Goal: Task Accomplishment & Management: Manage account settings

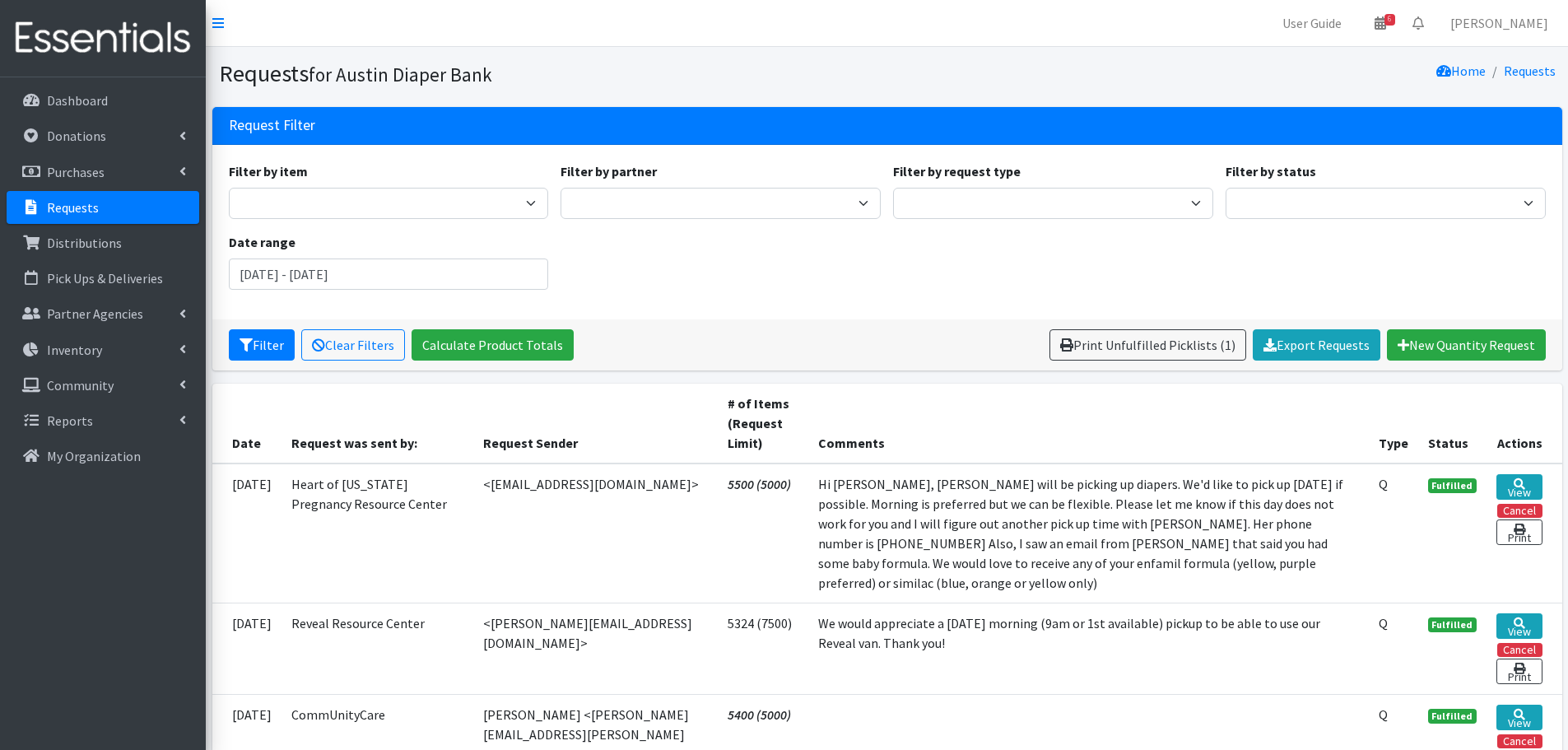
click at [53, 212] on p "Requests" at bounding box center [72, 207] width 52 height 17
click at [90, 202] on p "Requests" at bounding box center [72, 207] width 52 height 17
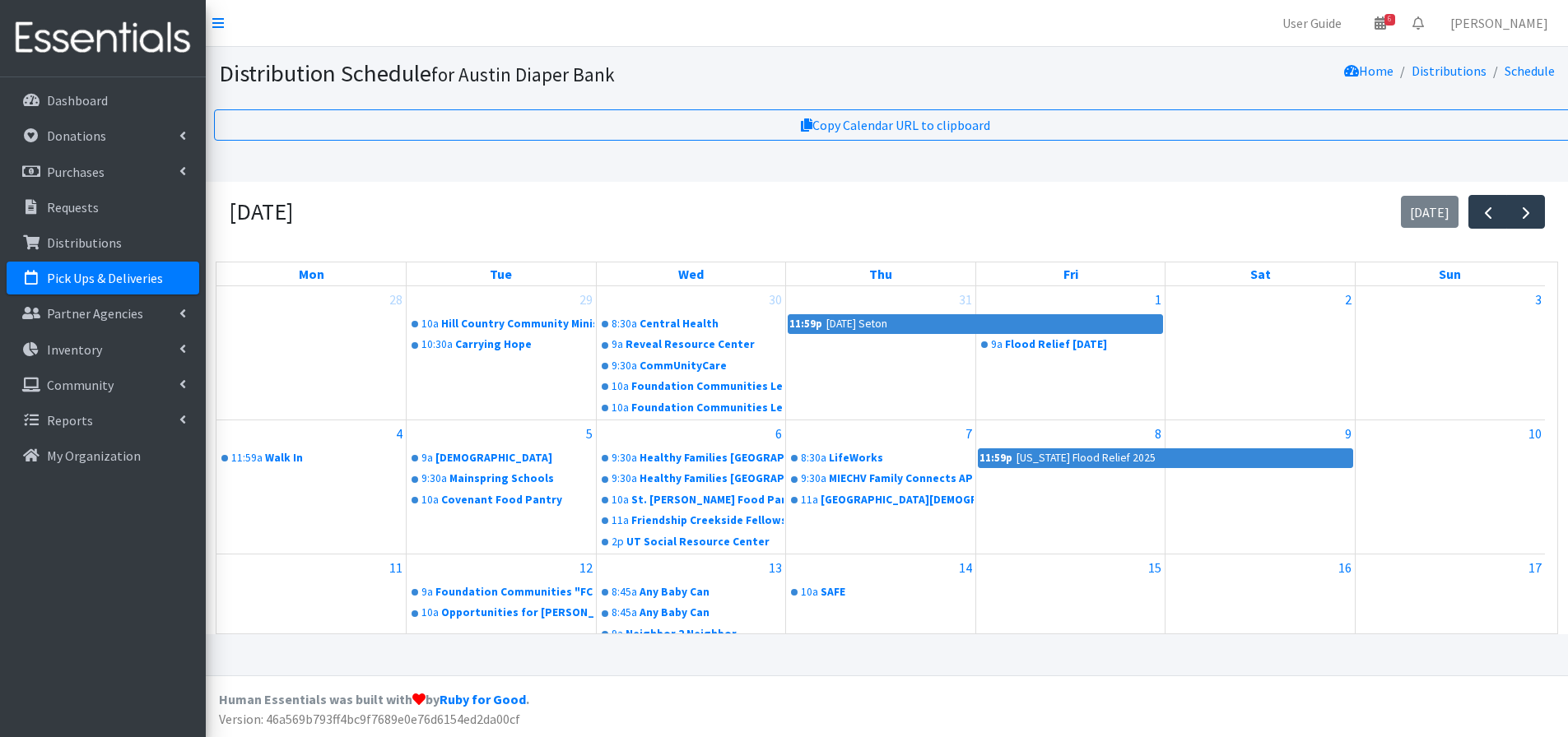
scroll to position [329, 0]
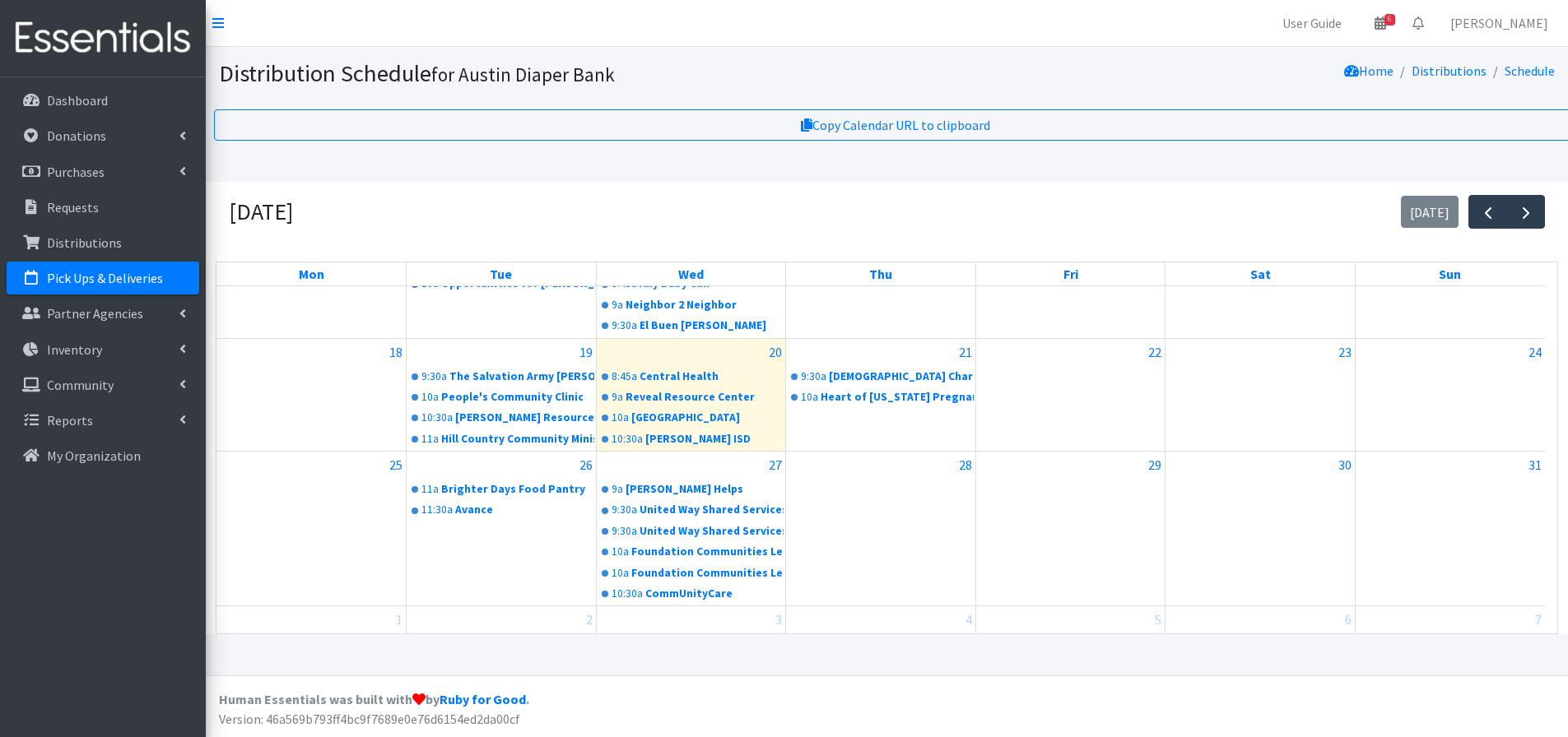
click at [97, 275] on p "Pick Ups & Deliveries" at bounding box center [104, 278] width 116 height 17
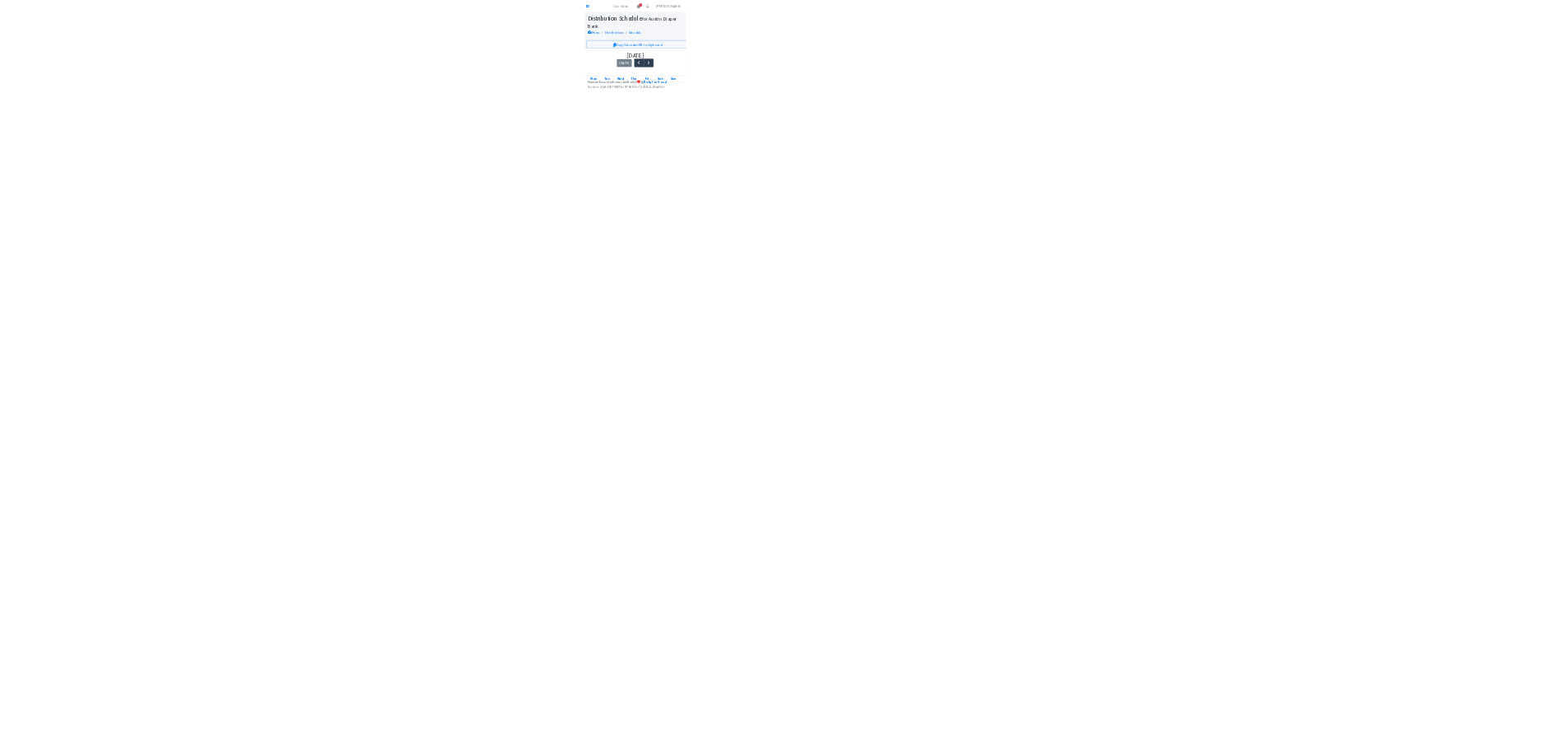
scroll to position [345, 0]
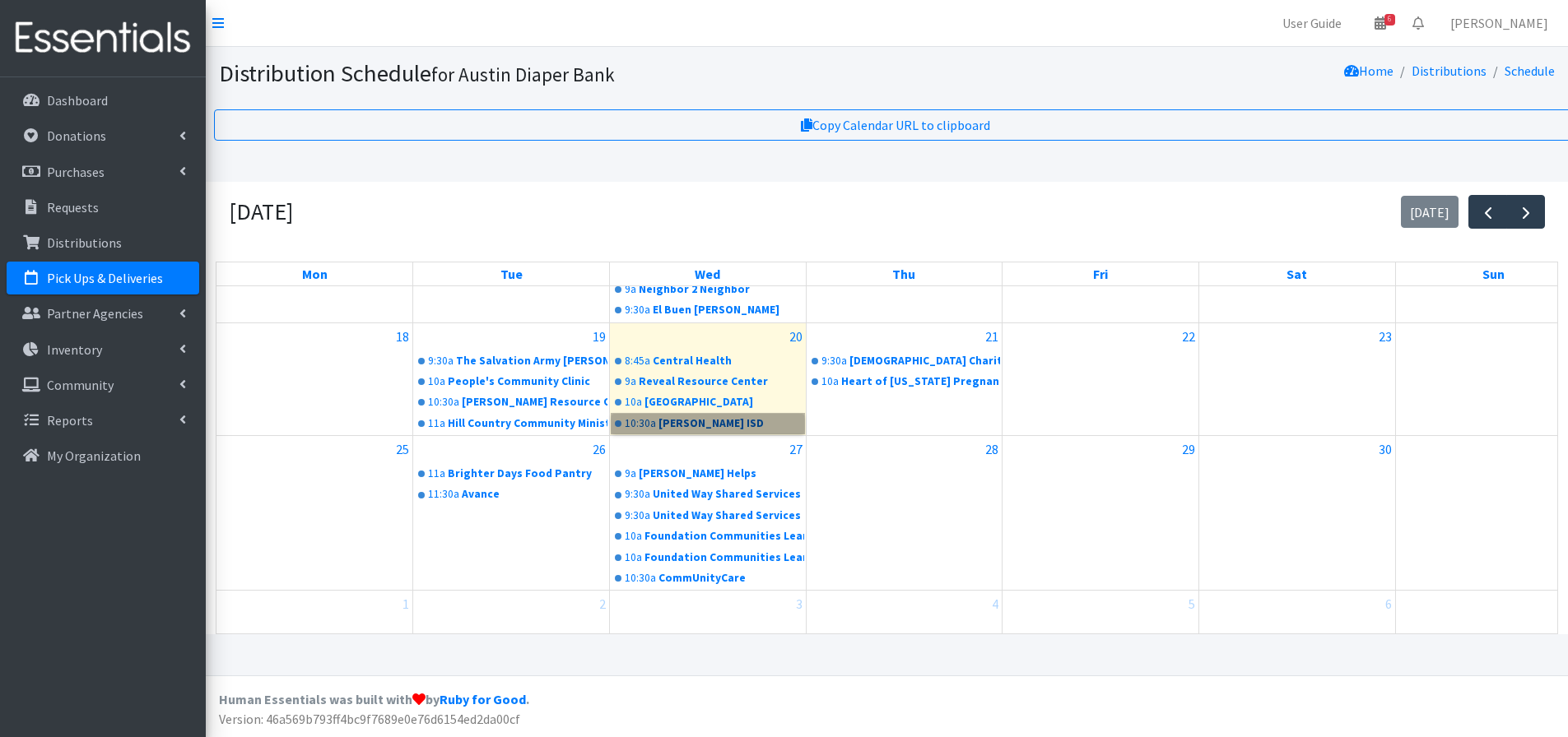
click at [658, 423] on link "10:30a Del Valle ISD" at bounding box center [707, 424] width 192 height 20
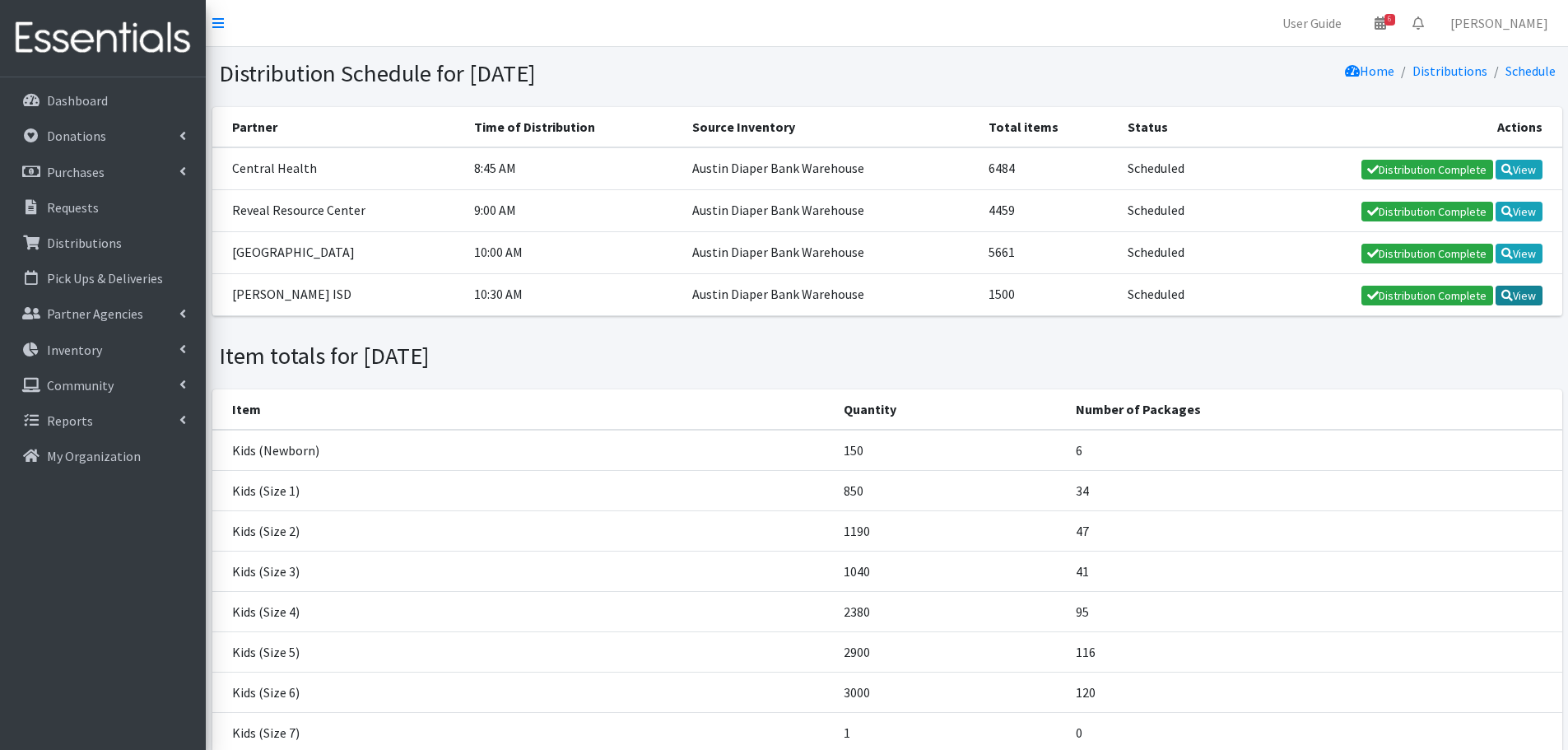
click at [1530, 299] on link "View" at bounding box center [1518, 295] width 47 height 20
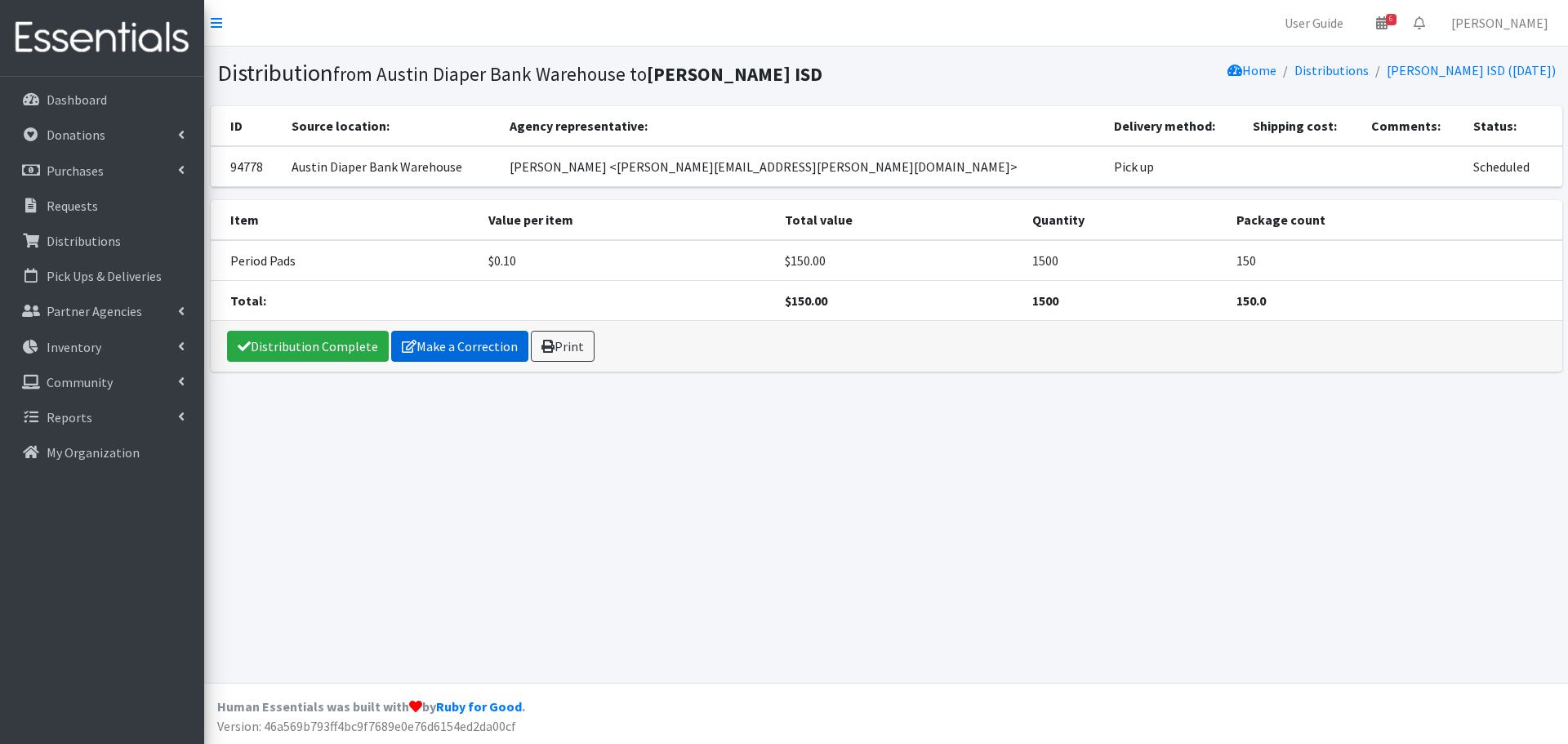
click at [422, 350] on link "Make a Correction" at bounding box center [460, 346] width 138 height 31
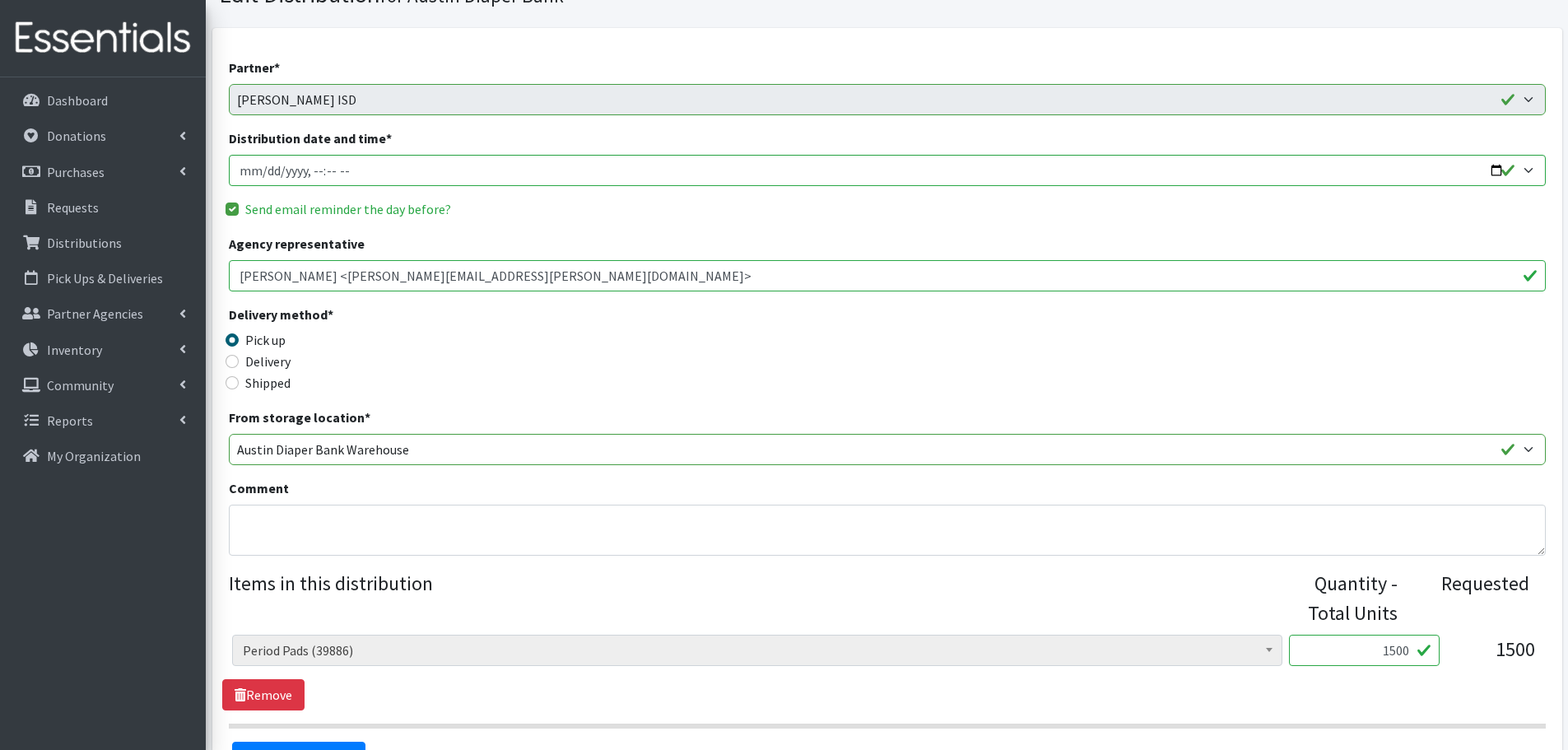
scroll to position [164, 0]
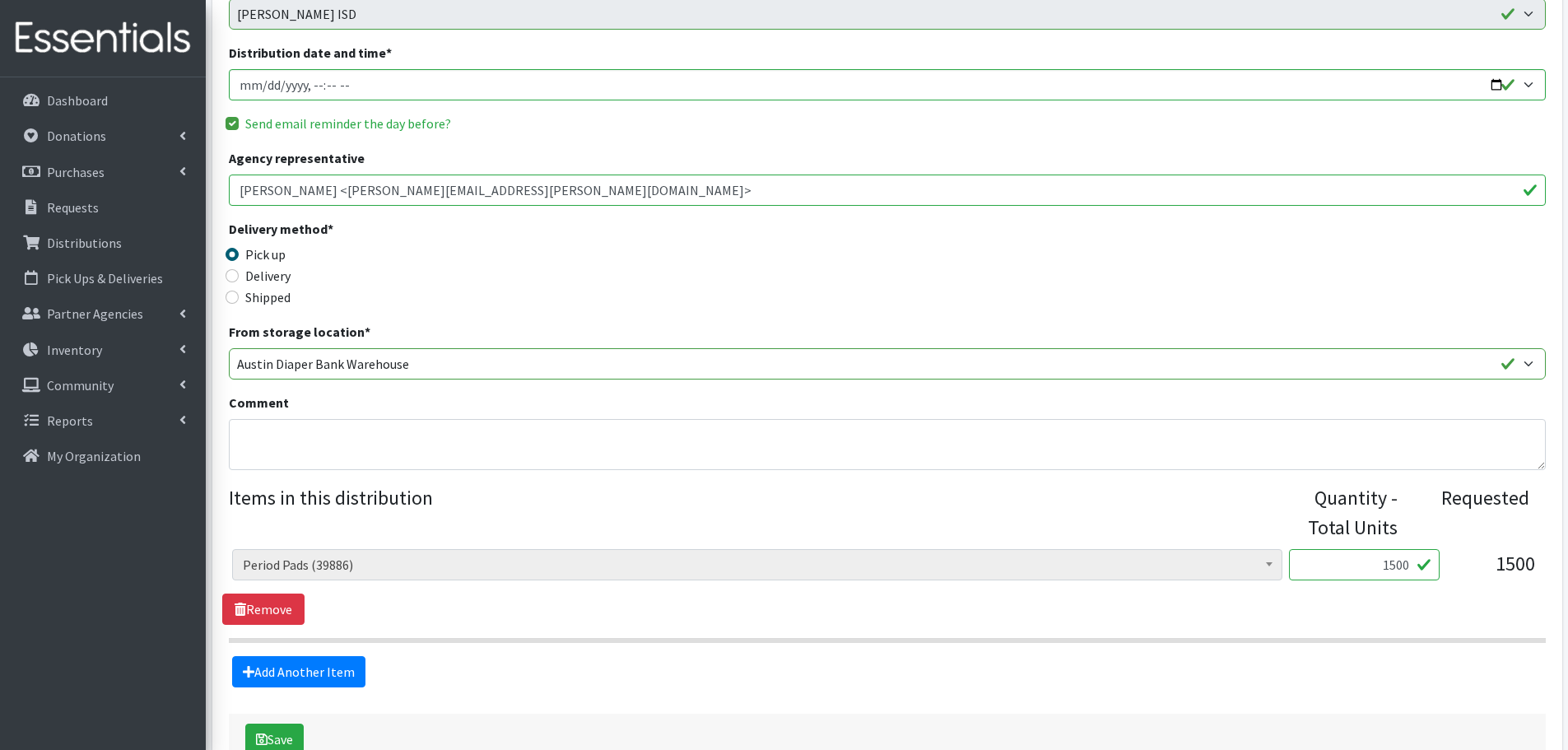
drag, startPoint x: 1357, startPoint y: 571, endPoint x: 1487, endPoint y: 563, distance: 130.2
click at [1487, 563] on div "Baby Formula (298) Kids (Newborn) (16028) Kids (Preemie) (386) Kids (Size 1) (6…" at bounding box center [887, 571] width 1309 height 45
type input "1600"
click at [1379, 590] on div "1600" at bounding box center [1364, 571] width 151 height 45
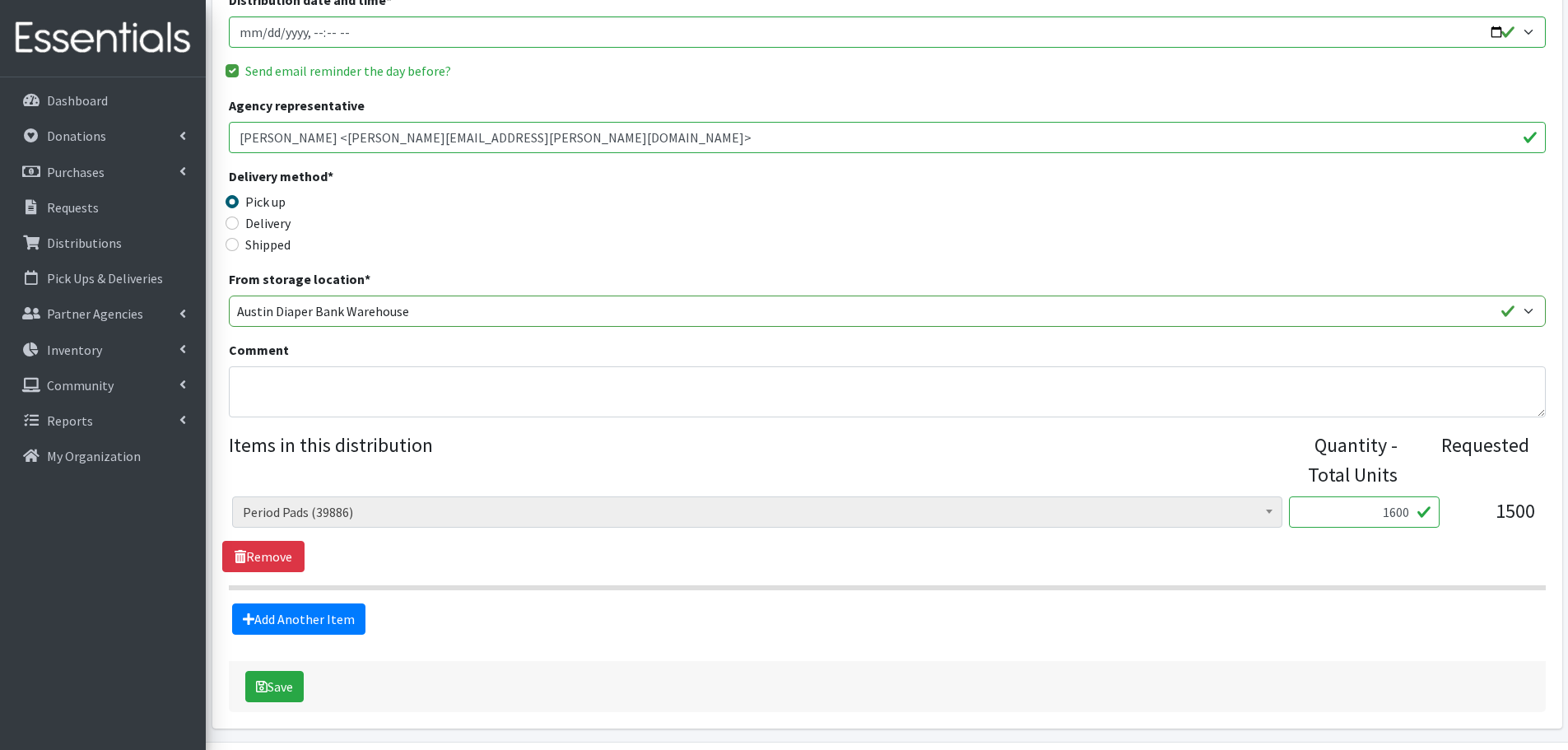
scroll to position [270, 0]
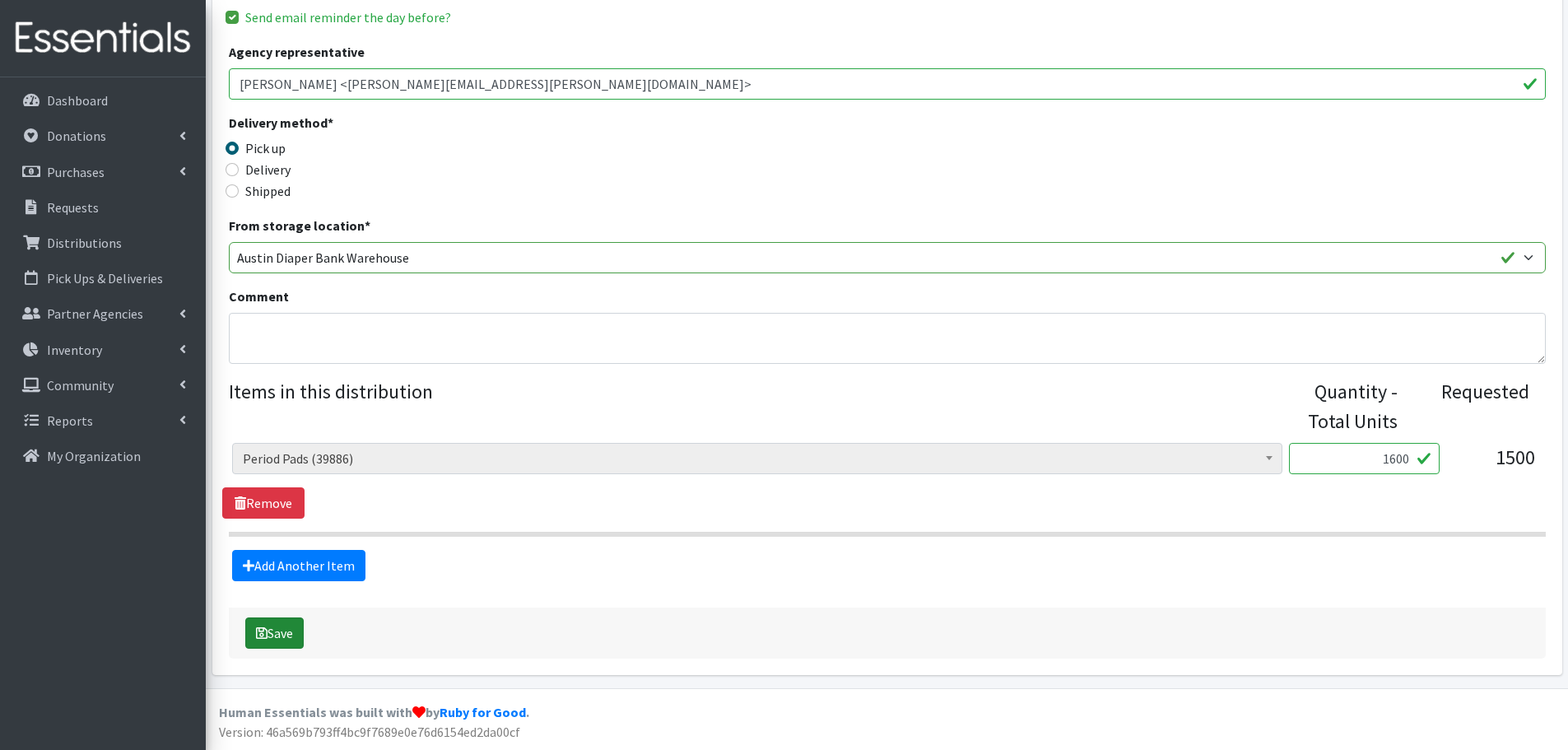
click at [276, 635] on button "Save" at bounding box center [274, 633] width 58 height 32
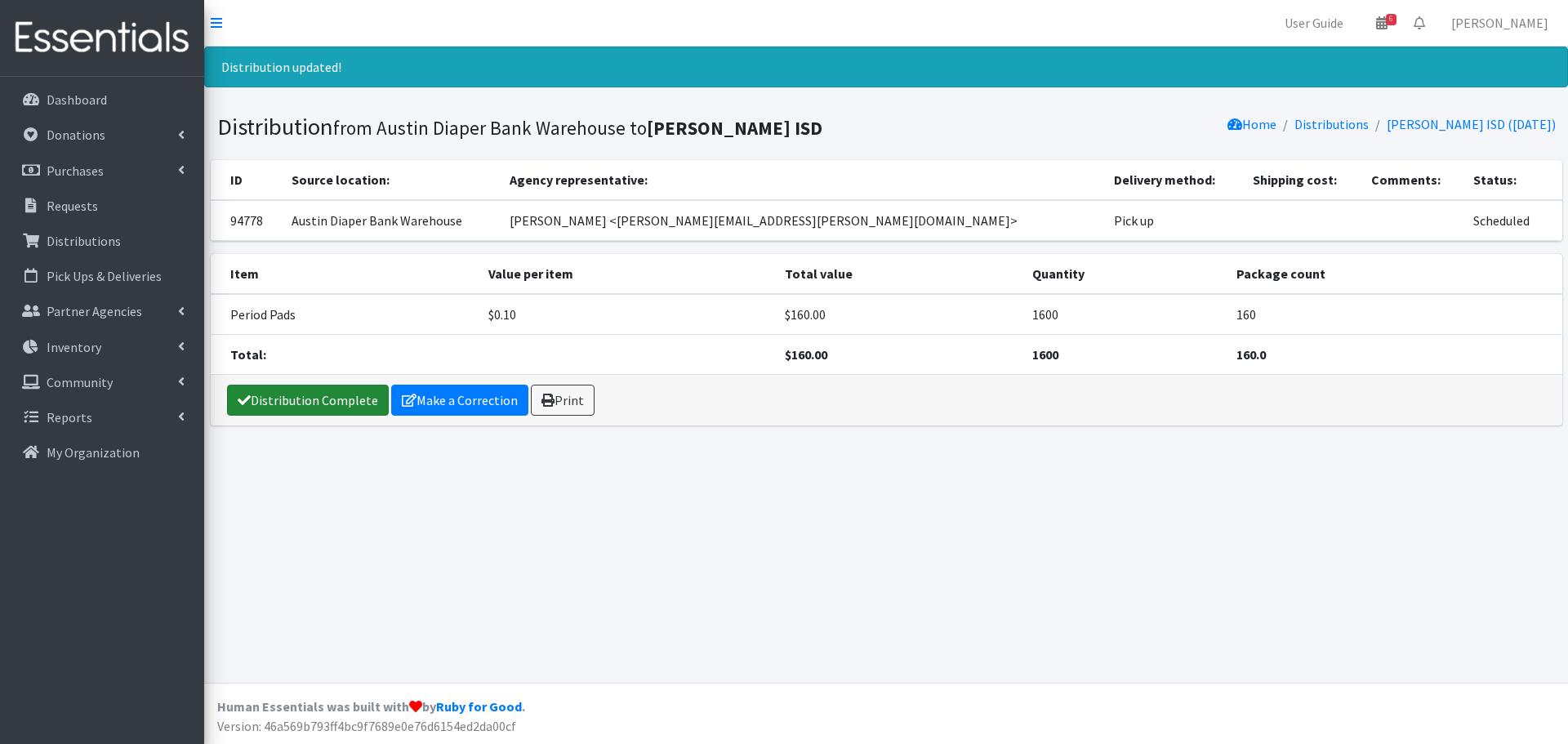
click at [315, 408] on link "Distribution Complete" at bounding box center [308, 400] width 162 height 31
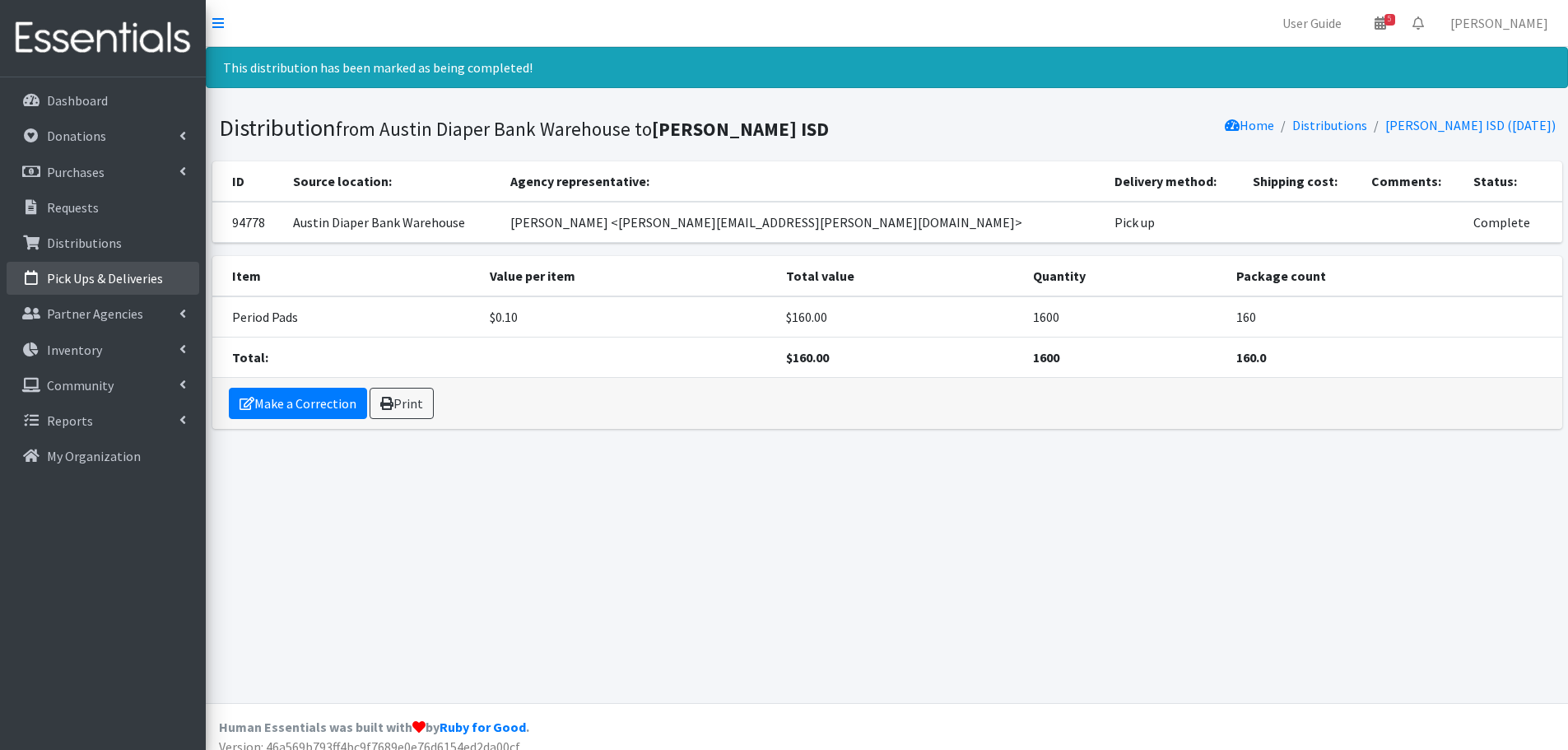
click at [80, 274] on p "Pick Ups & Deliveries" at bounding box center [104, 278] width 116 height 17
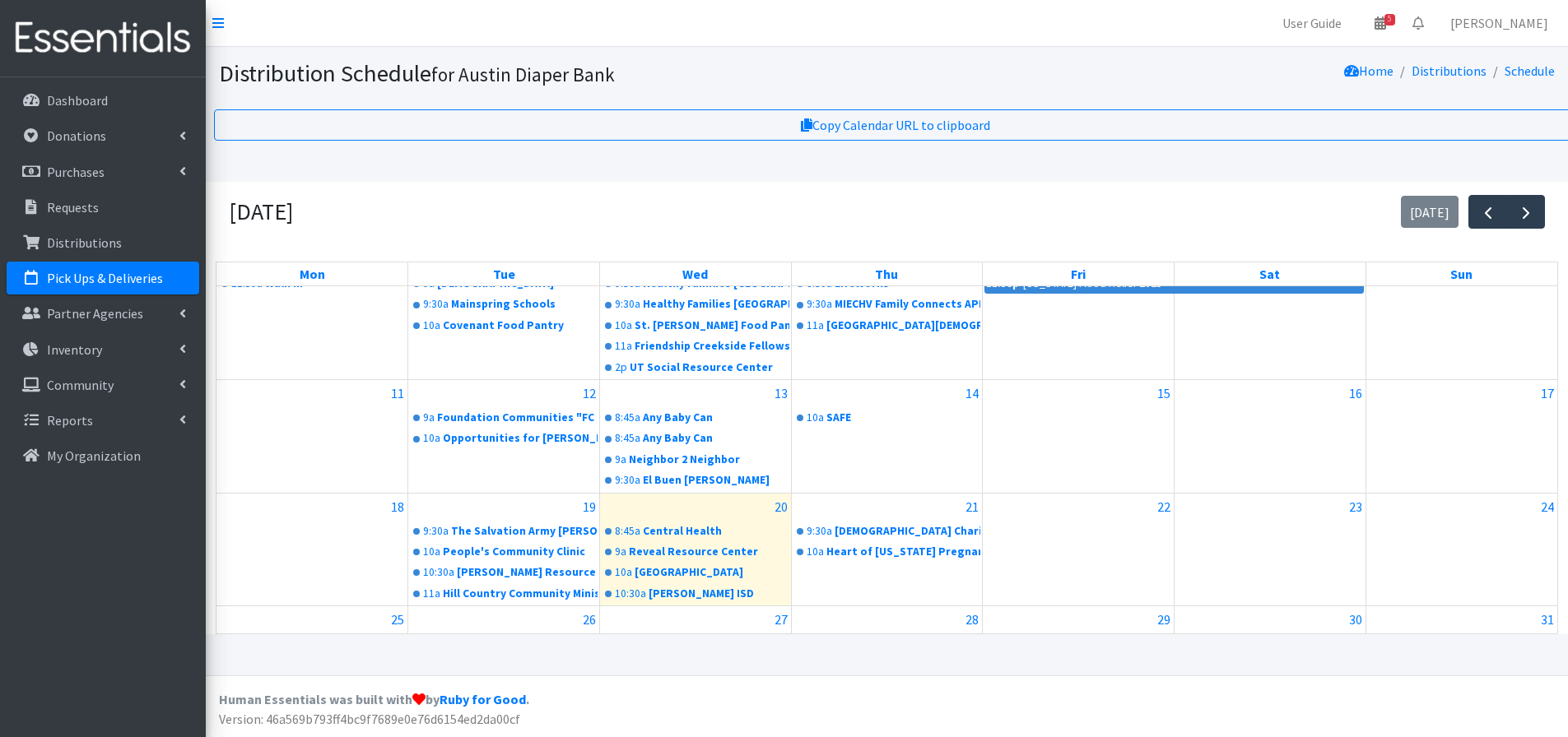
scroll to position [329, 0]
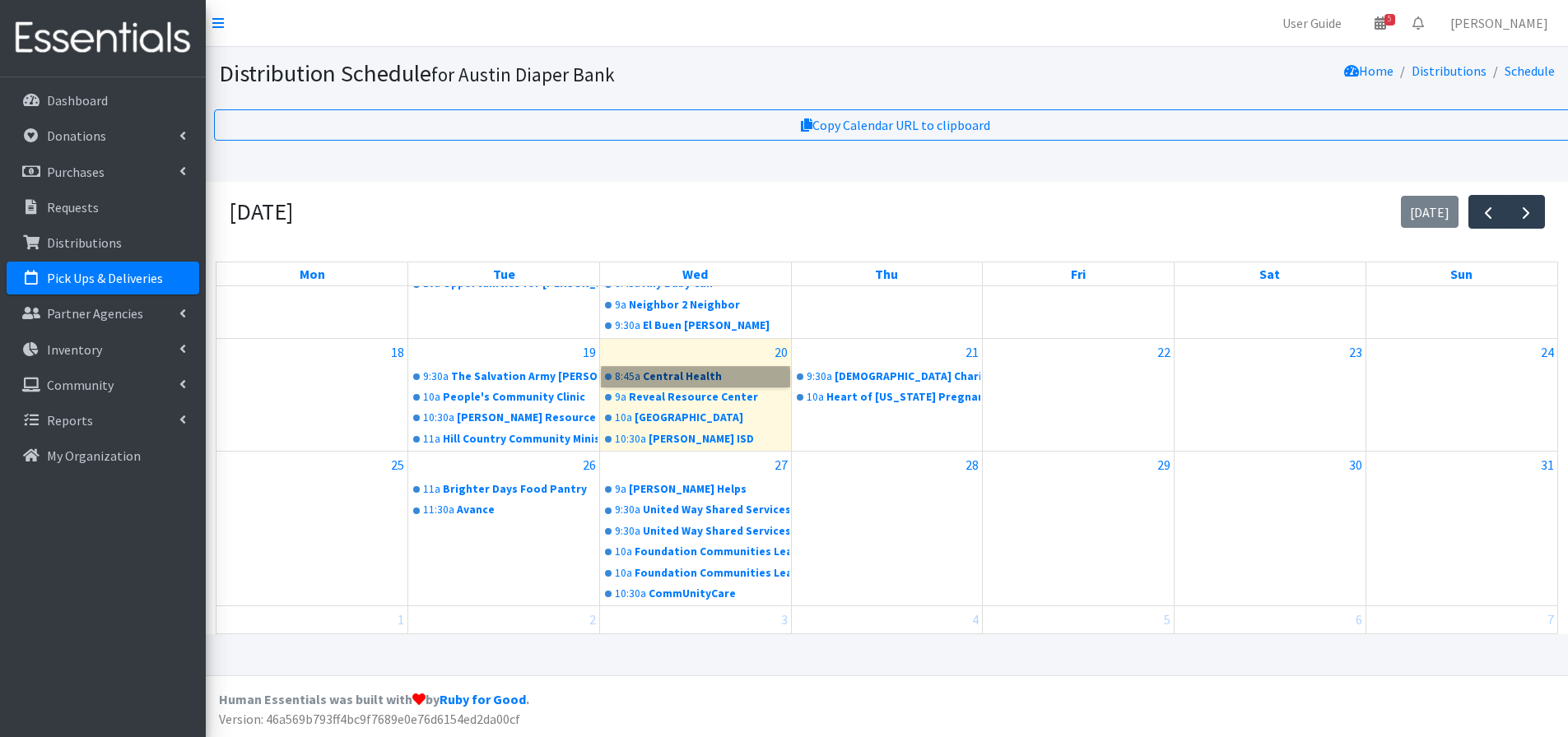
click at [659, 386] on link "8:45a Central Health" at bounding box center [694, 377] width 187 height 20
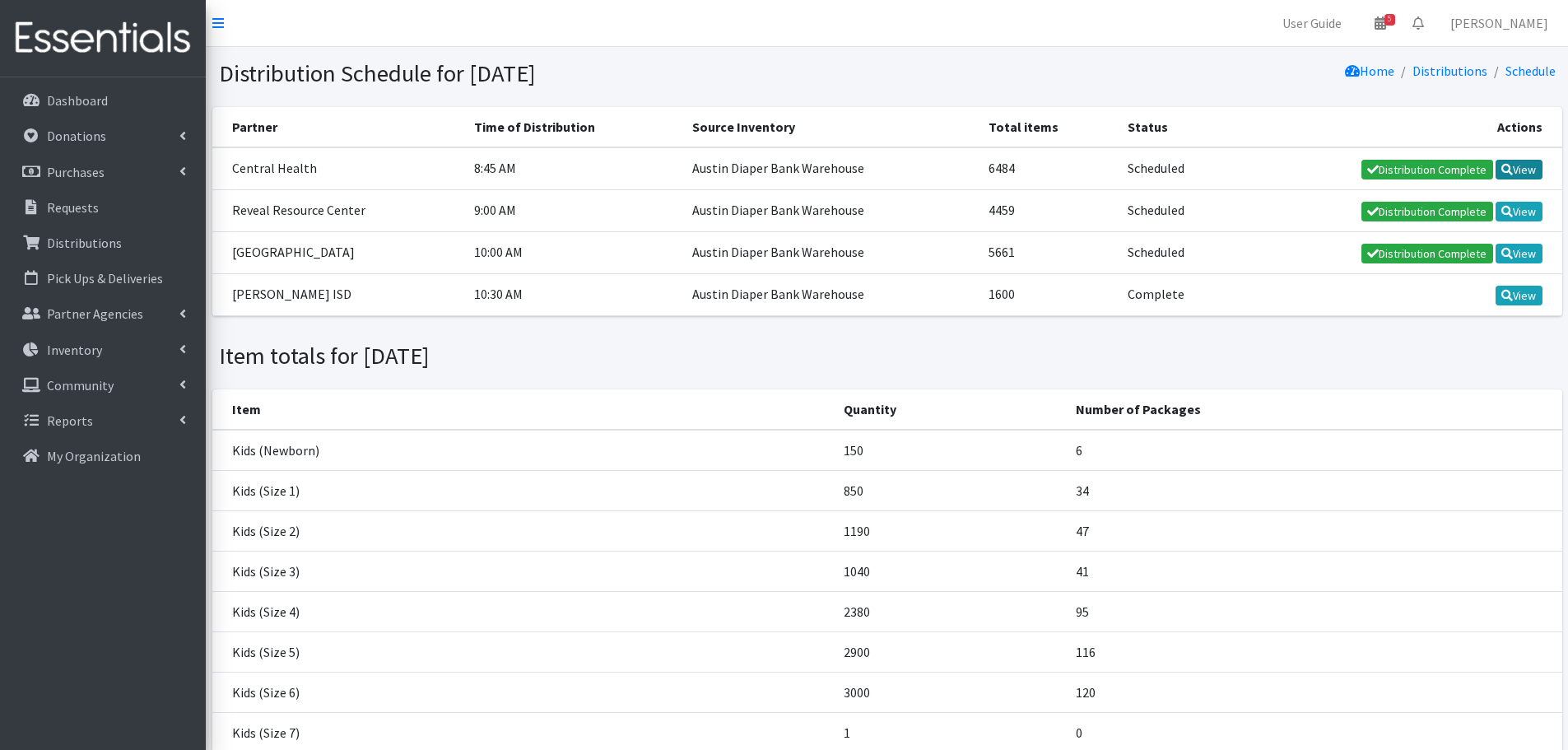
click at [1516, 173] on link "View" at bounding box center [1518, 169] width 47 height 20
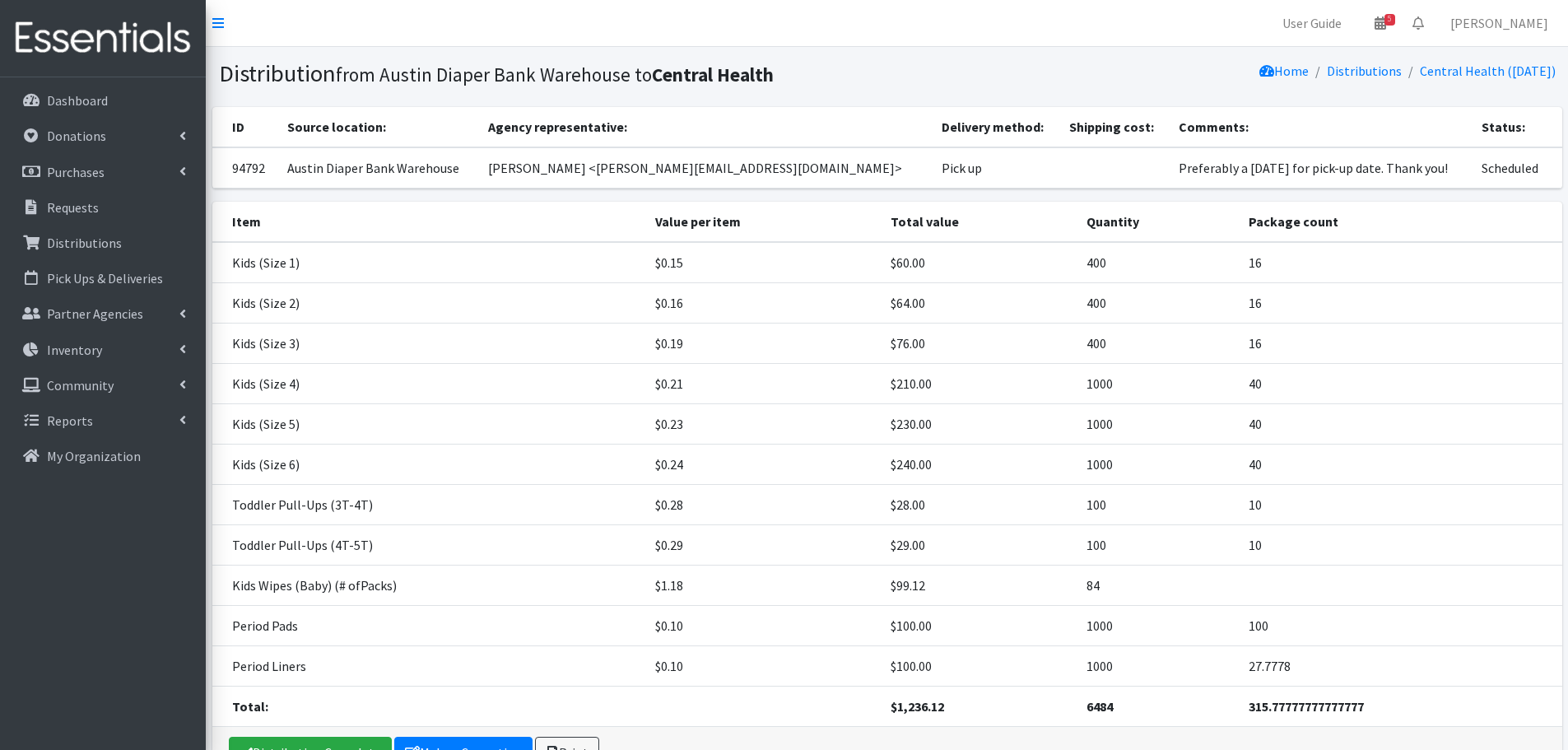
scroll to position [103, 0]
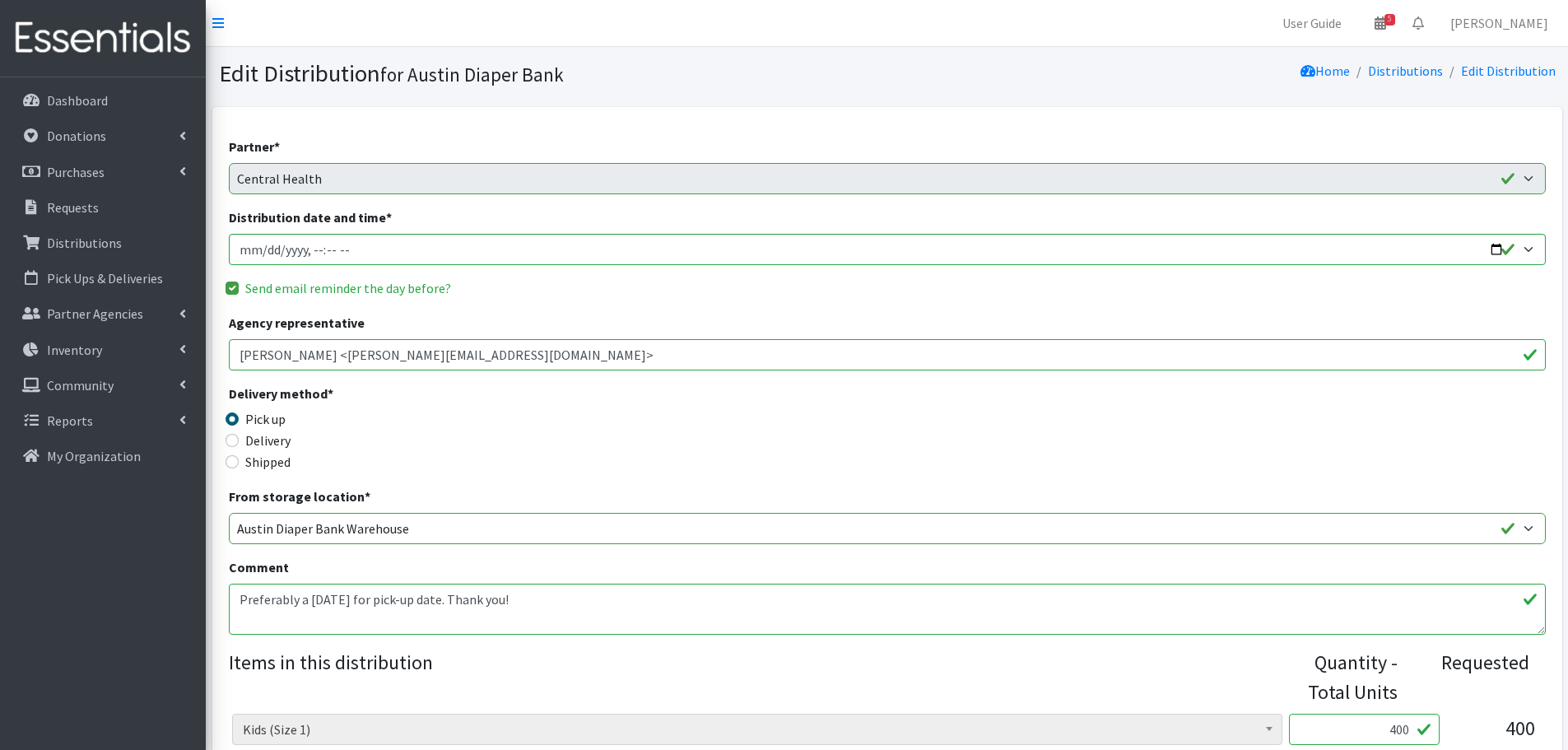
scroll to position [1152, 0]
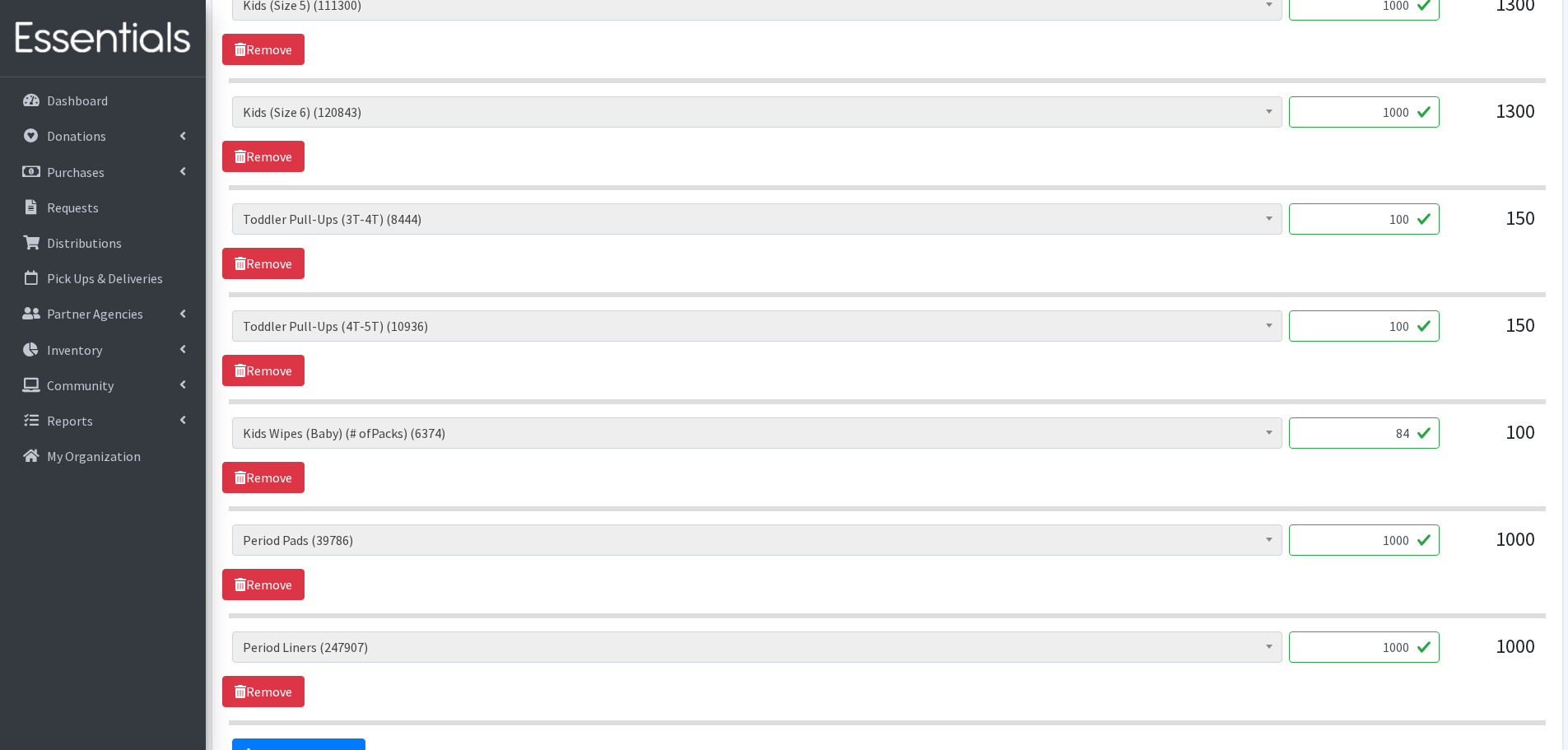
drag, startPoint x: 1313, startPoint y: 528, endPoint x: 1485, endPoint y: 548, distance: 173.2
click at [1485, 548] on div "Baby Formula (298) Kids (Newborn) (16028) Kids ([MEDICAL_DATA]) (386) Kids (Siz…" at bounding box center [887, 546] width 1309 height 45
type input "1060"
click at [1418, 596] on div "Baby Formula (298) Kids (Newborn) (16028) Kids ([MEDICAL_DATA]) (386) Kids (Siz…" at bounding box center [887, 562] width 1329 height 75
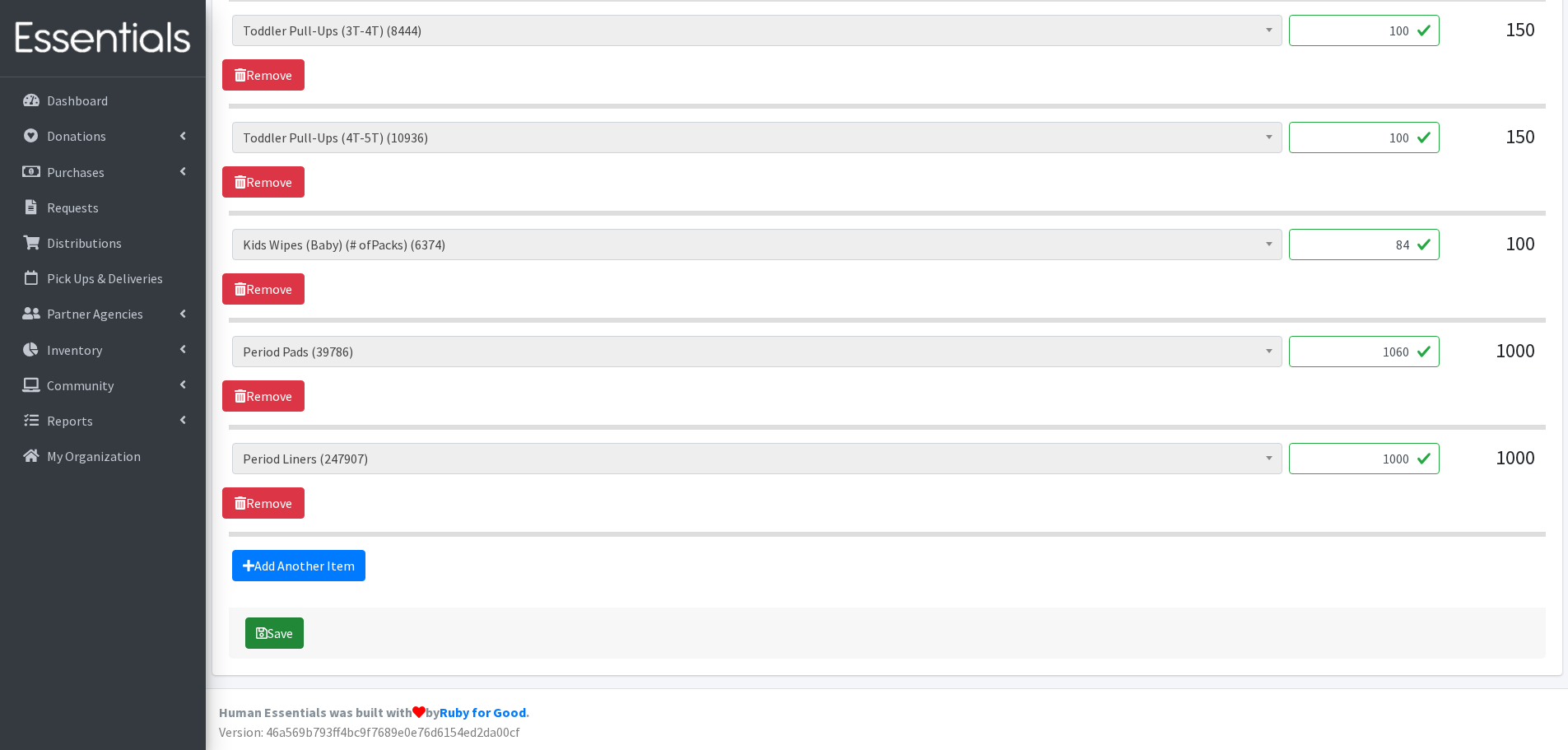
click at [259, 642] on button "Save" at bounding box center [274, 633] width 58 height 32
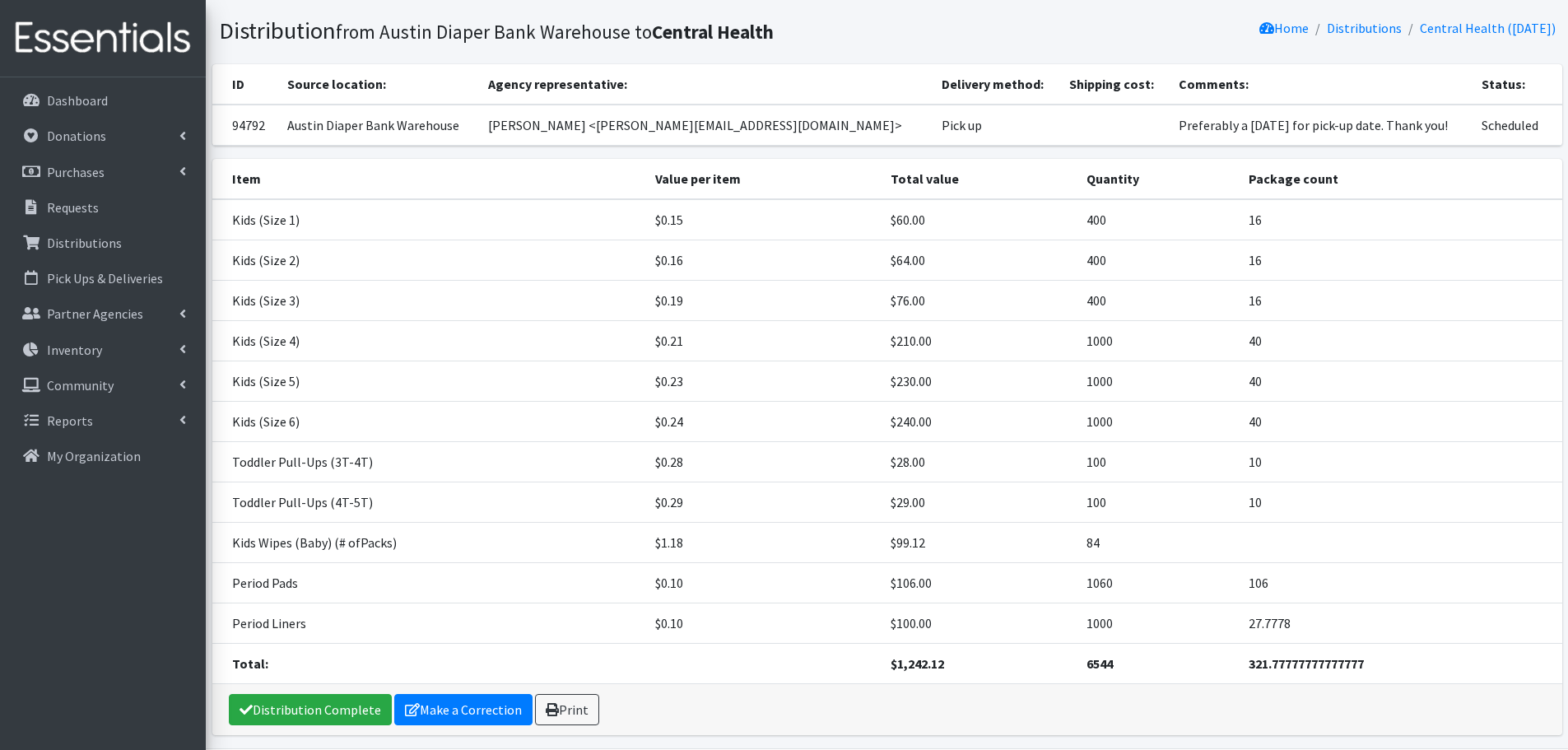
scroll to position [158, 0]
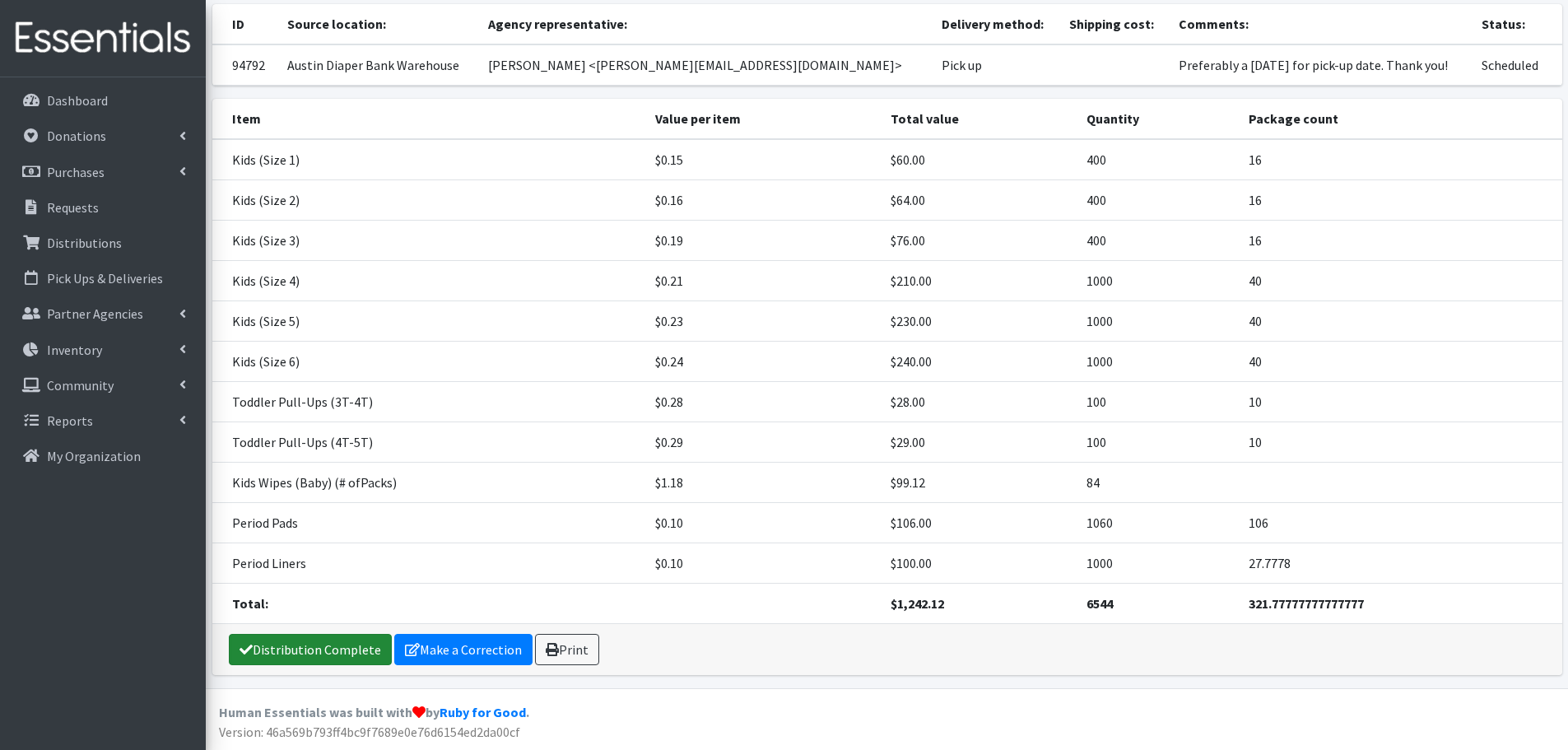
click at [290, 656] on link "Distribution Complete" at bounding box center [310, 650] width 163 height 32
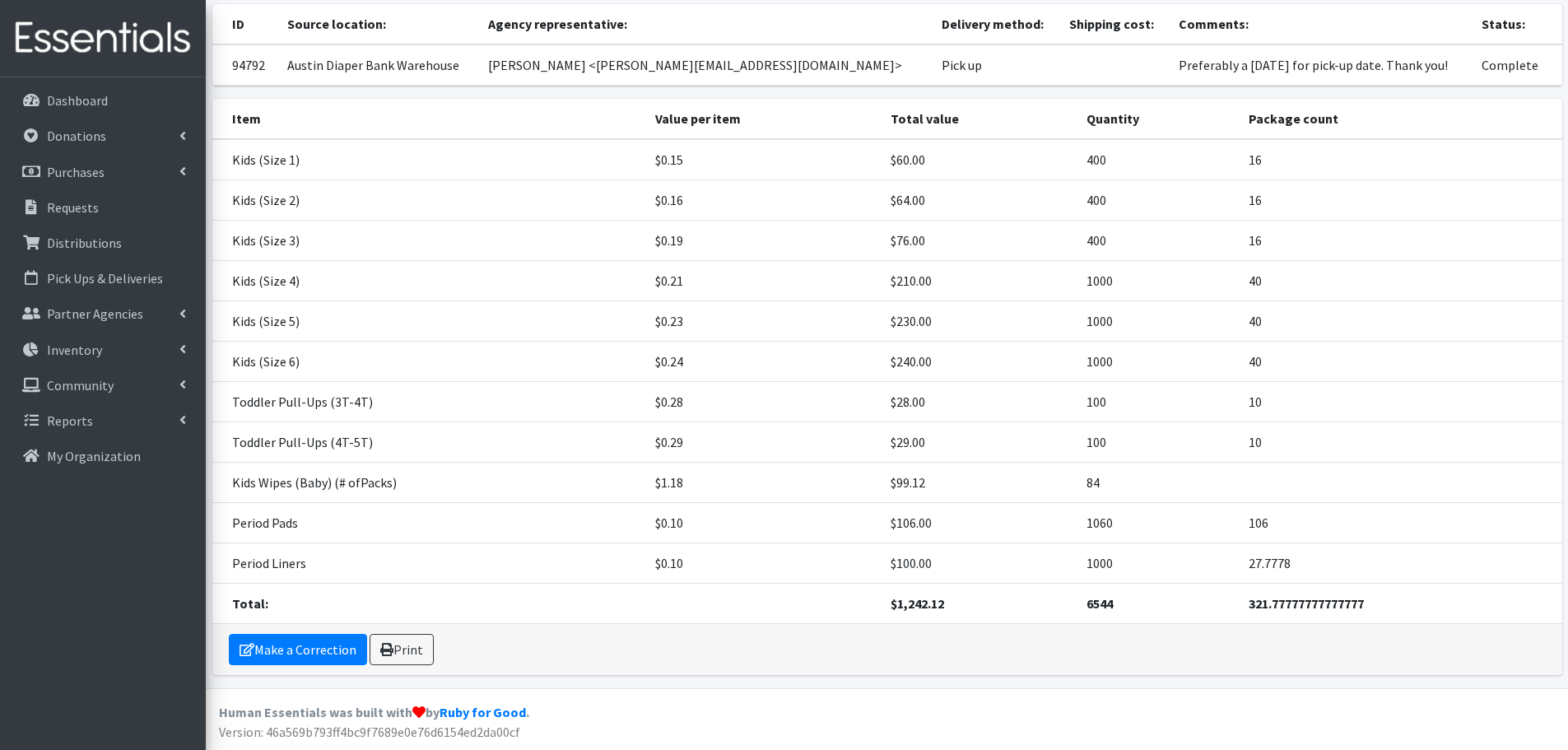
scroll to position [0, 0]
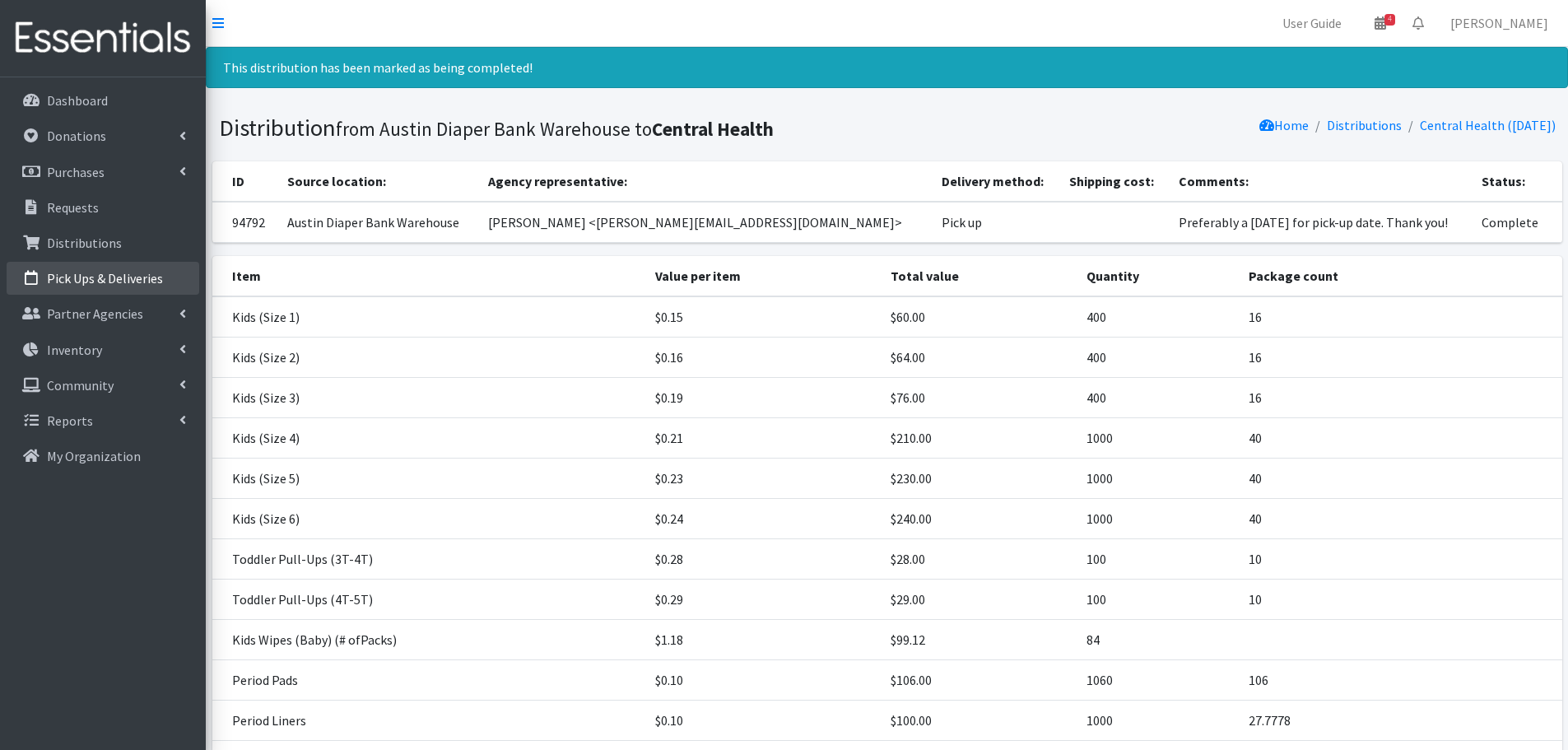
click at [124, 280] on p "Pick Ups & Deliveries" at bounding box center [104, 278] width 116 height 17
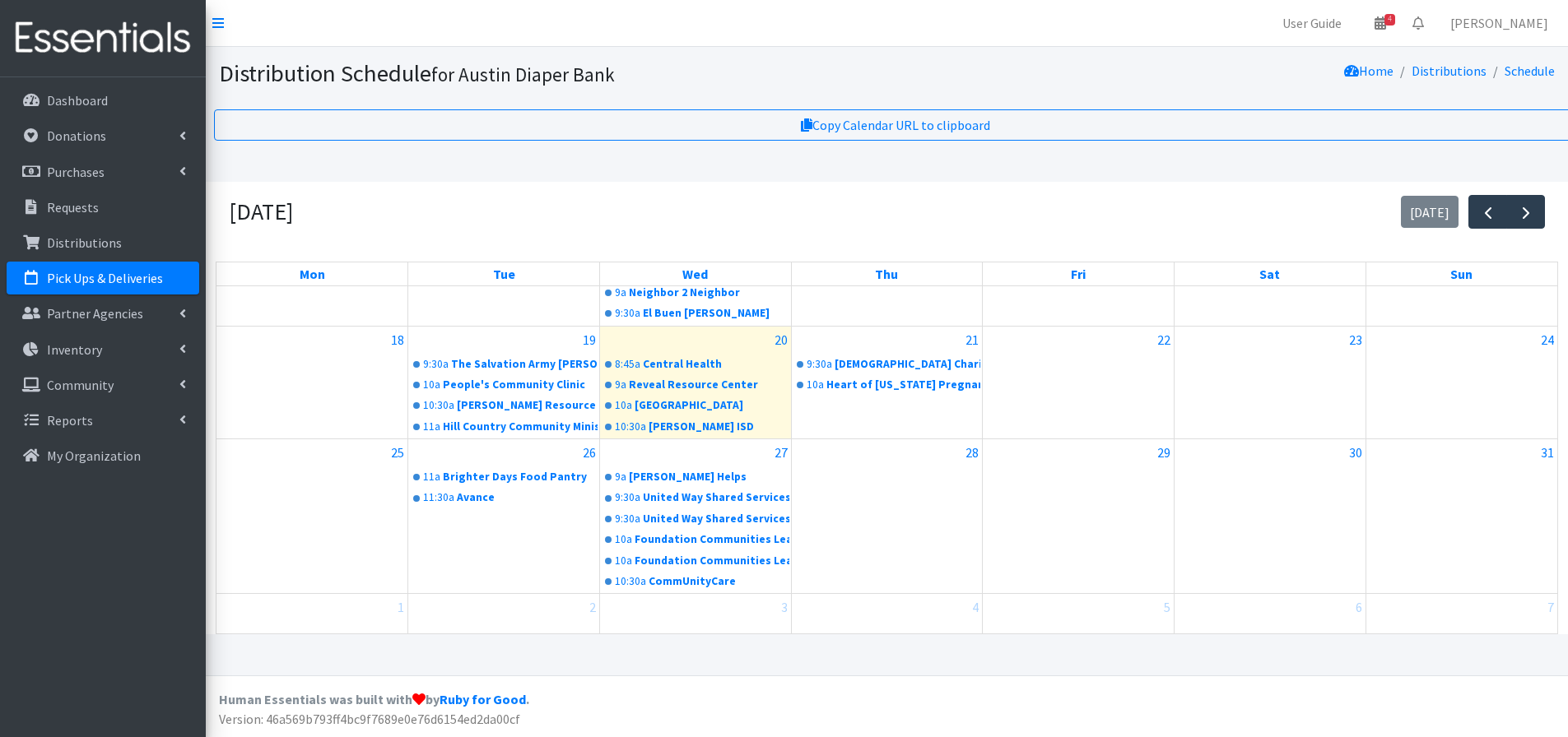
scroll to position [347, 0]
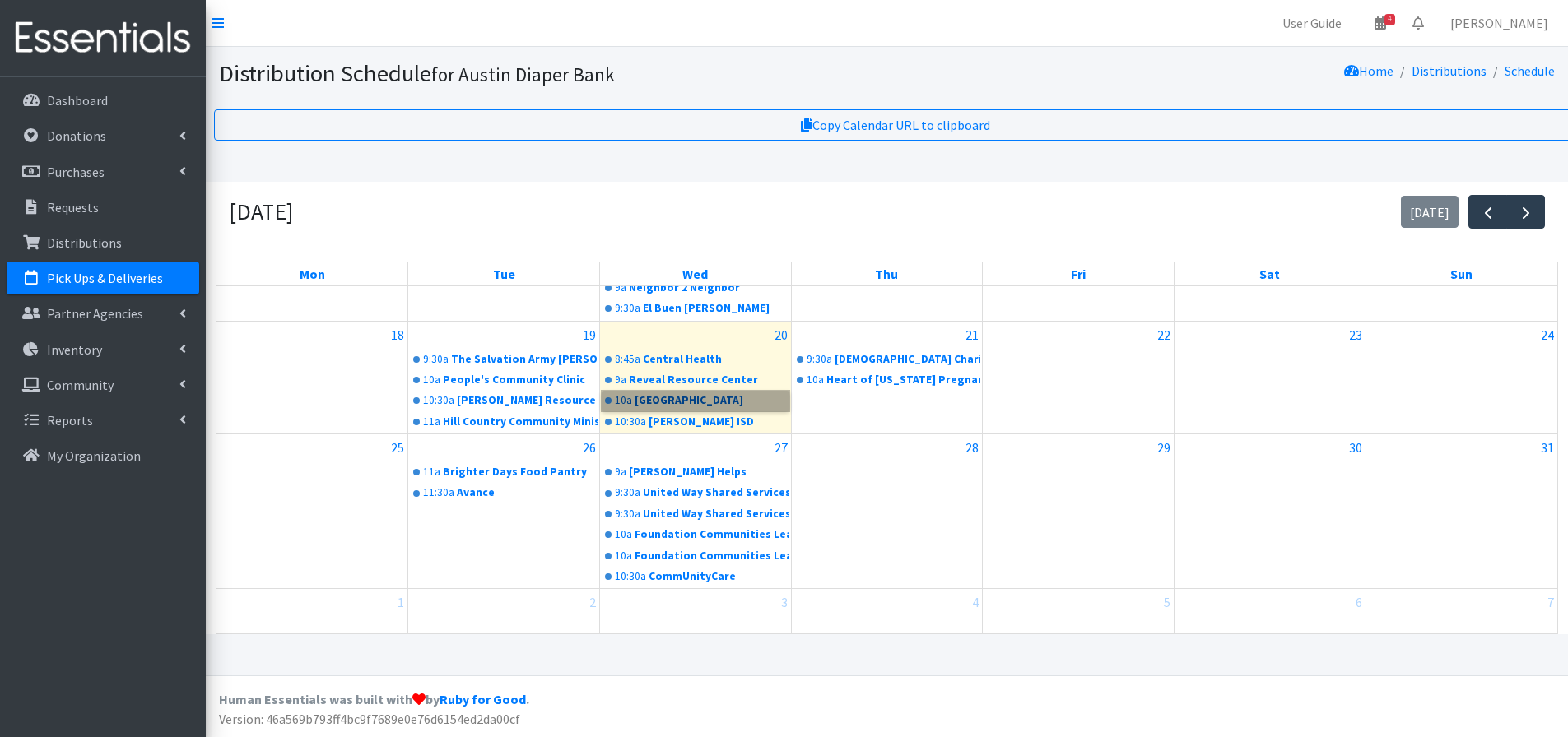
click at [648, 405] on link "10a Riverbend Church" at bounding box center [694, 401] width 187 height 20
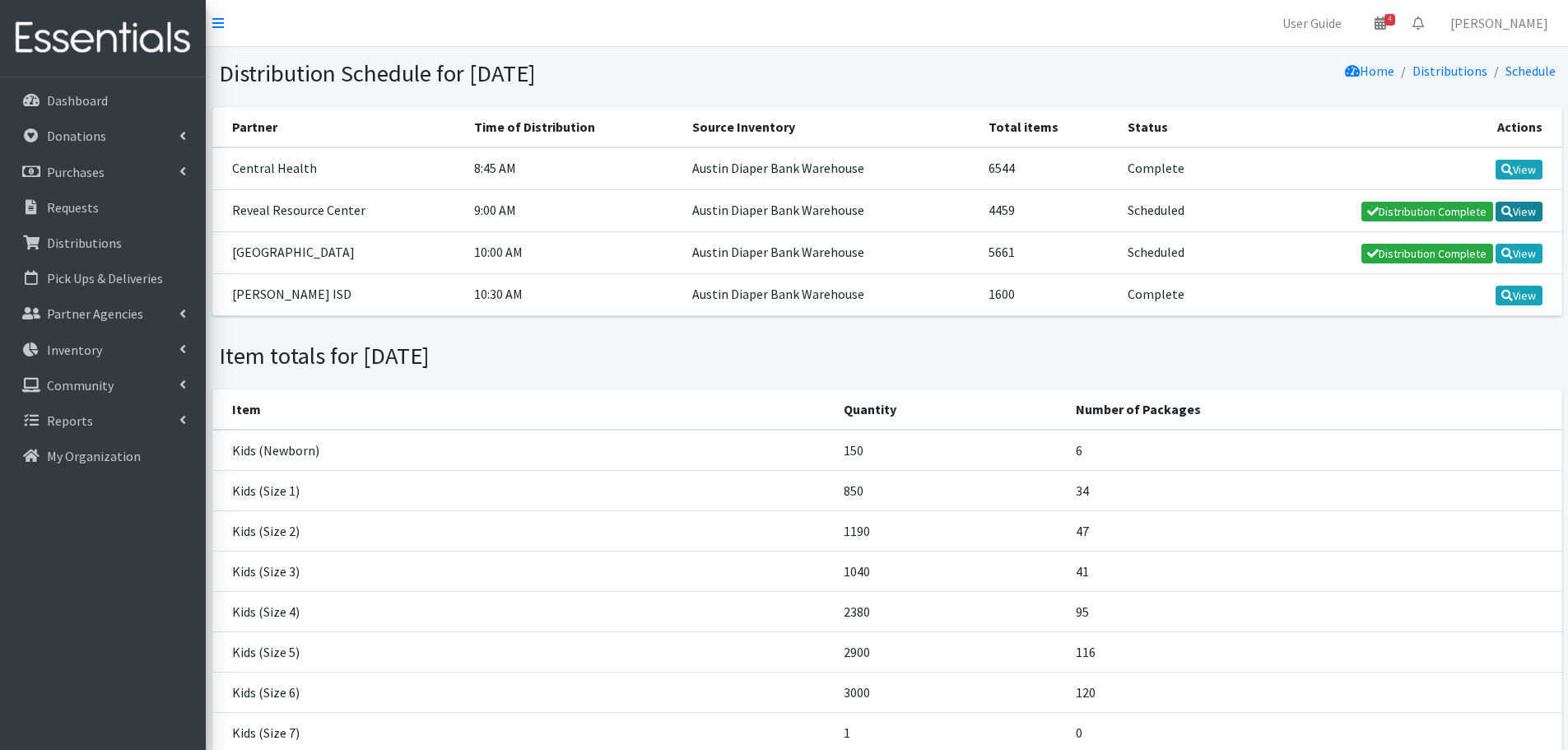
click at [1516, 213] on link "View" at bounding box center [1518, 212] width 47 height 20
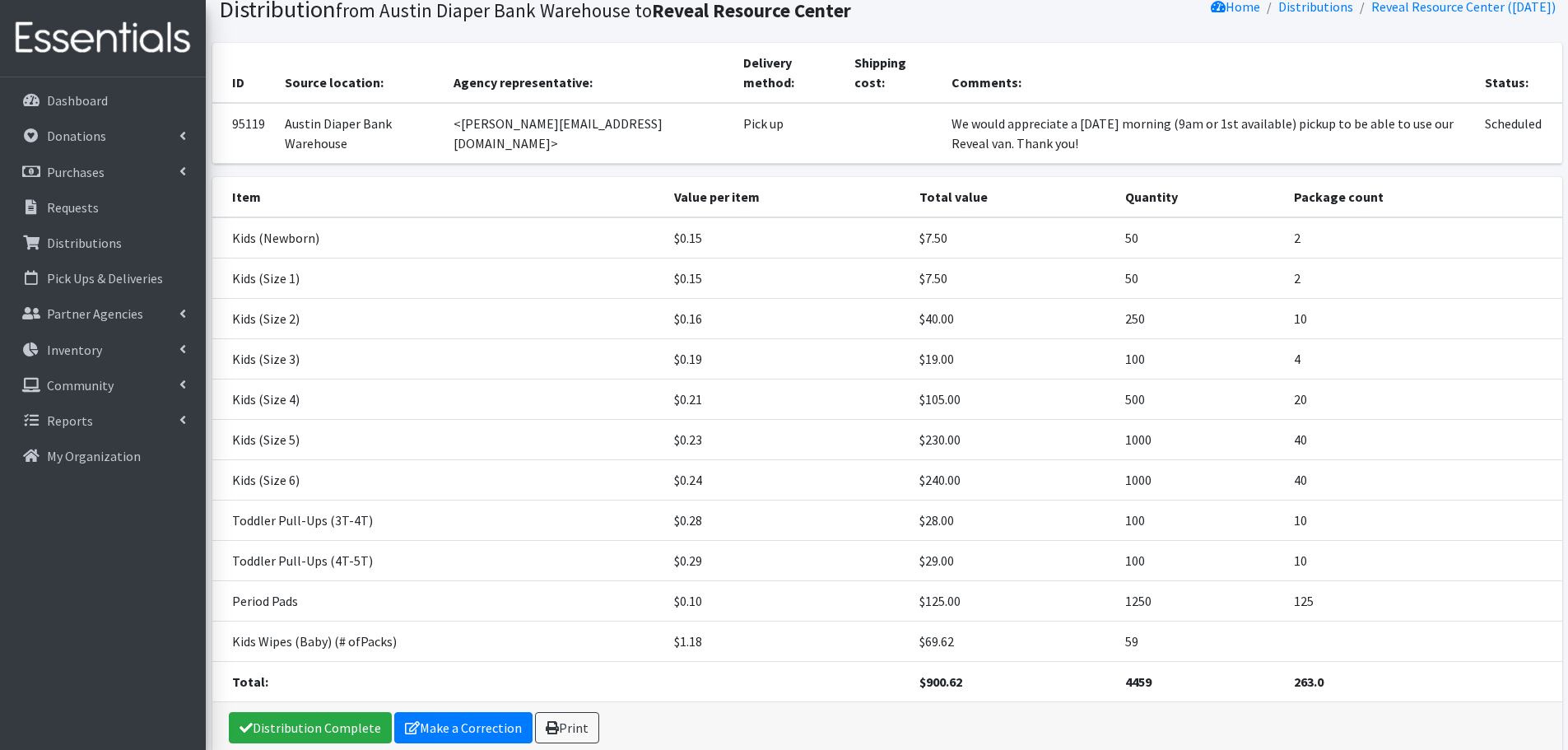
scroll to position [143, 0]
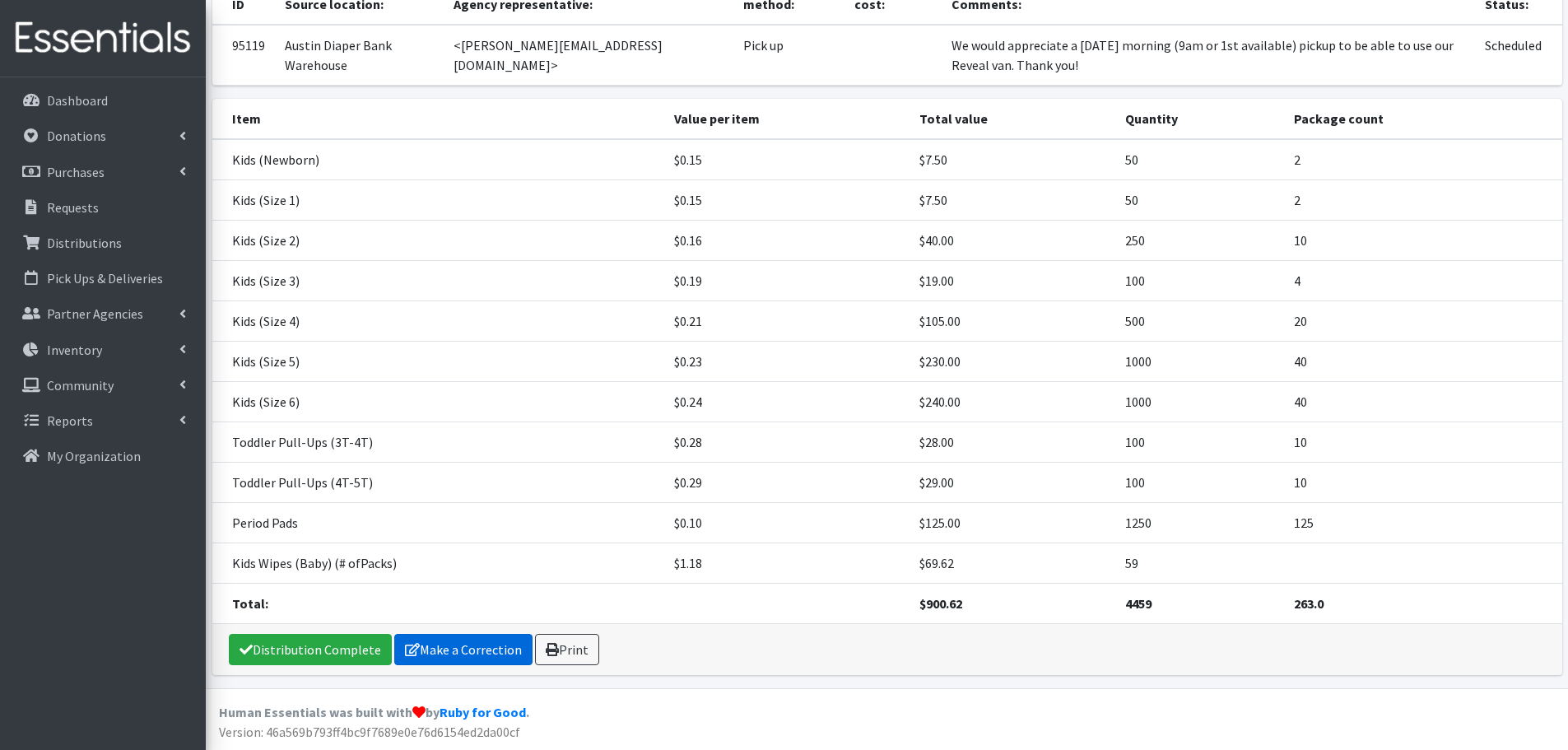
click at [465, 645] on link "Make a Correction" at bounding box center [464, 650] width 139 height 32
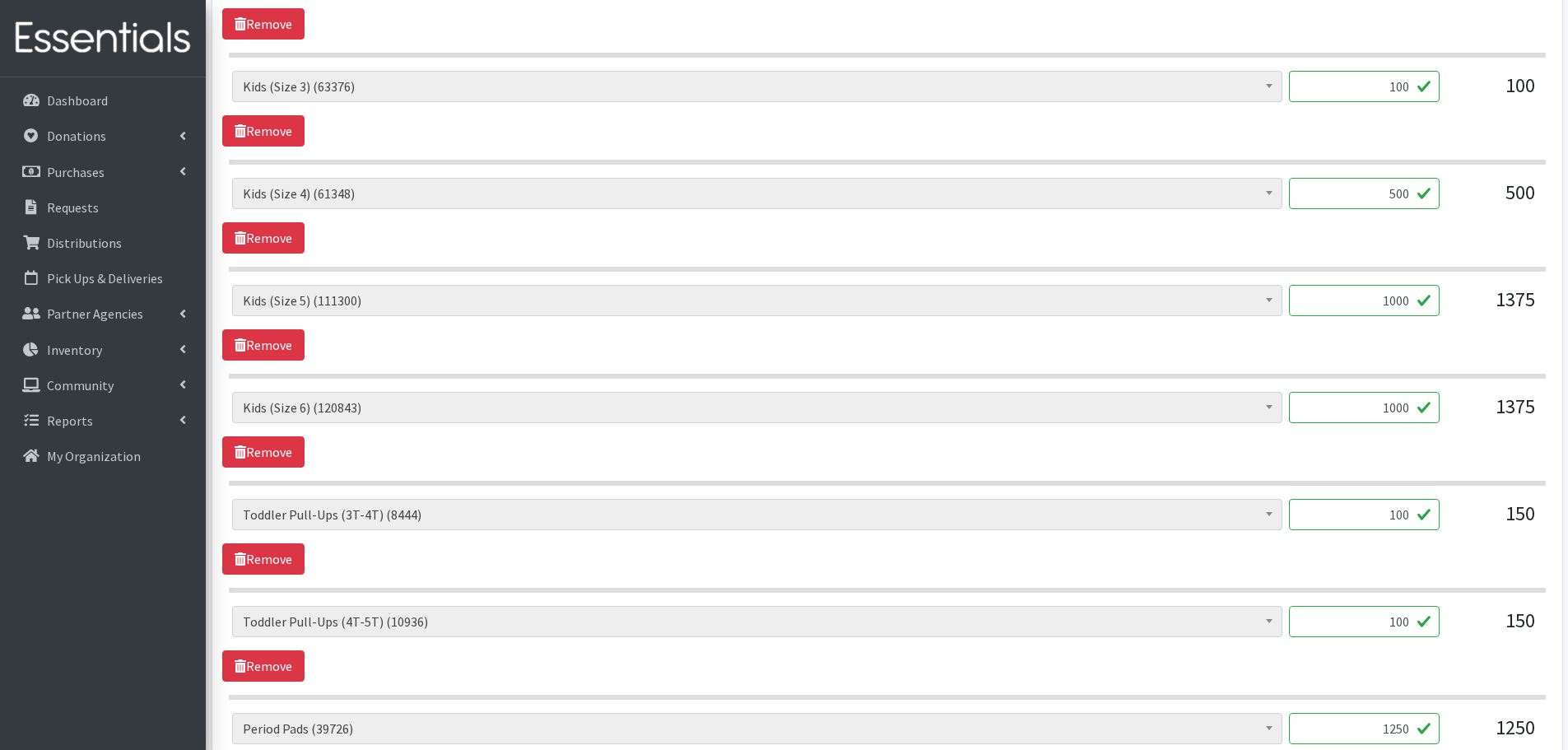
scroll to position [1152, 0]
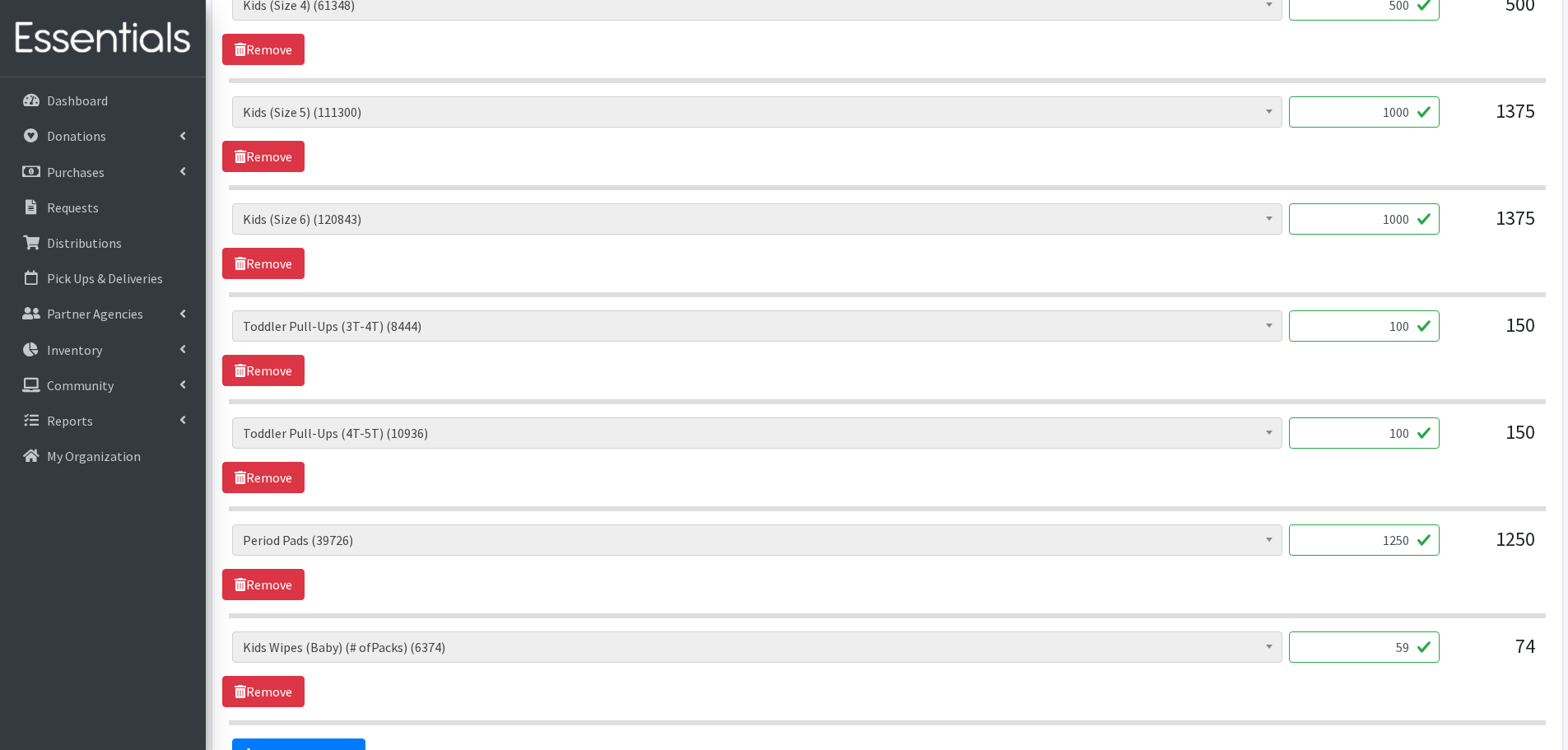
drag, startPoint x: 1365, startPoint y: 547, endPoint x: 1421, endPoint y: 536, distance: 57.1
click at [1421, 536] on input "1250" at bounding box center [1364, 540] width 151 height 32
type input "1280"
click at [1262, 580] on div "Baby Formula (298) Kids (Newborn) (16028) Kids (Preemie) (386) Kids (Size 1) (6…" at bounding box center [887, 562] width 1329 height 75
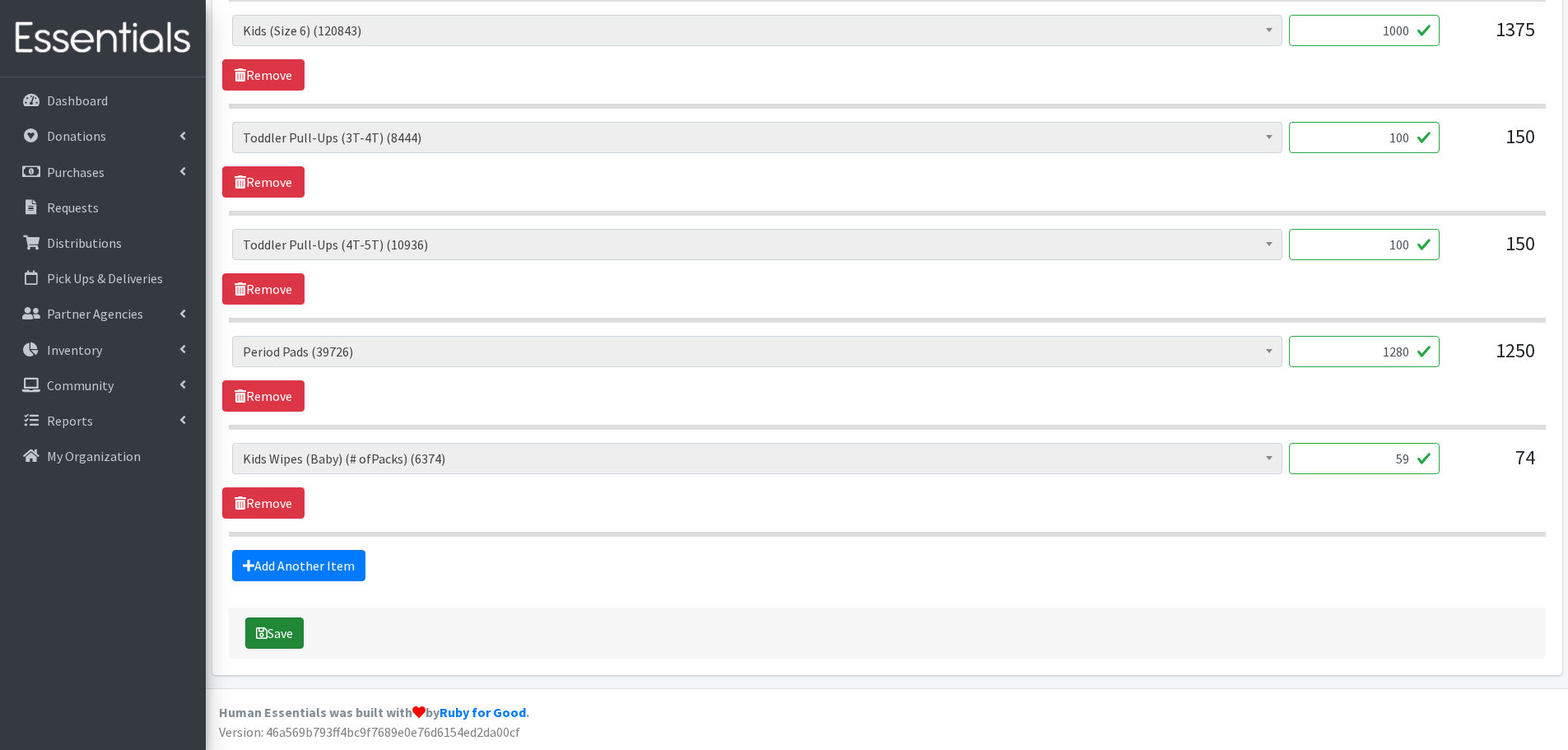
click at [280, 637] on button "Save" at bounding box center [274, 633] width 58 height 32
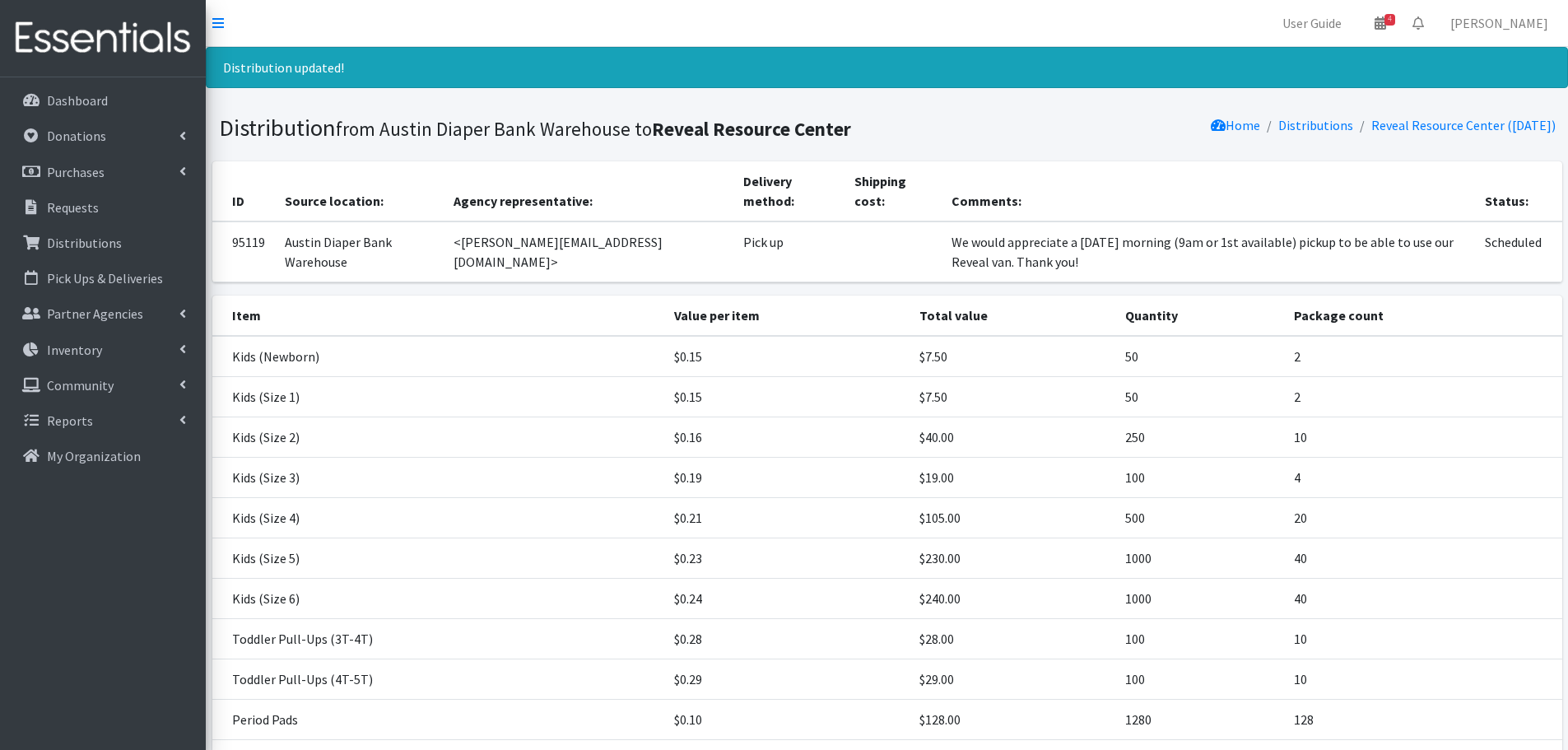
scroll to position [197, 0]
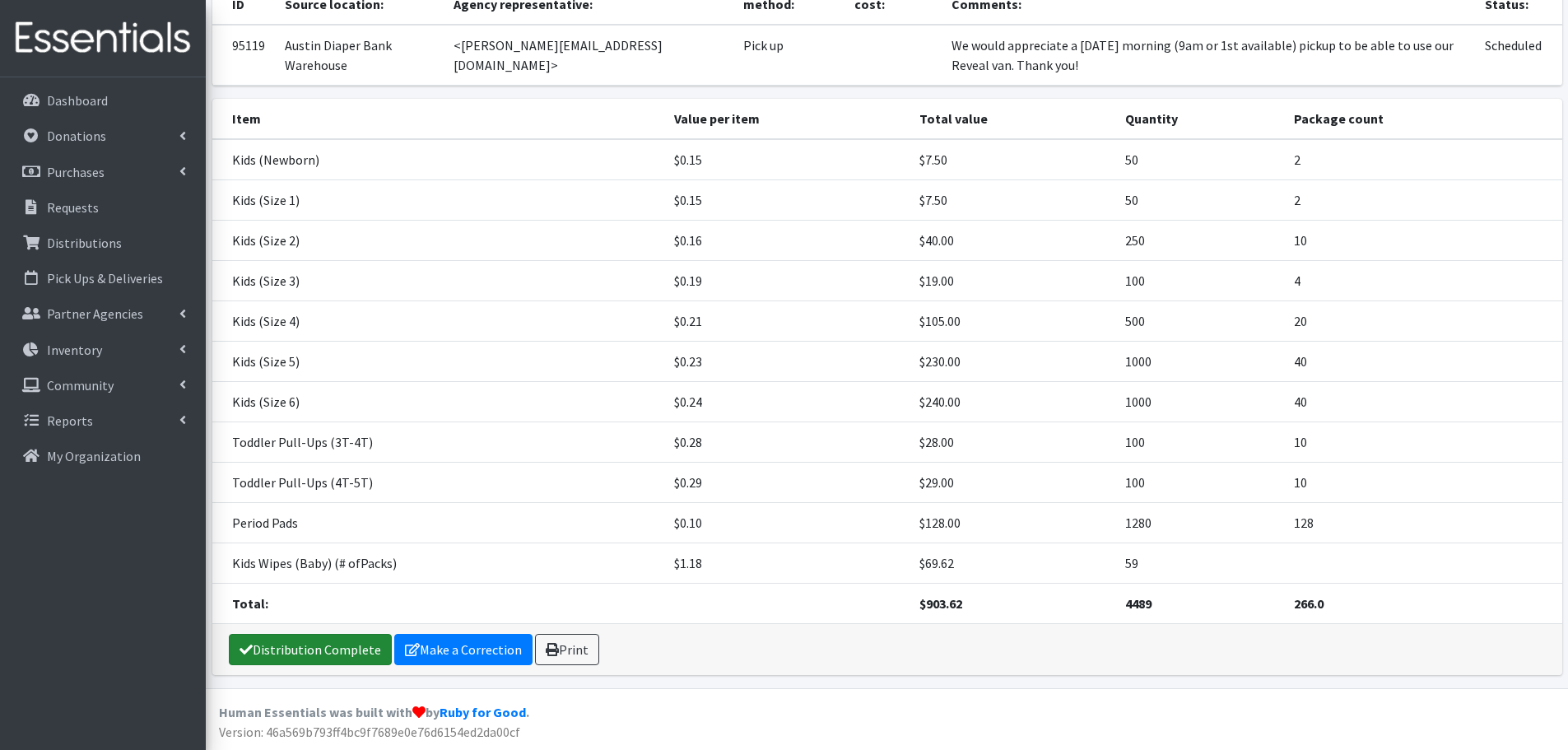
click at [317, 642] on link "Distribution Complete" at bounding box center [310, 650] width 163 height 32
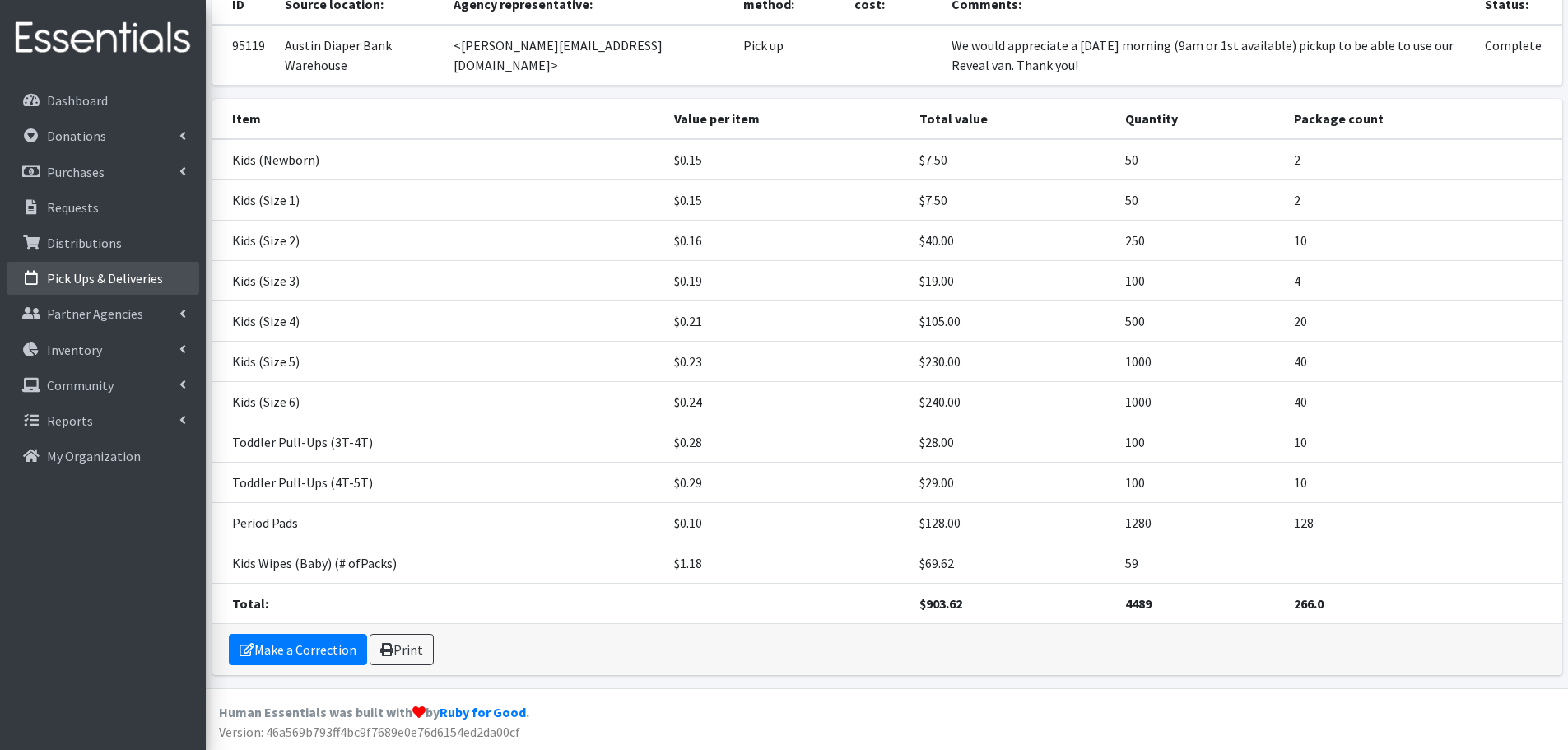
click at [58, 283] on p "Pick Ups & Deliveries" at bounding box center [104, 278] width 116 height 17
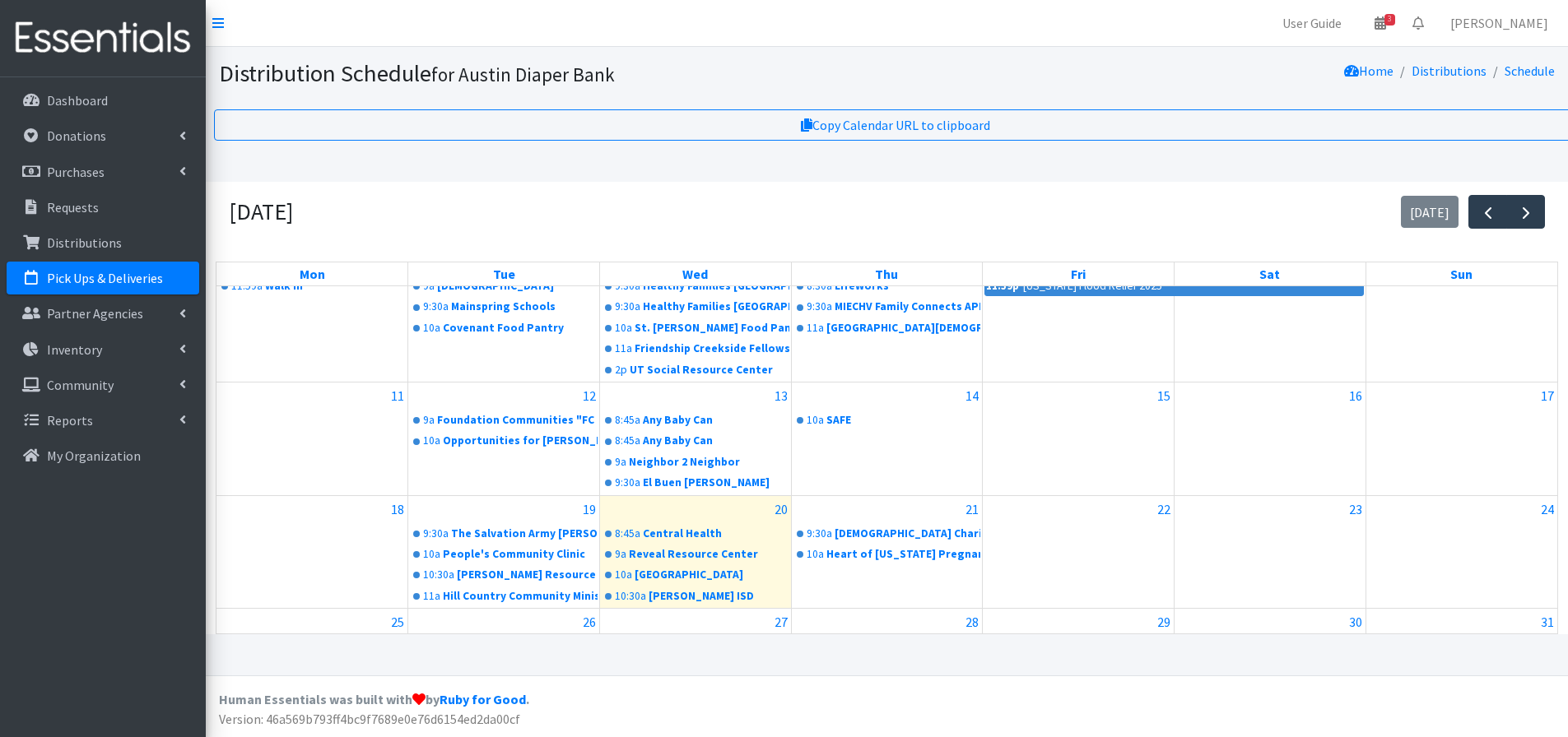
scroll to position [347, 0]
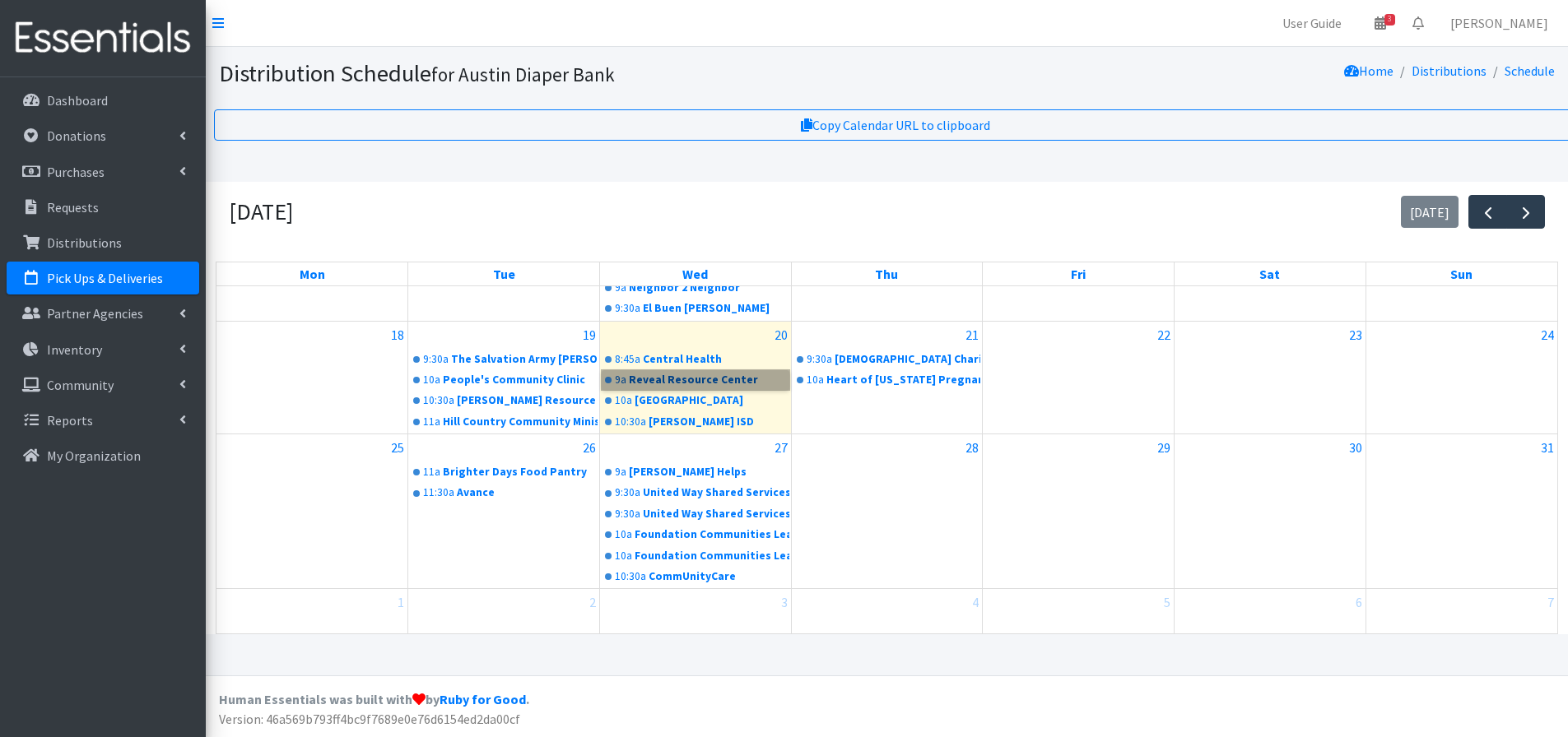
click at [674, 383] on link "9a Reveal Resource Center" at bounding box center [694, 380] width 187 height 20
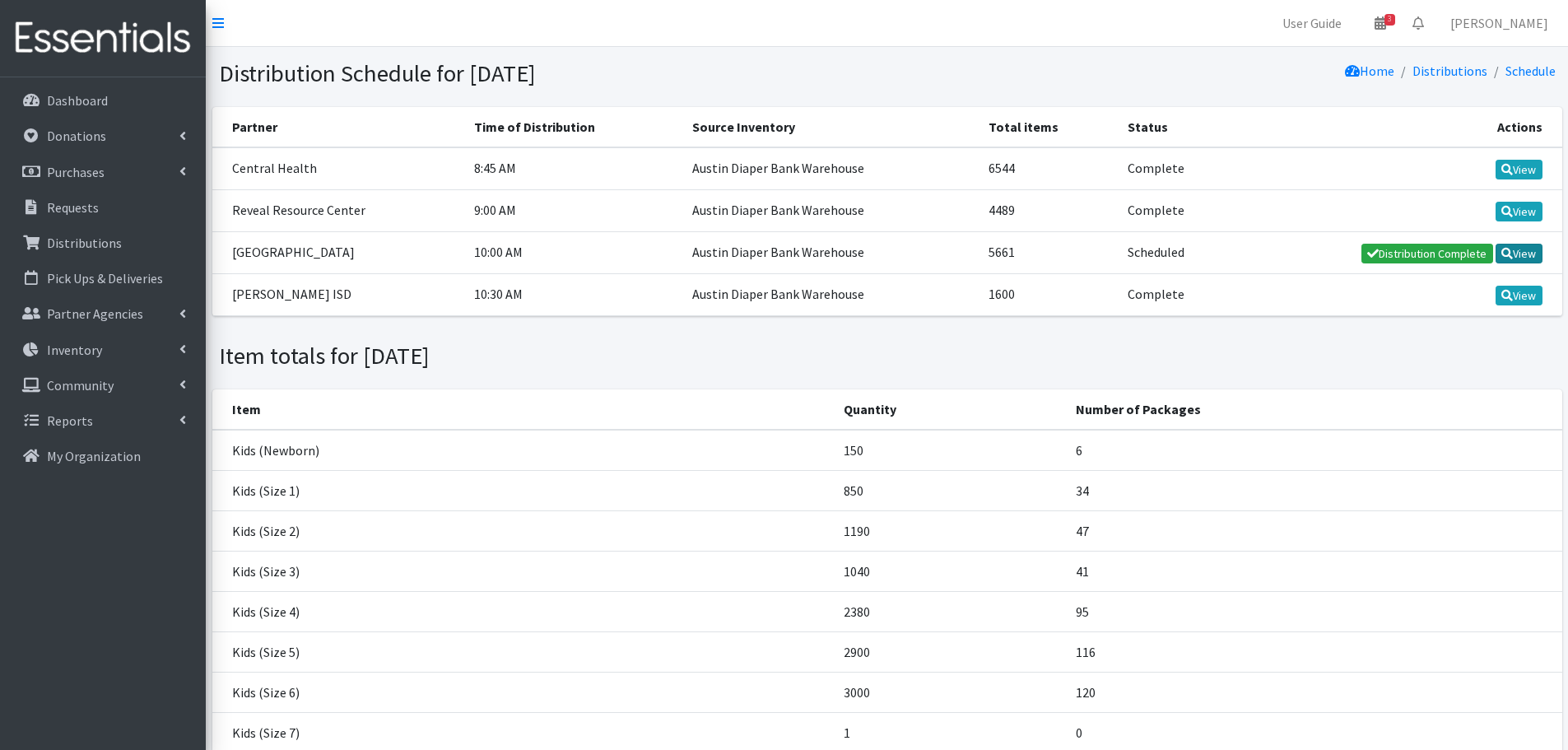
click at [1525, 250] on link "View" at bounding box center [1518, 254] width 47 height 20
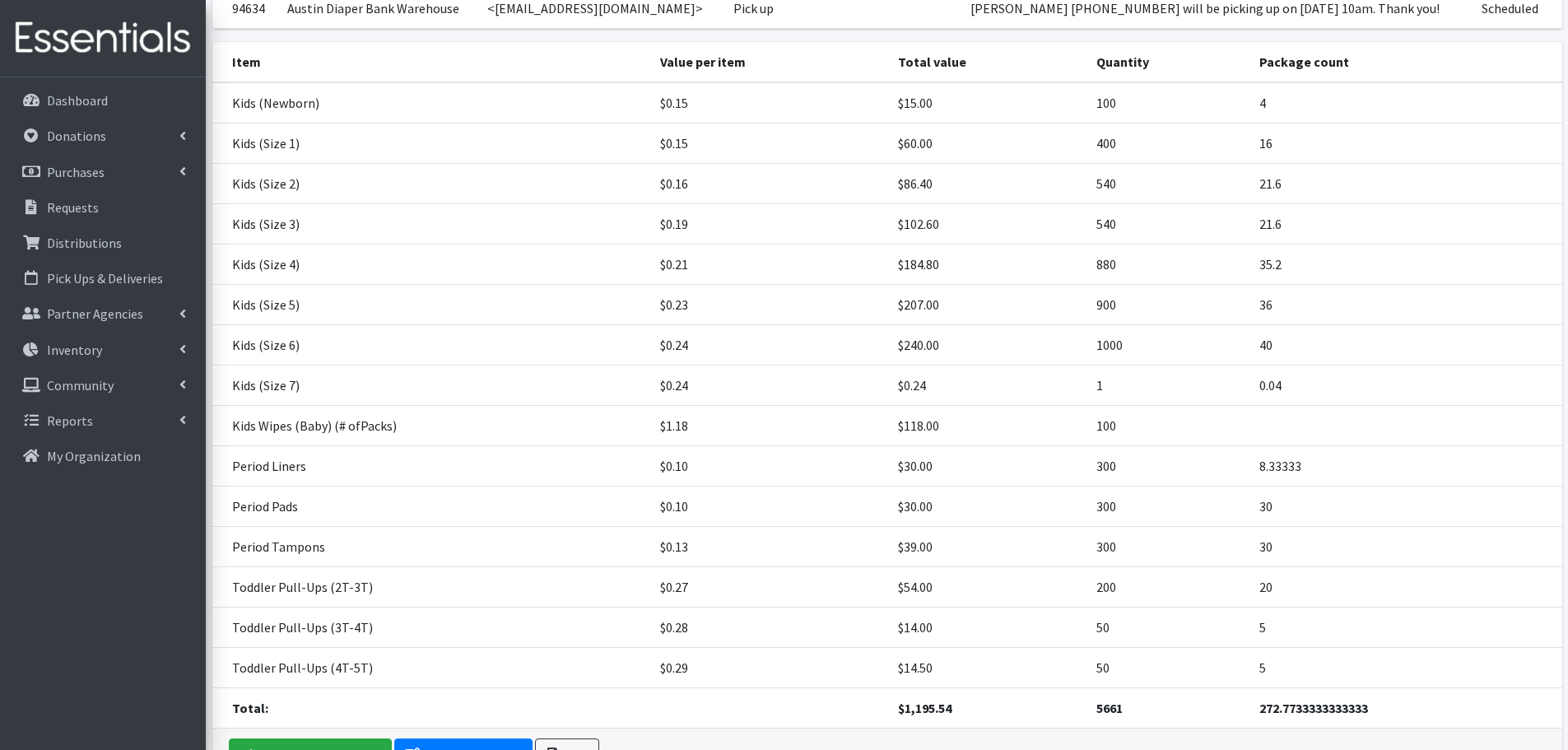
scroll to position [265, 0]
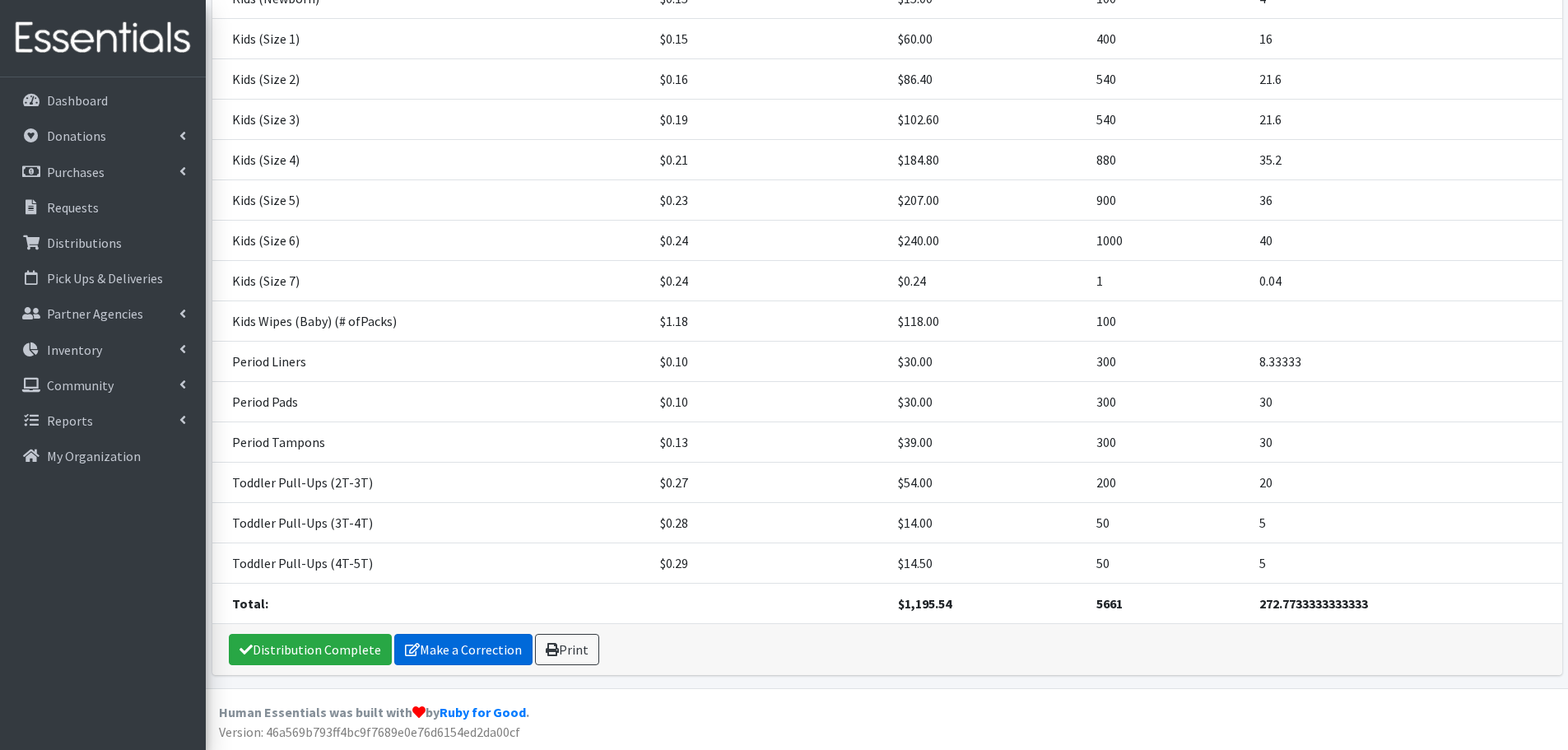
click at [435, 645] on link "Make a Correction" at bounding box center [464, 650] width 139 height 32
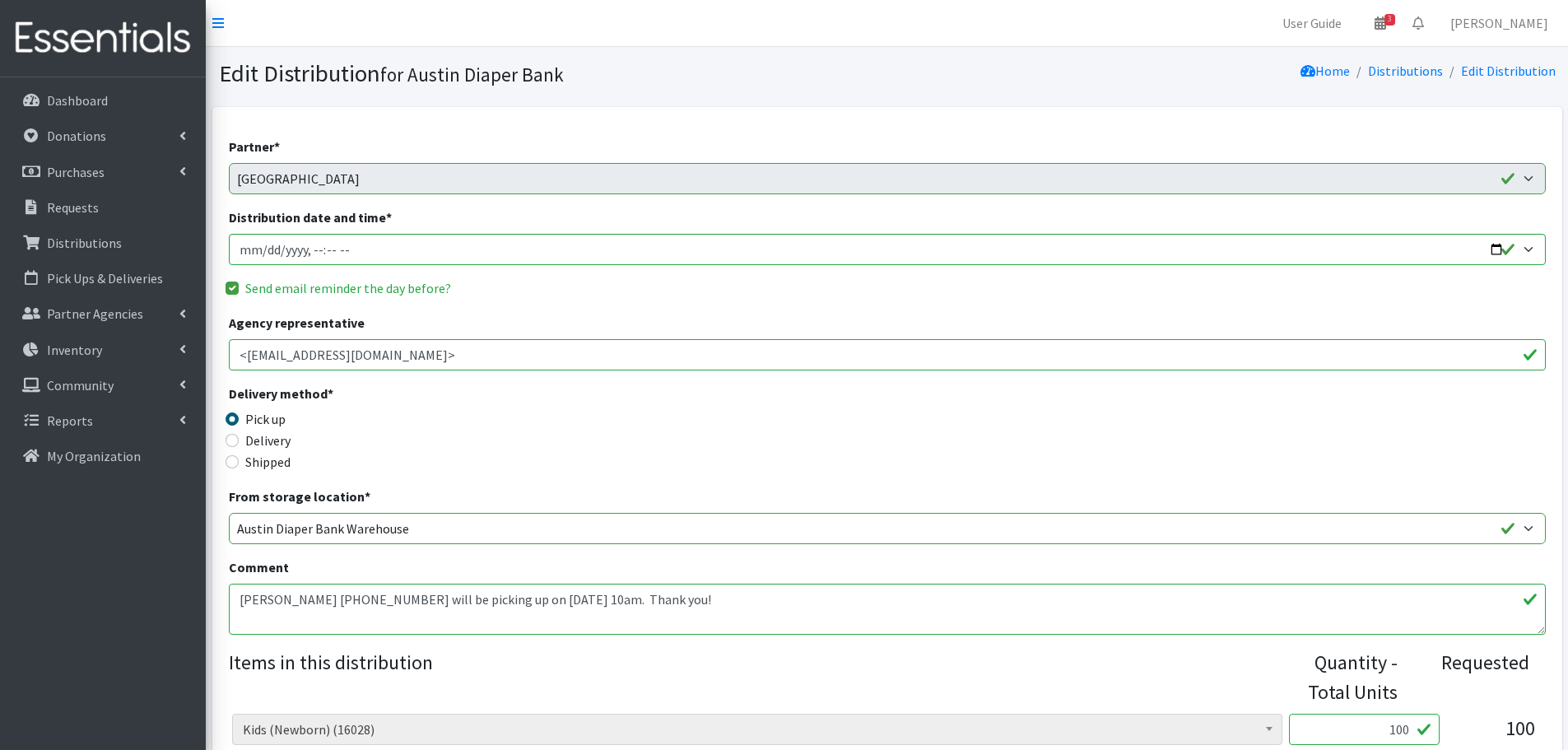
scroll to position [411, 0]
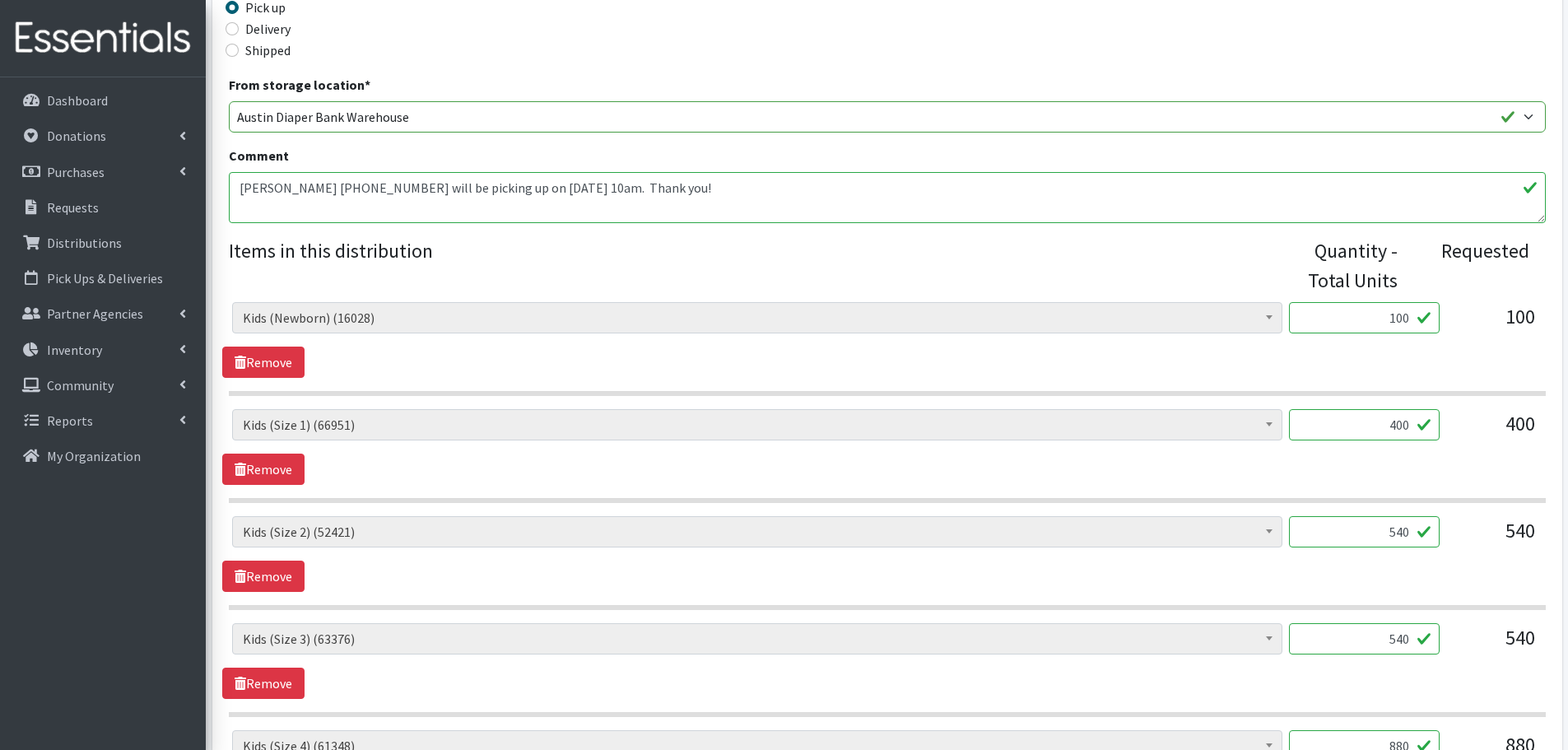
drag, startPoint x: 1359, startPoint y: 317, endPoint x: 1571, endPoint y: 331, distance: 212.5
type input "200"
click at [1462, 363] on div "Baby Formula (298) Kids (Newborn) (16028) Kids (Preemie) (386) Kids (Size 1) (6…" at bounding box center [887, 340] width 1329 height 75
drag, startPoint x: 1364, startPoint y: 419, endPoint x: 1538, endPoint y: 446, distance: 176.1
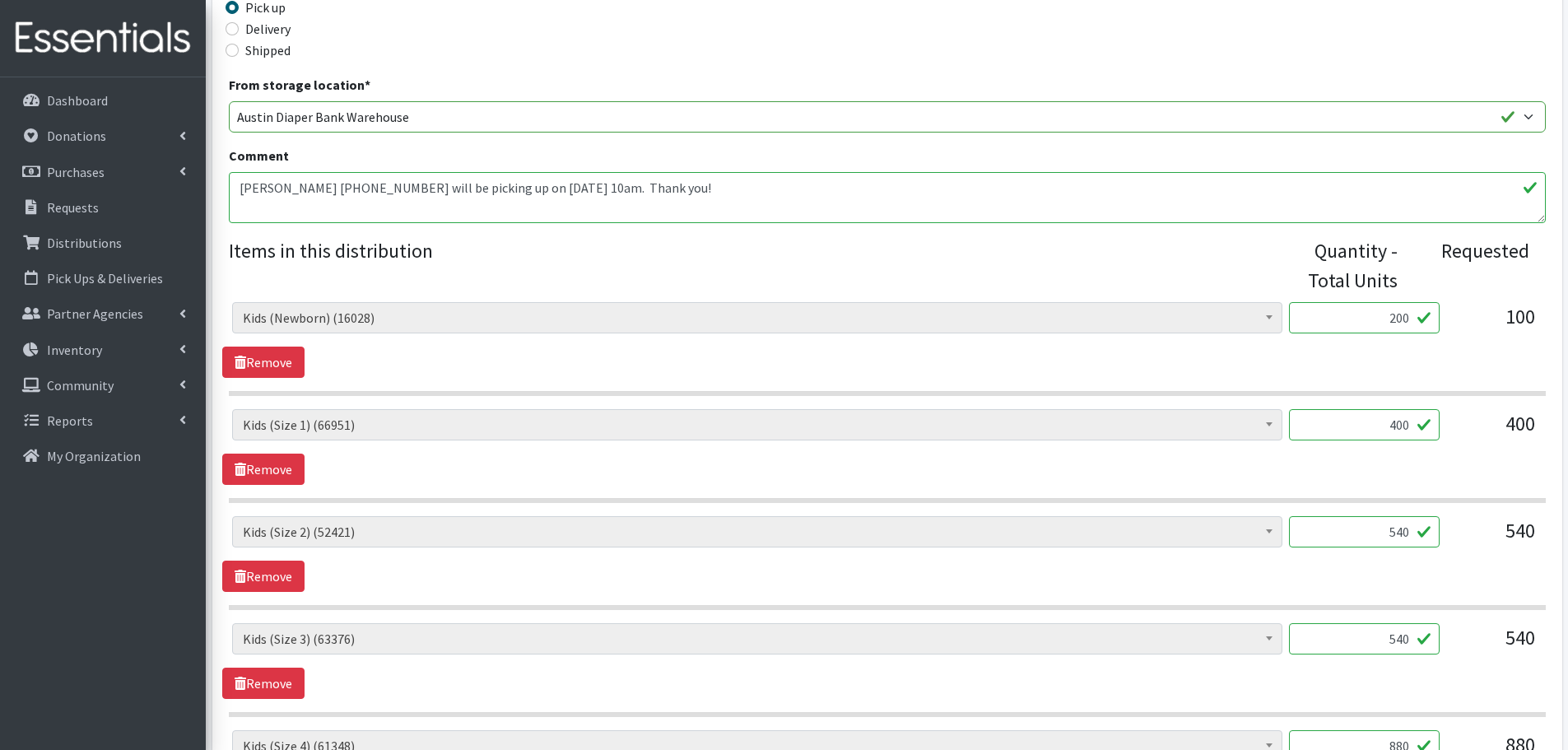
click at [1538, 446] on div "Baby Formula (298) Kids (Newborn) (16028) Kids (Preemie) (386) Kids (Size 1) (6…" at bounding box center [887, 431] width 1309 height 45
type input "500"
click at [1408, 470] on div "Baby Formula (298) Kids (Newborn) (16028) Kids (Preemie) (386) Kids (Size 1) (6…" at bounding box center [887, 447] width 1329 height 75
drag, startPoint x: 1375, startPoint y: 538, endPoint x: 1452, endPoint y: 534, distance: 77.1
click at [1452, 534] on div "Baby Formula (298) Kids (Newborn) (16028) Kids (Preemie) (386) Kids (Size 1) (6…" at bounding box center [887, 538] width 1309 height 45
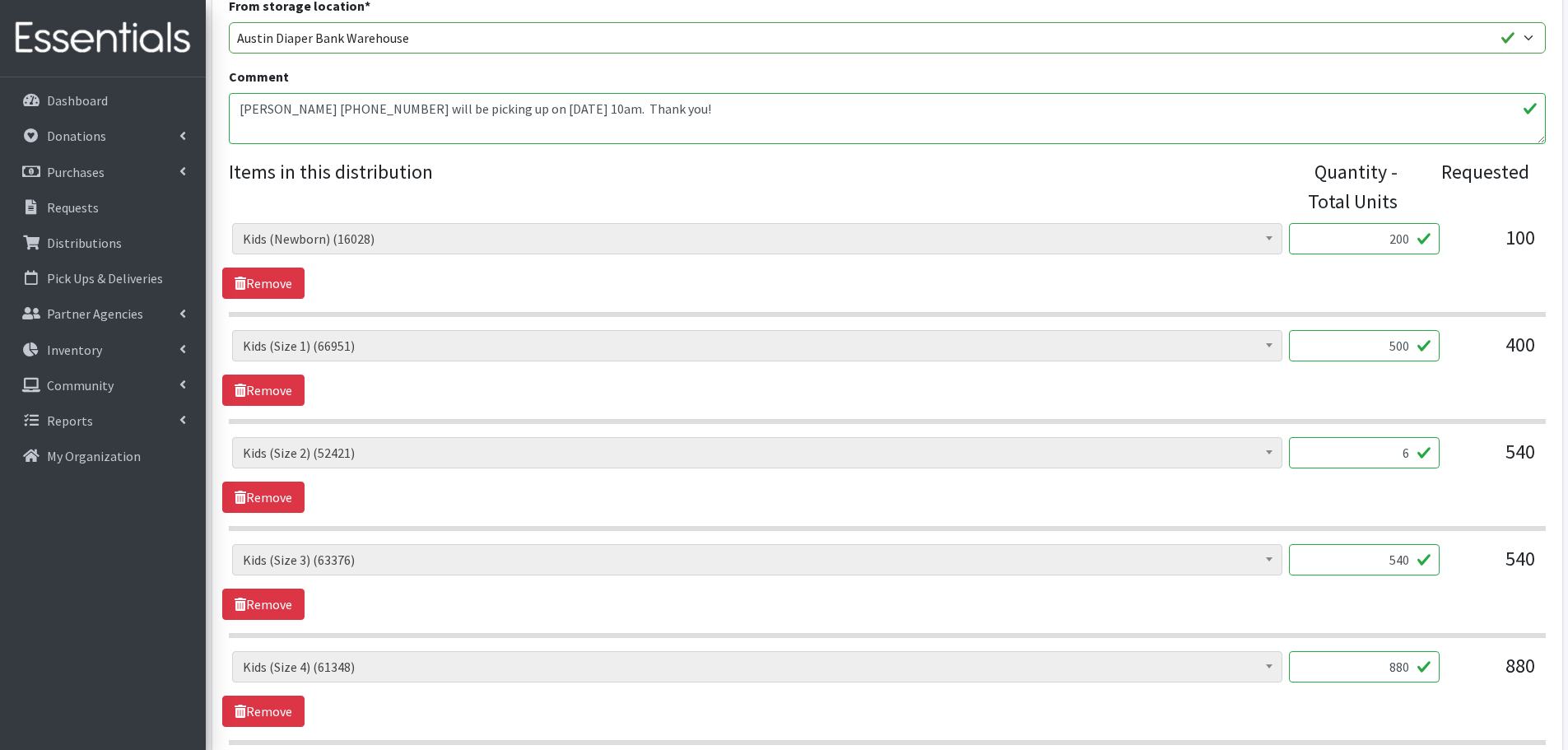
scroll to position [577, 0]
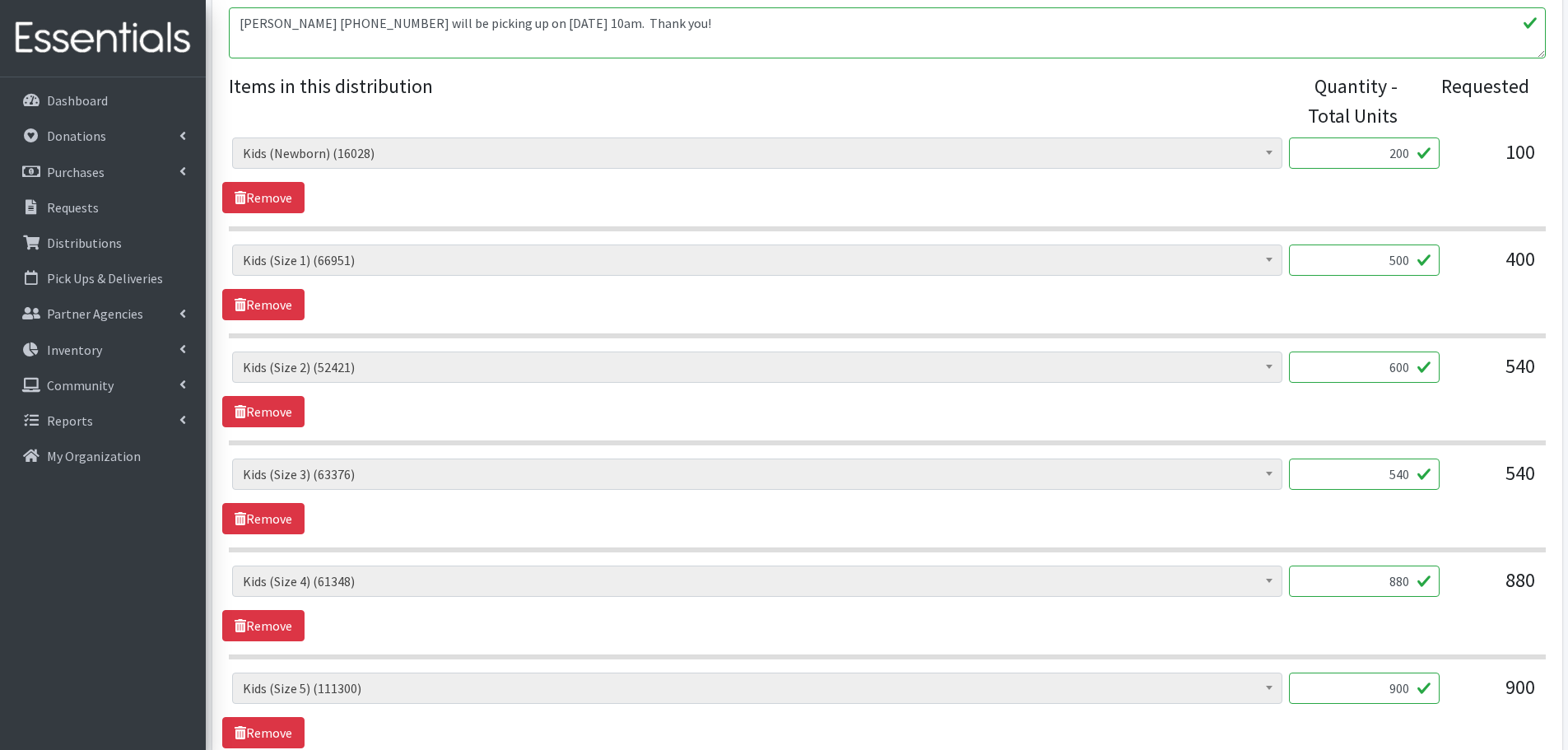
type input "600"
drag, startPoint x: 1355, startPoint y: 476, endPoint x: 1472, endPoint y: 476, distance: 117.0
click at [1472, 476] on div "Baby Formula (298) Kids (Newborn) (16028) Kids (Preemie) (386) Kids (Size 1) (6…" at bounding box center [887, 481] width 1309 height 45
type input "600"
click at [1432, 496] on div "600" at bounding box center [1364, 481] width 151 height 45
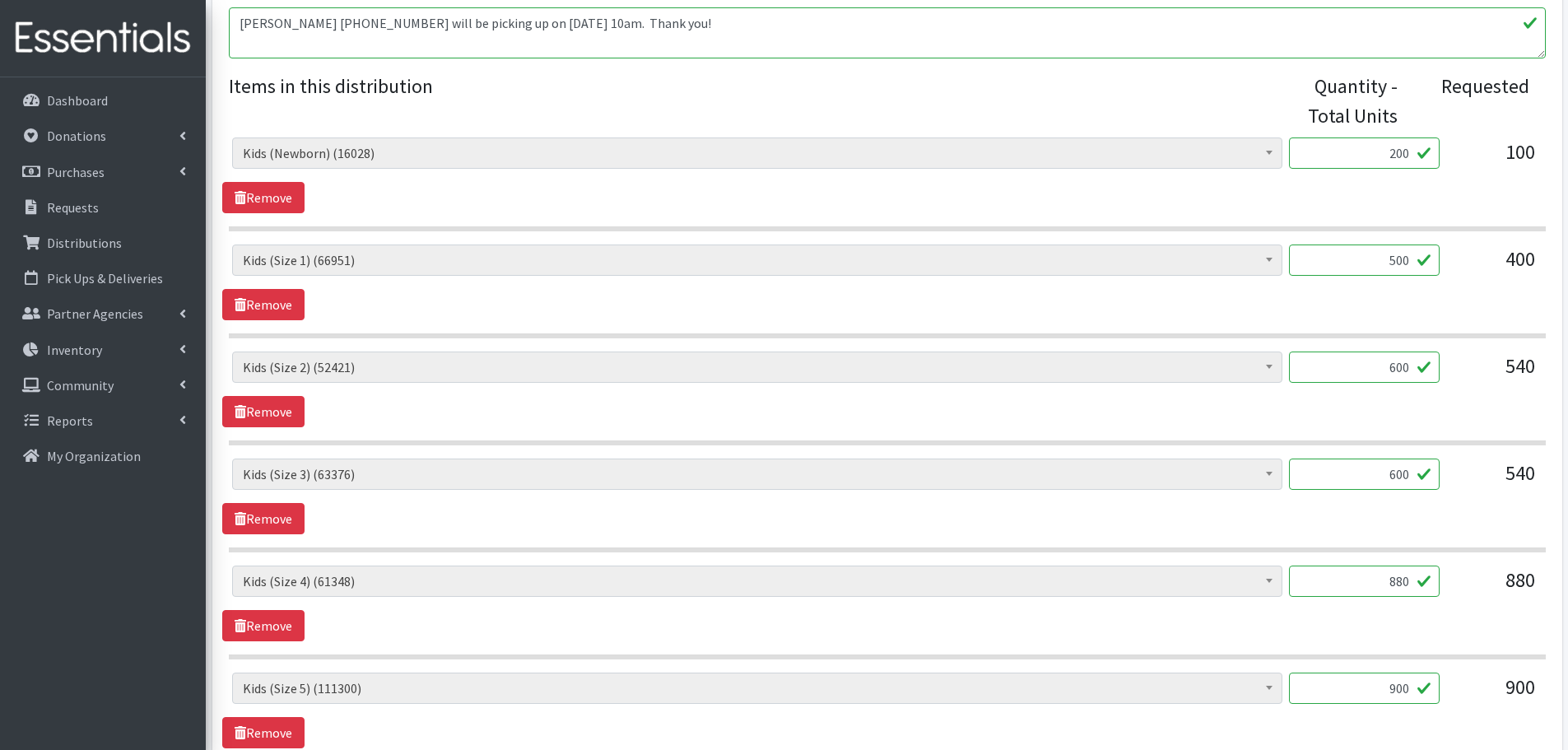
drag, startPoint x: 1374, startPoint y: 580, endPoint x: 1437, endPoint y: 577, distance: 63.1
click at [1437, 577] on input "880" at bounding box center [1364, 582] width 151 height 32
type input "900"
click at [1371, 619] on div "Baby Formula (298) Kids (Newborn) (16028) Kids (Preemie) (386) Kids (Size 1) (6…" at bounding box center [887, 603] width 1329 height 75
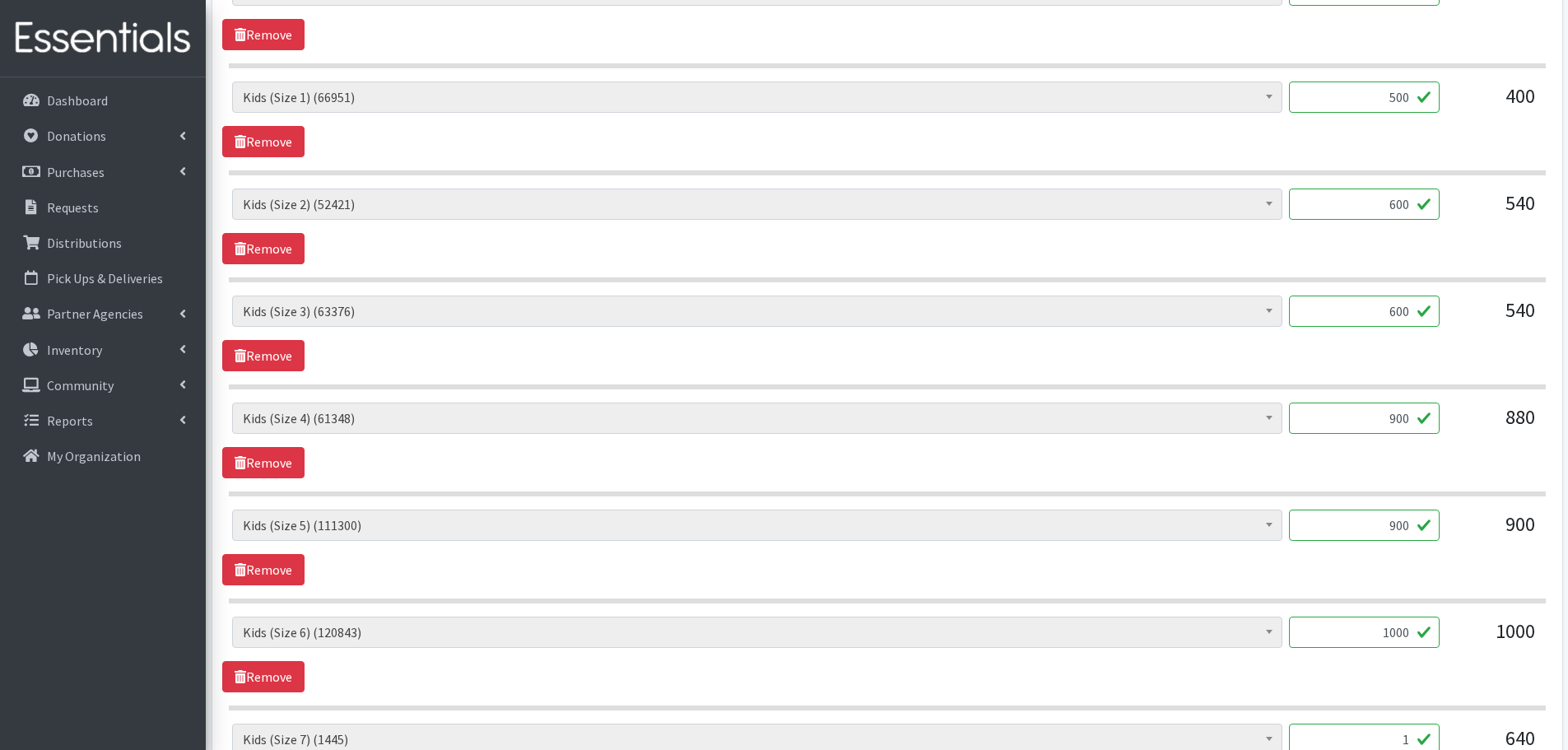
scroll to position [741, 0]
click at [1365, 526] on input "900" at bounding box center [1364, 524] width 151 height 32
drag, startPoint x: 1369, startPoint y: 538, endPoint x: 1472, endPoint y: 556, distance: 104.6
click at [1472, 556] on div "Baby Formula (298) Kids (Newborn) (16028) Kids (Preemie) (386) Kids (Size 1) (6…" at bounding box center [887, 546] width 1329 height 75
type input "1000"
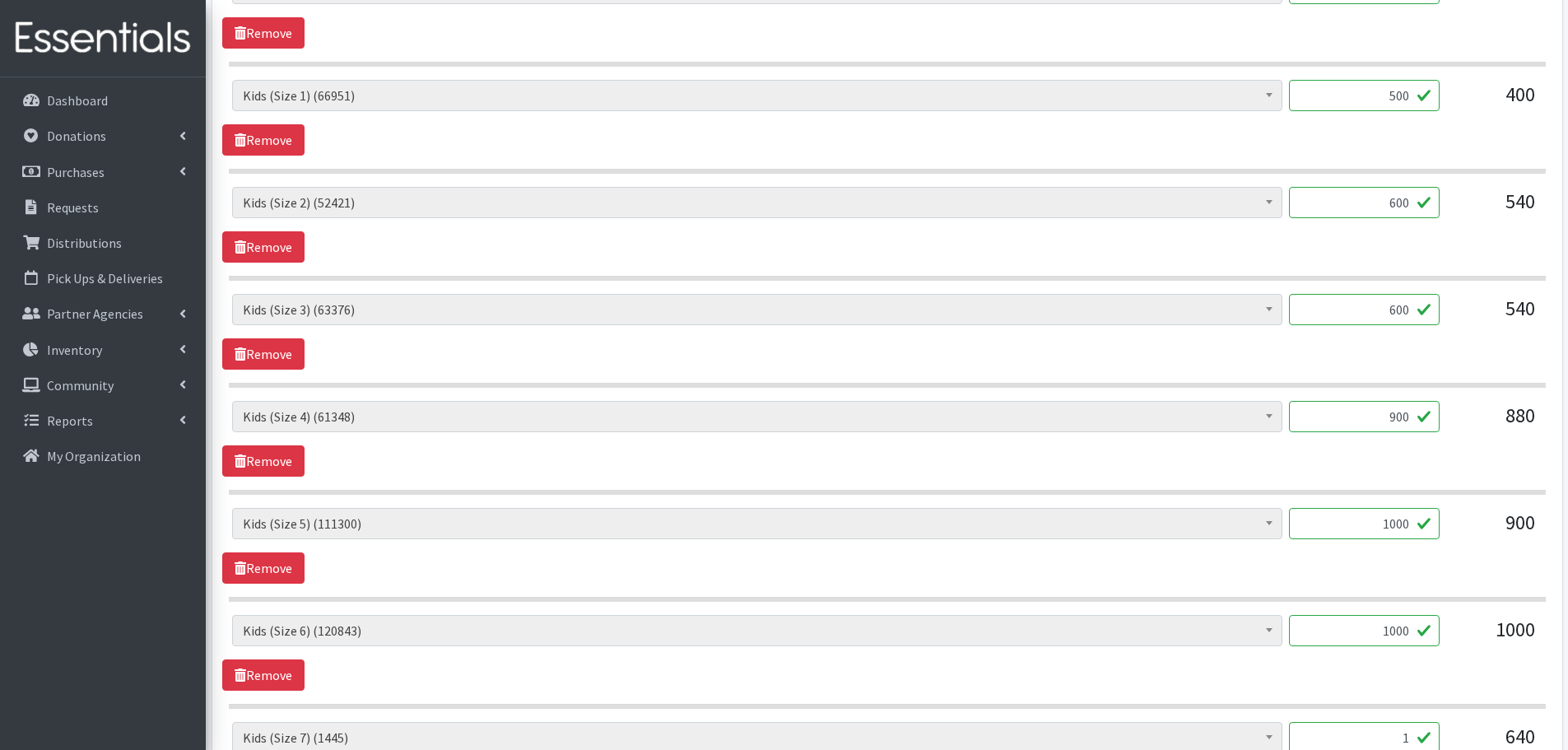
click at [1472, 556] on div "Baby Formula (298) Kids (Newborn) (16028) Kids (Preemie) (386) Kids (Size 1) (6…" at bounding box center [887, 546] width 1329 height 75
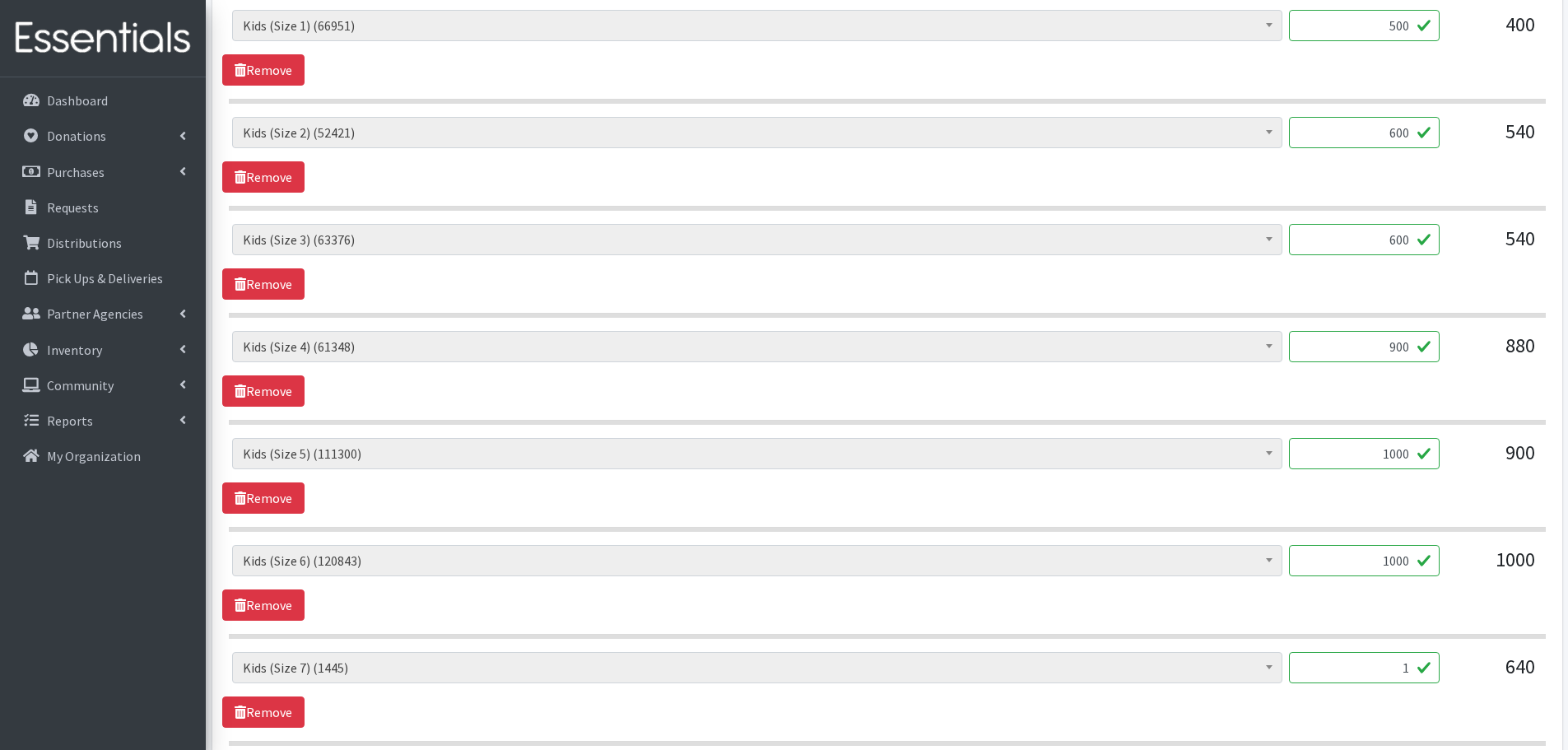
scroll to position [988, 0]
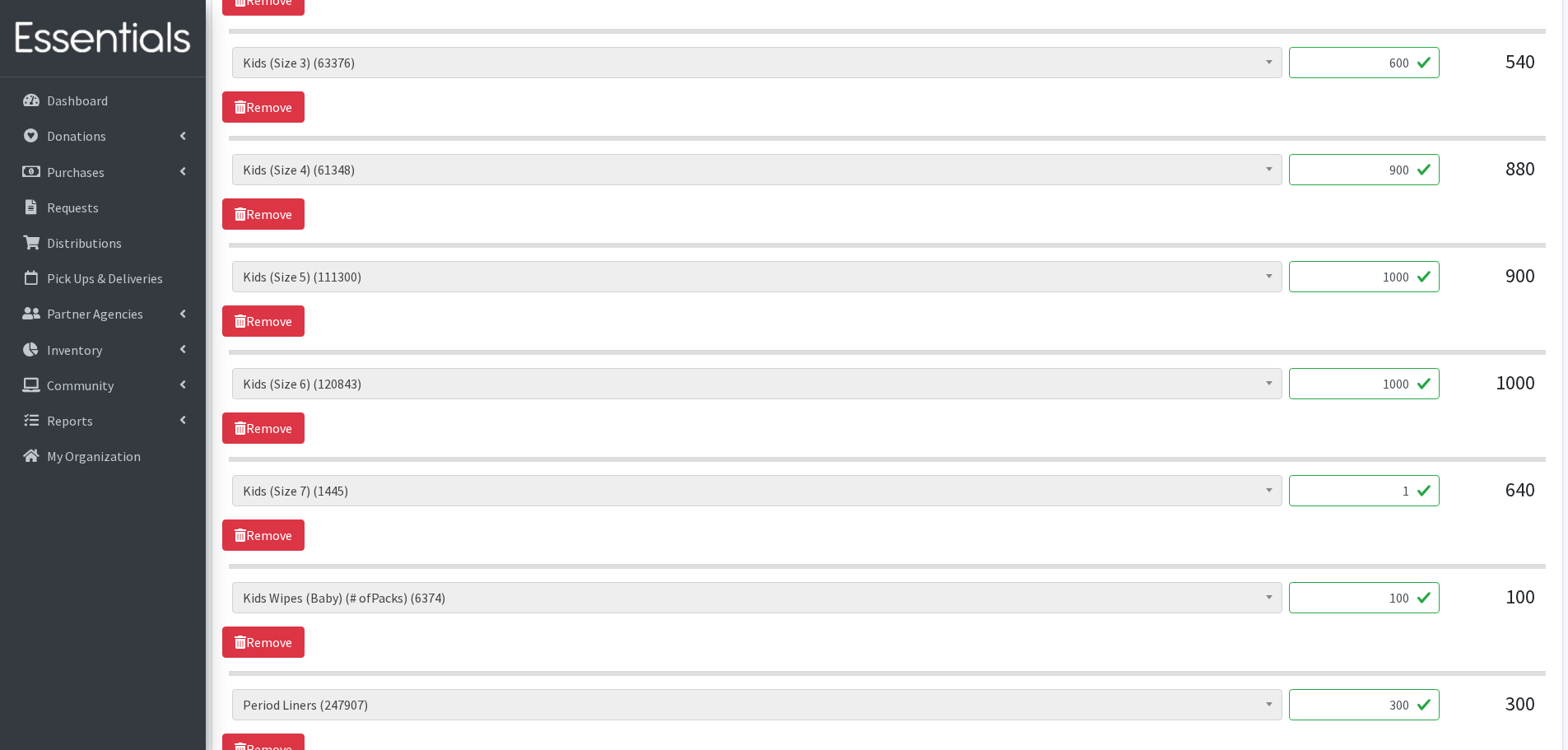
drag, startPoint x: 1360, startPoint y: 493, endPoint x: 1467, endPoint y: 502, distance: 107.4
click at [1467, 502] on div "Baby Formula (298) Kids (Newborn) (16028) Kids (Preemie) (386) Kids (Size 1) (6…" at bounding box center [887, 496] width 1309 height 45
type input "400"
click at [1467, 502] on div "640" at bounding box center [1493, 496] width 82 height 45
drag, startPoint x: 1381, startPoint y: 590, endPoint x: 1448, endPoint y: 595, distance: 67.2
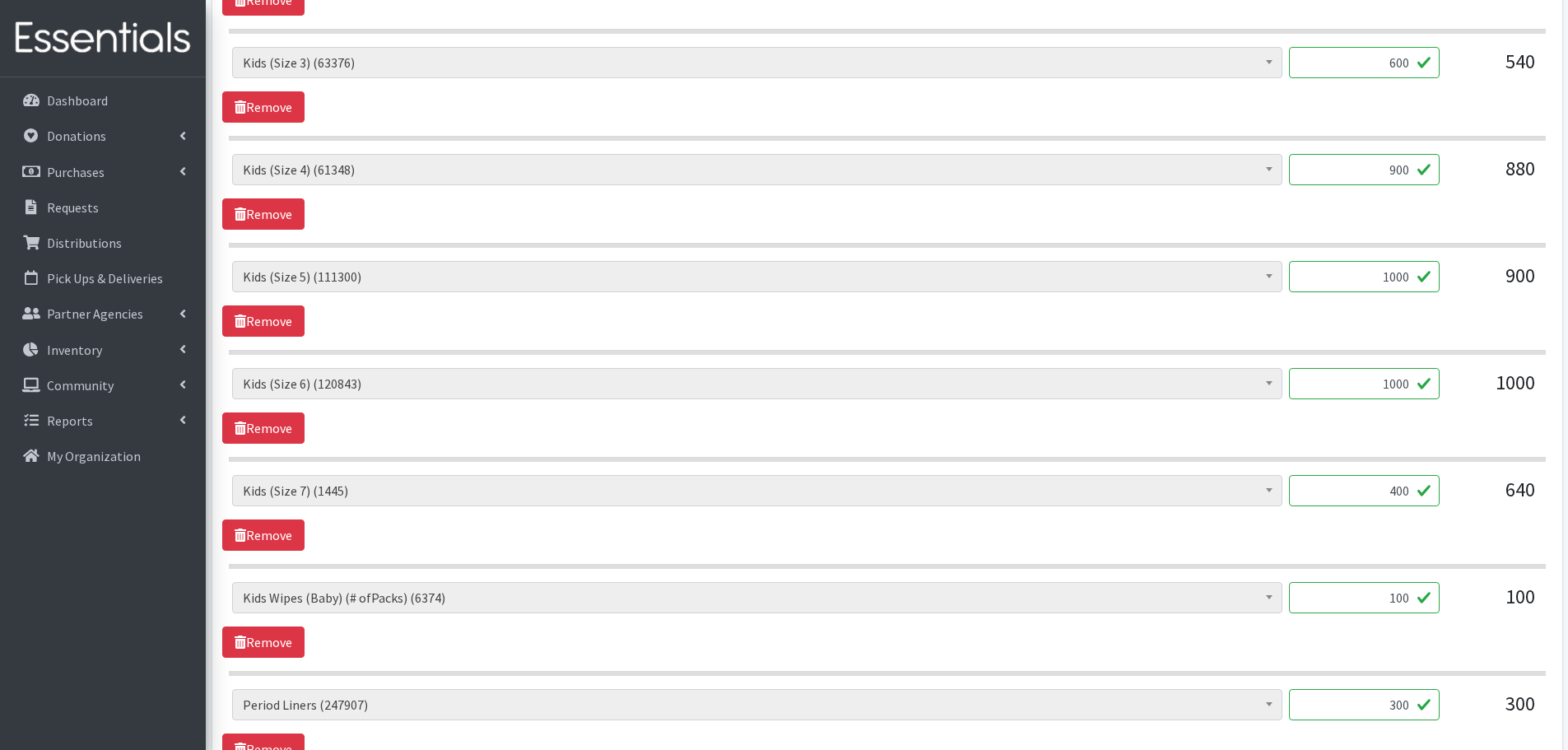
click at [1448, 595] on div "Baby Formula (298) Kids (Newborn) (16028) Kids (Preemie) (386) Kids (Size 1) (6…" at bounding box center [887, 603] width 1309 height 45
type input "95"
click at [1346, 640] on div "Baby Formula (298) Kids (Newborn) (16028) Kids (Preemie) (386) Kids (Size 1) (6…" at bounding box center [887, 619] width 1329 height 75
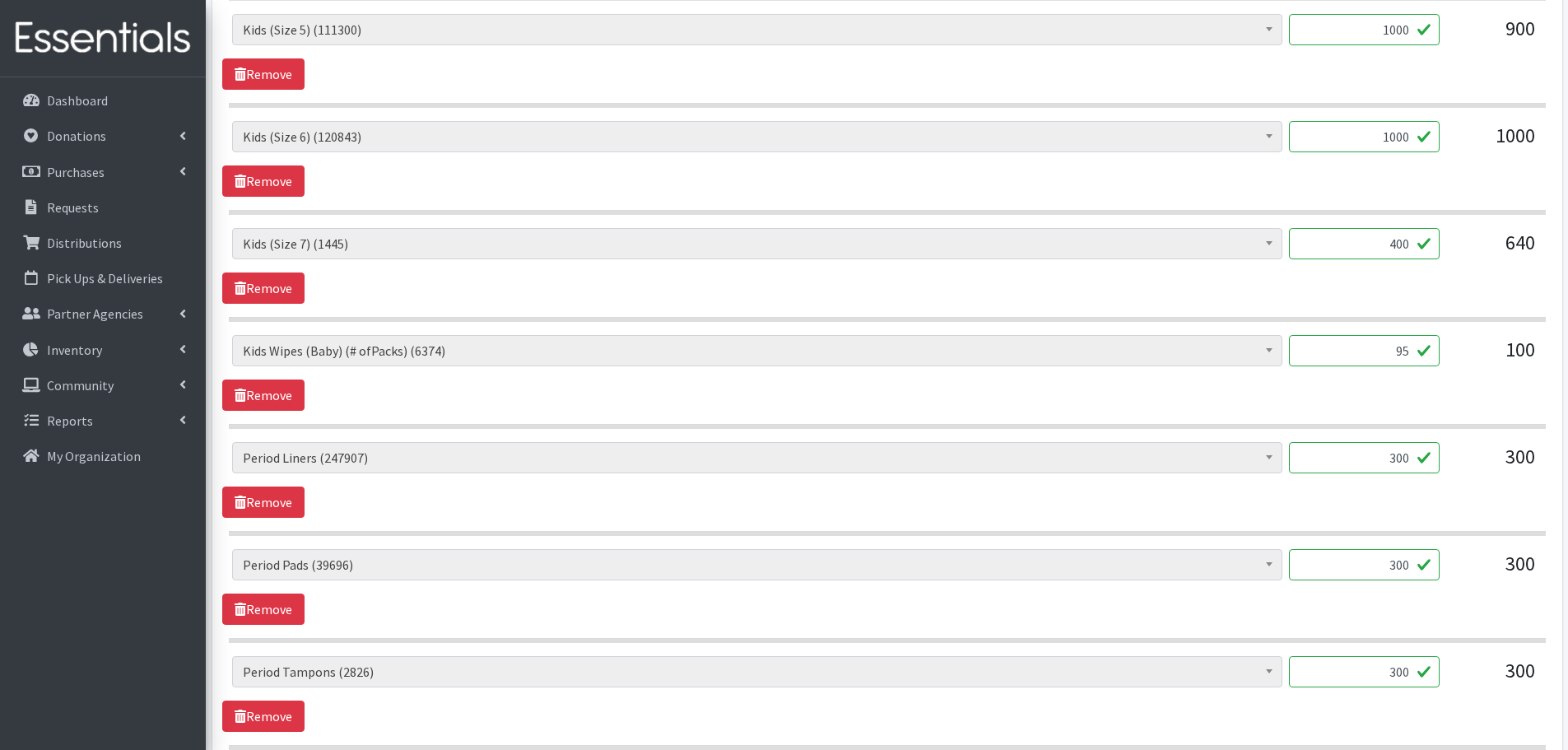
drag, startPoint x: 1363, startPoint y: 445, endPoint x: 1427, endPoint y: 453, distance: 64.5
click at [1427, 453] on input "300" at bounding box center [1364, 458] width 151 height 32
type input "400"
drag, startPoint x: 1356, startPoint y: 557, endPoint x: 1450, endPoint y: 567, distance: 94.5
click at [1450, 567] on div "Baby Formula (298) Kids (Newborn) (16028) Kids (Preemie) (386) Kids (Size 1) (6…" at bounding box center [887, 571] width 1309 height 45
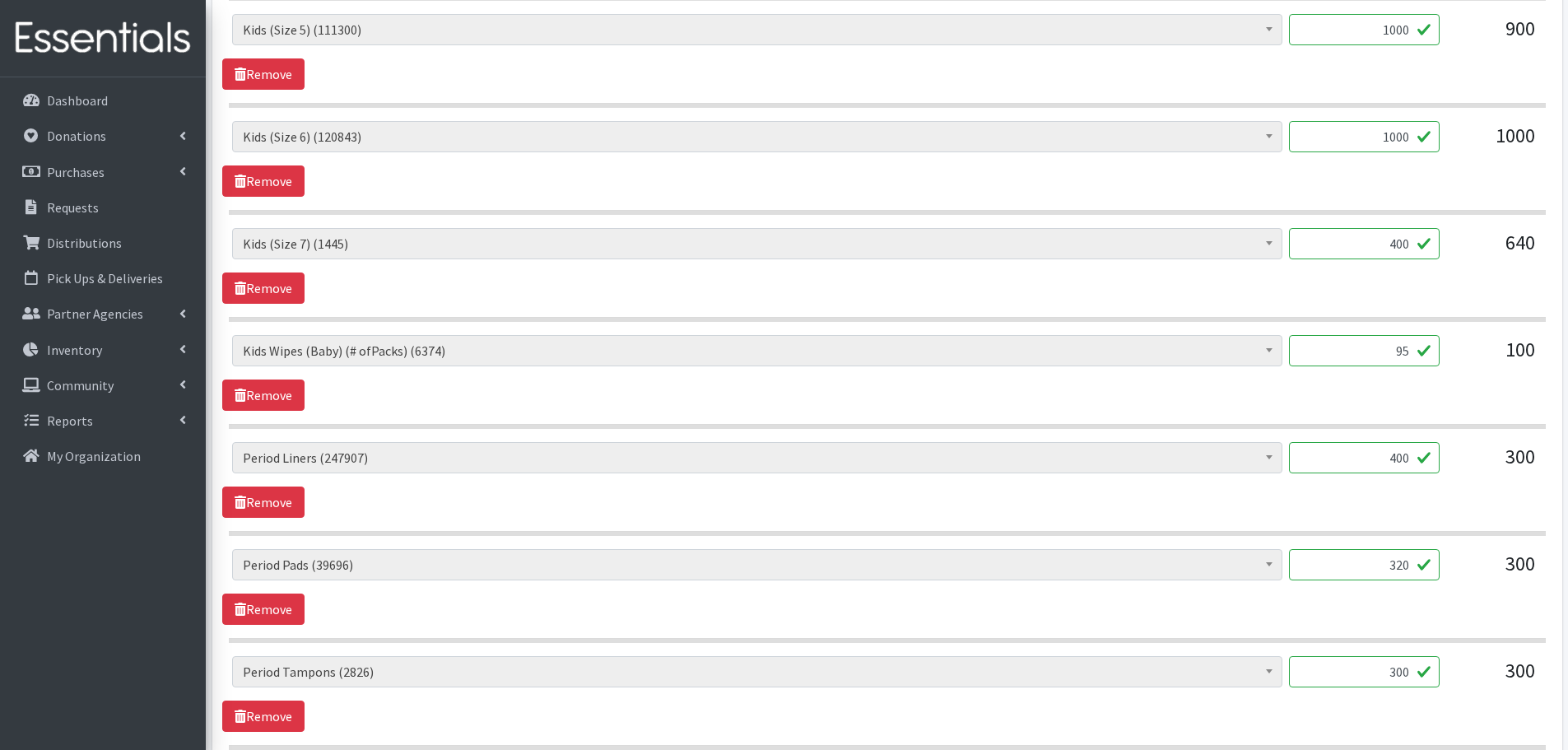
type input "320"
click at [1411, 604] on div "Baby Formula (298) Kids (Newborn) (16028) Kids (Preemie) (386) Kids (Size 1) (6…" at bounding box center [887, 587] width 1329 height 75
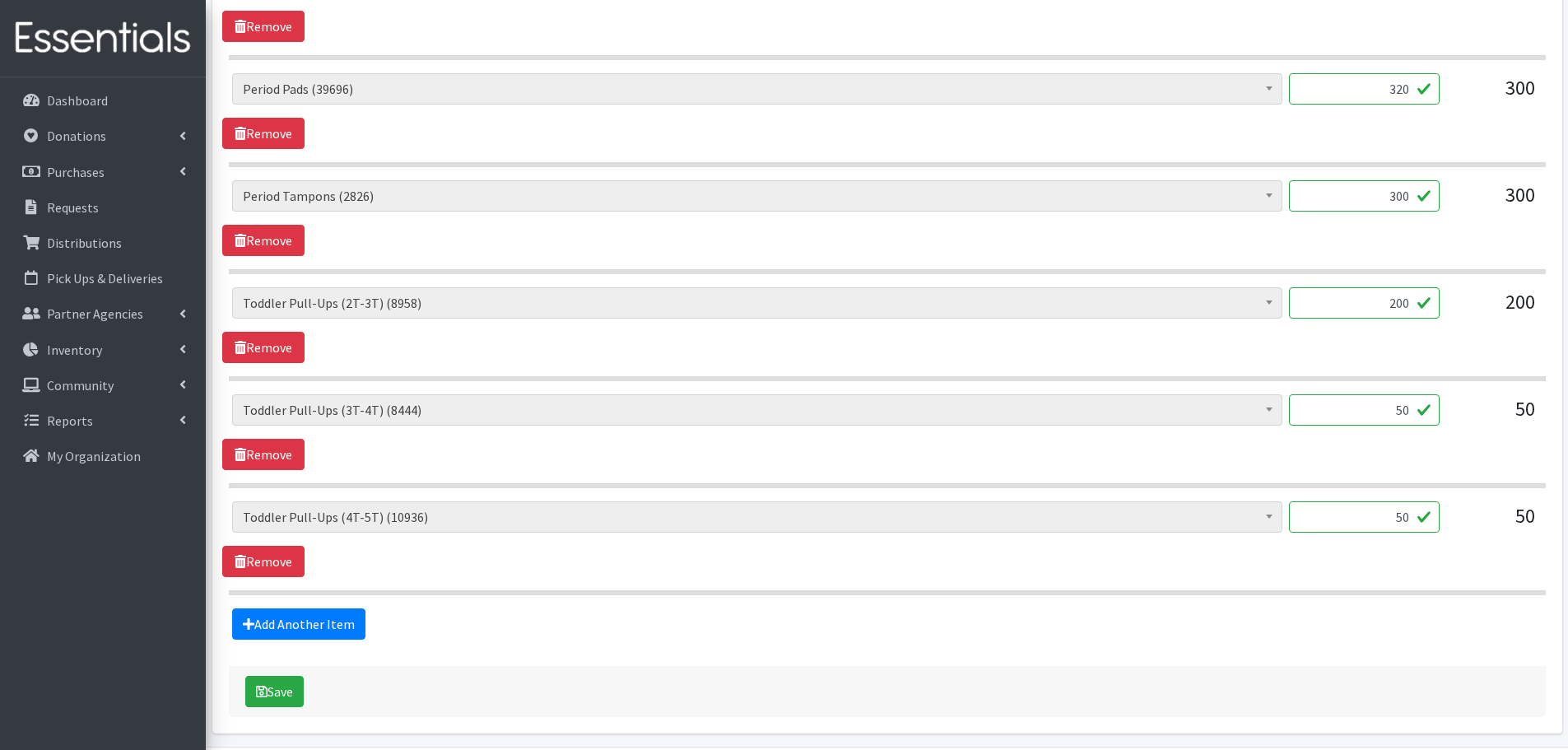
scroll to position [1768, 0]
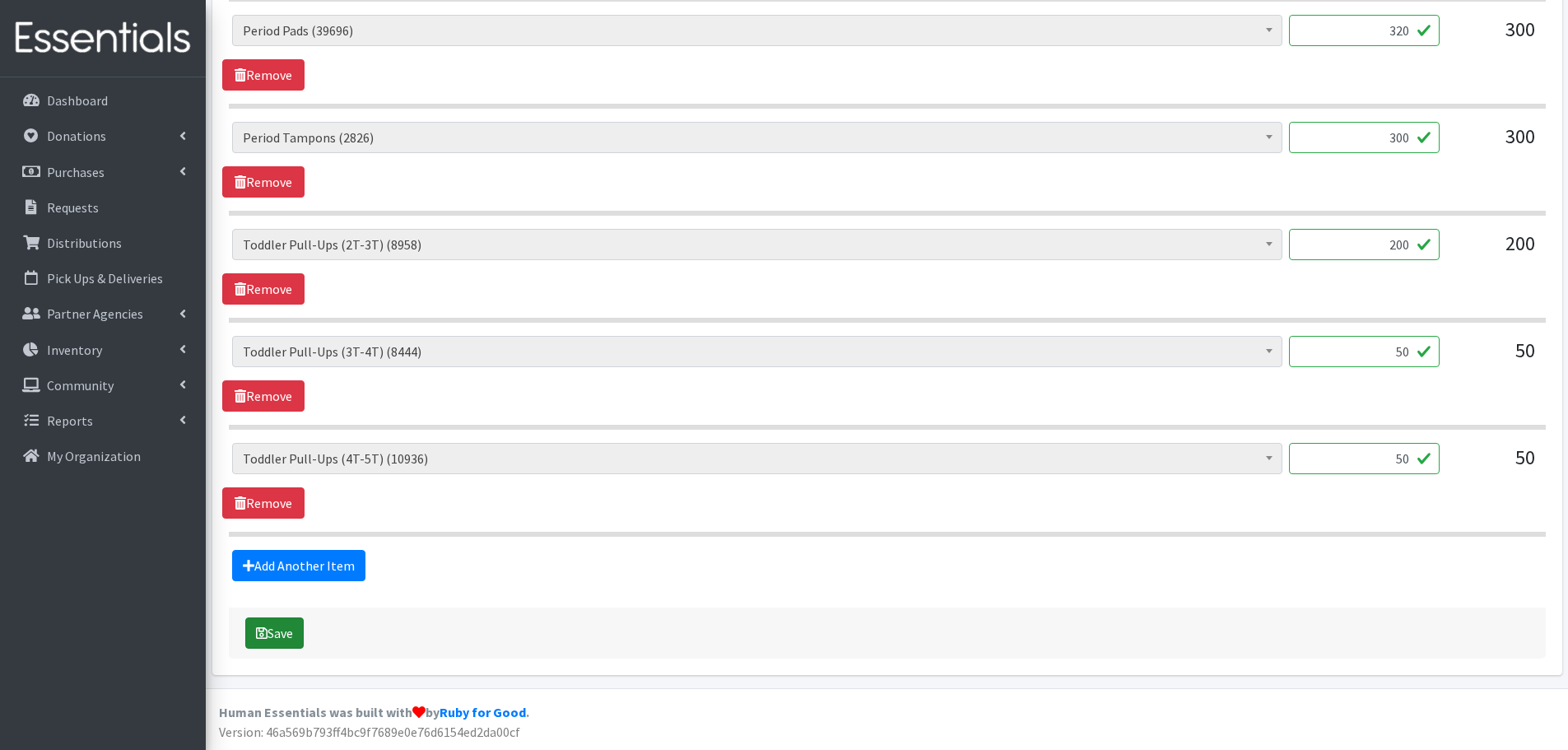
click at [280, 638] on button "Save" at bounding box center [274, 633] width 58 height 32
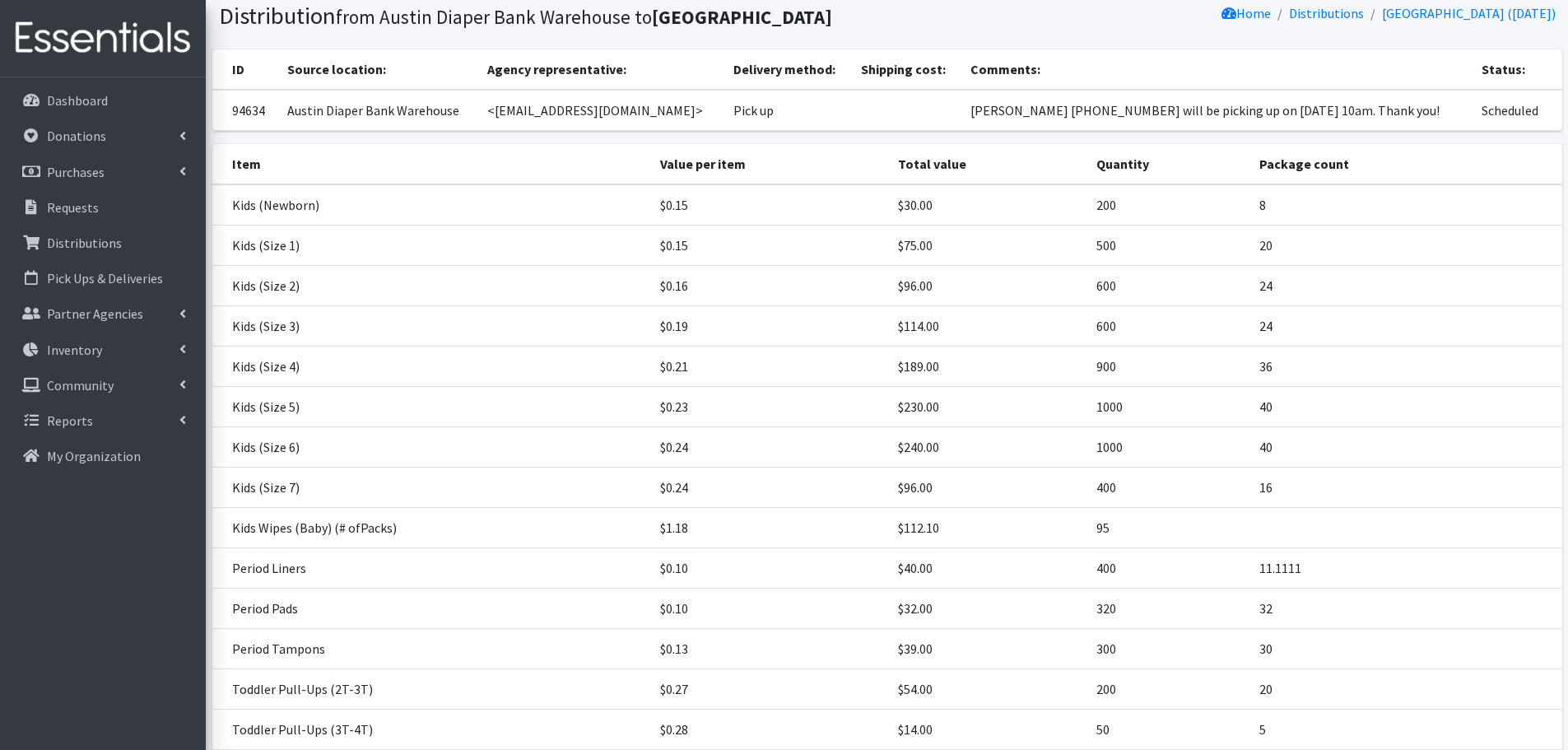
scroll to position [319, 0]
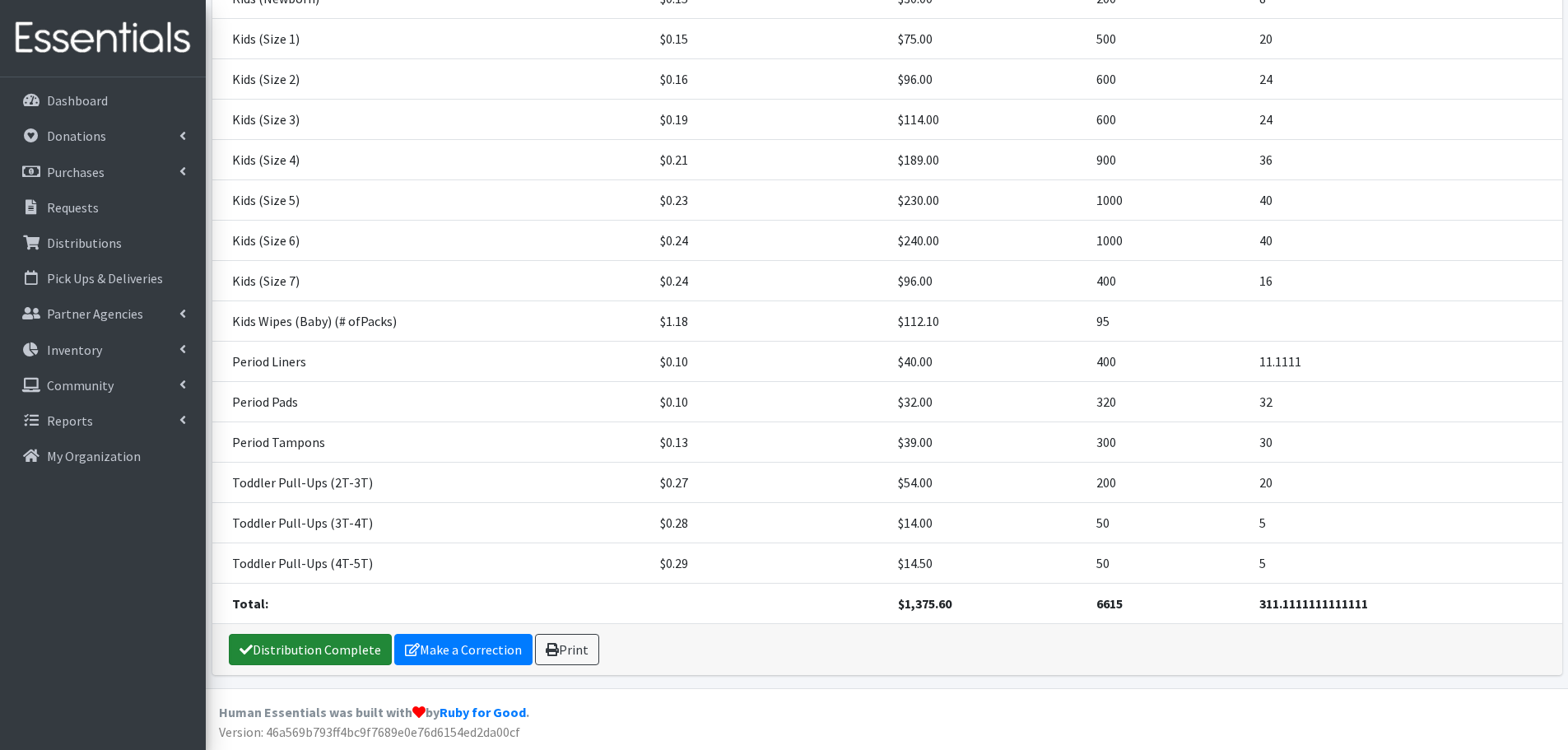
click at [337, 643] on link "Distribution Complete" at bounding box center [310, 650] width 163 height 32
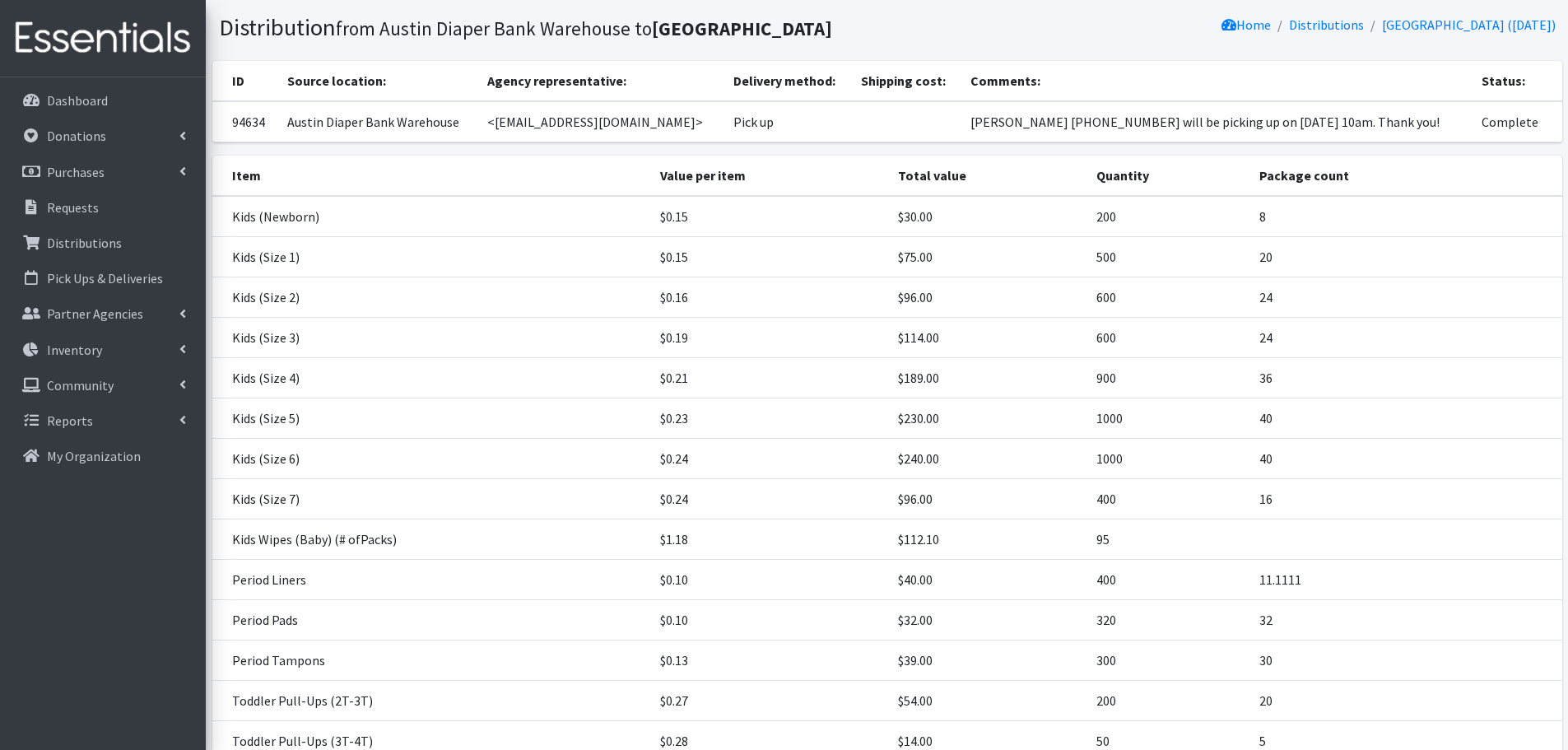
scroll to position [0, 0]
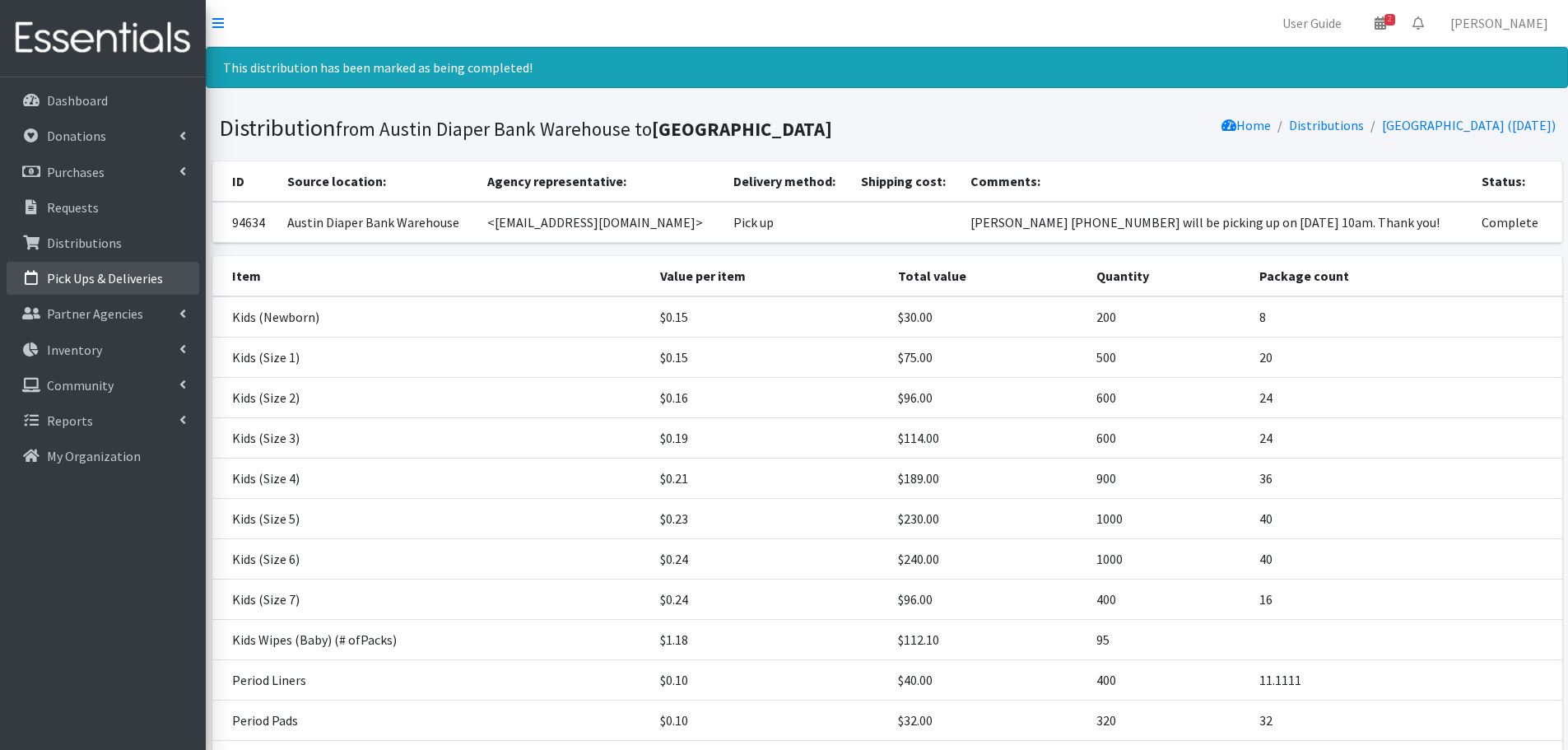
click at [70, 279] on p "Pick Ups & Deliveries" at bounding box center [104, 278] width 116 height 17
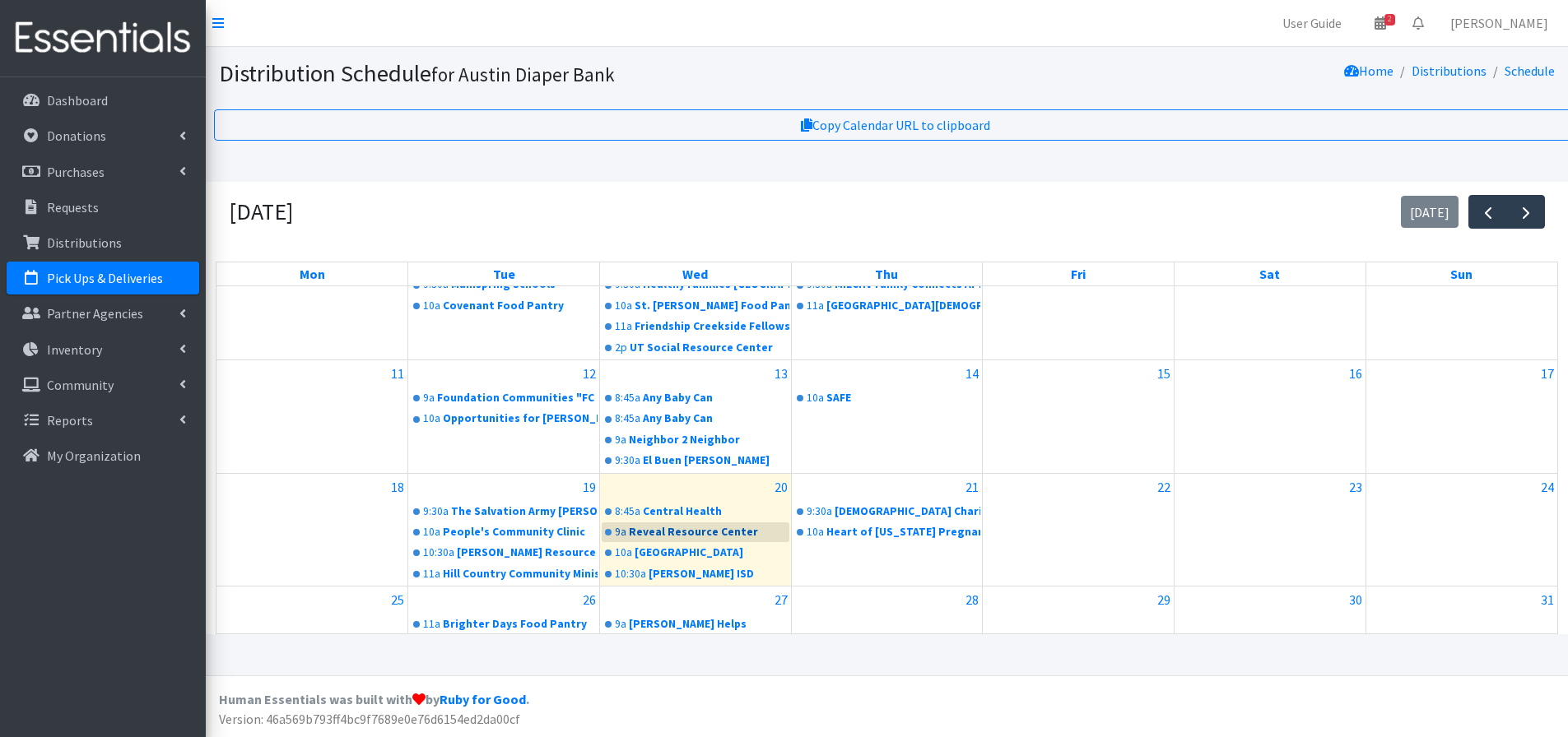
scroll to position [347, 0]
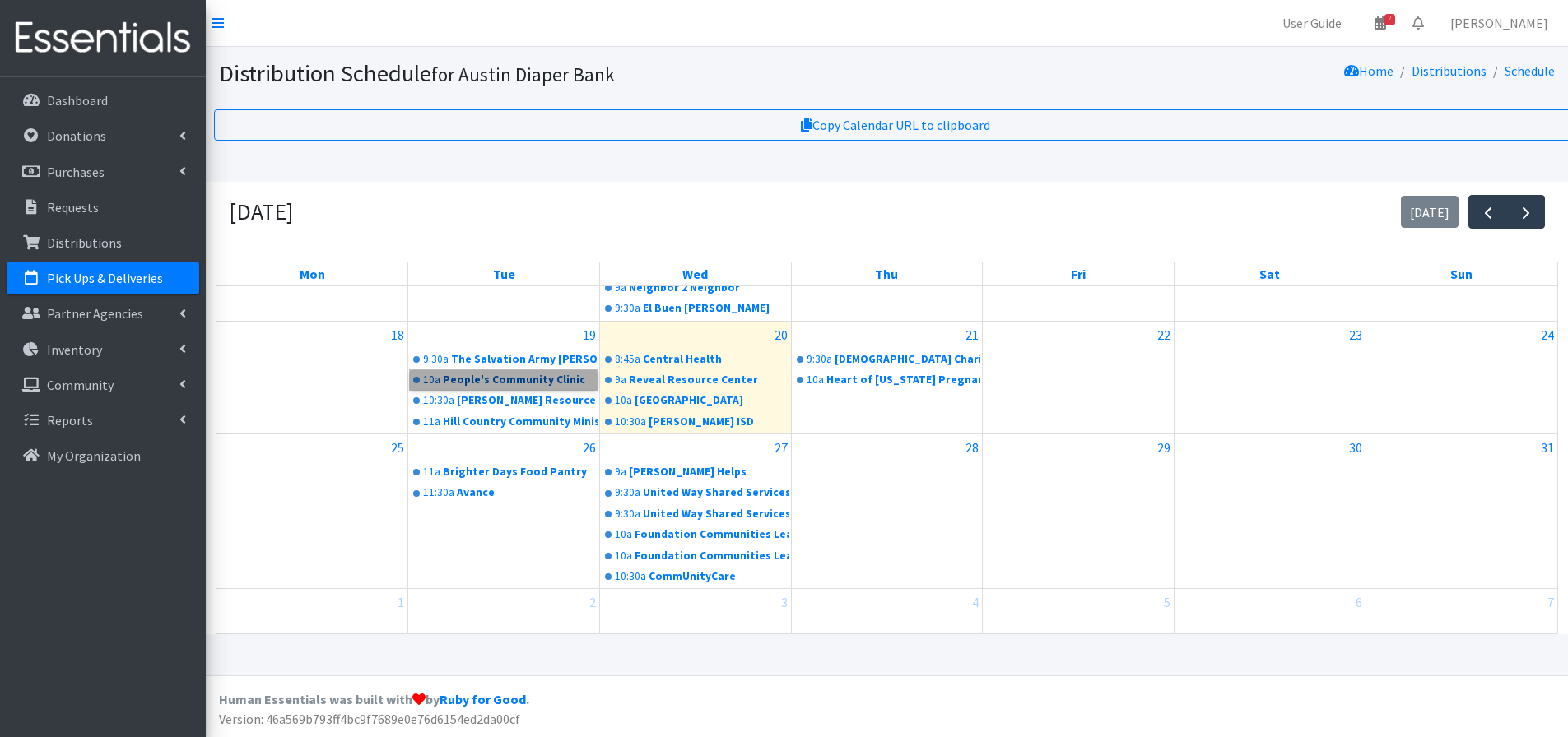
click at [443, 372] on link "10a People's Community Clinic" at bounding box center [503, 380] width 187 height 20
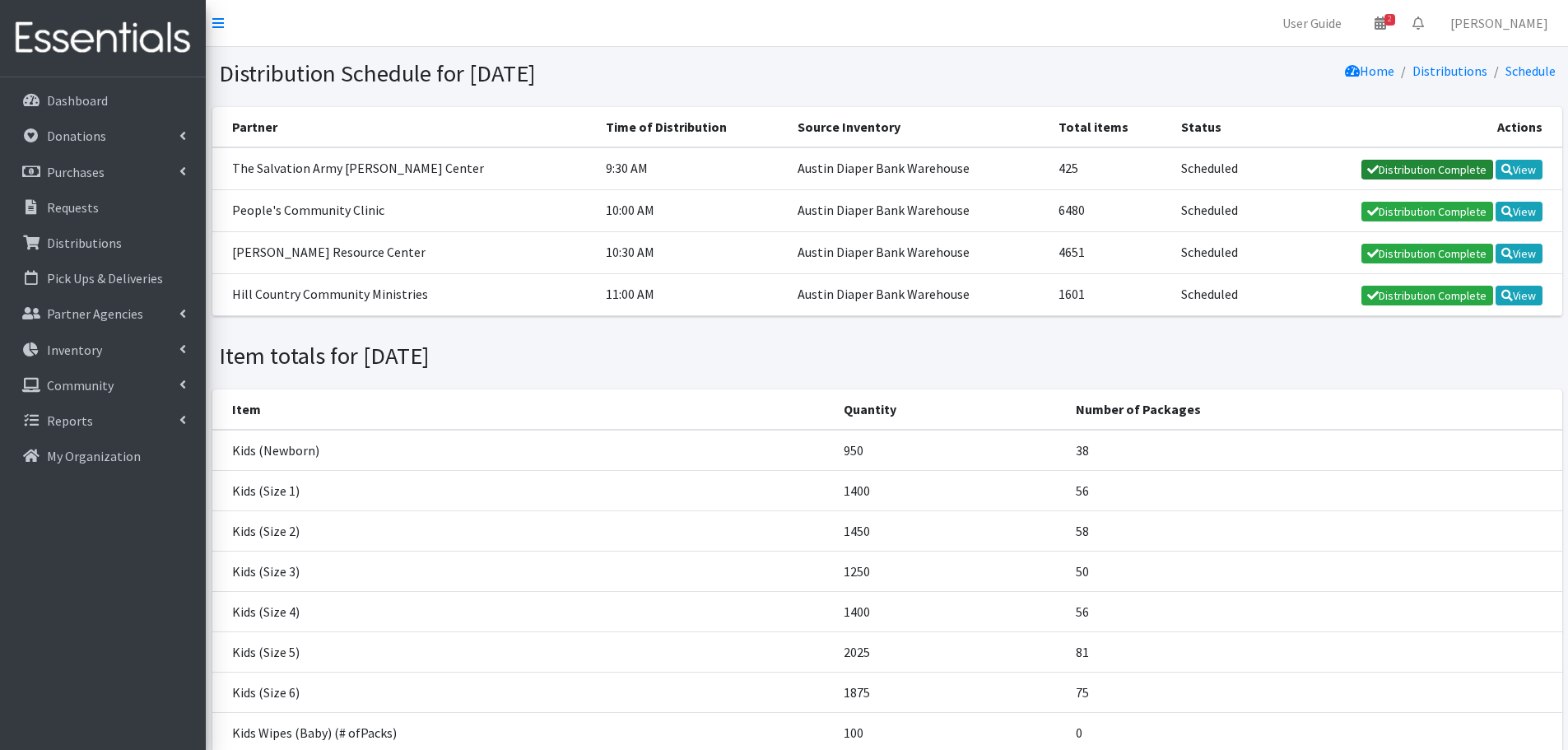
click at [1423, 167] on link "Distribution Complete" at bounding box center [1426, 169] width 132 height 20
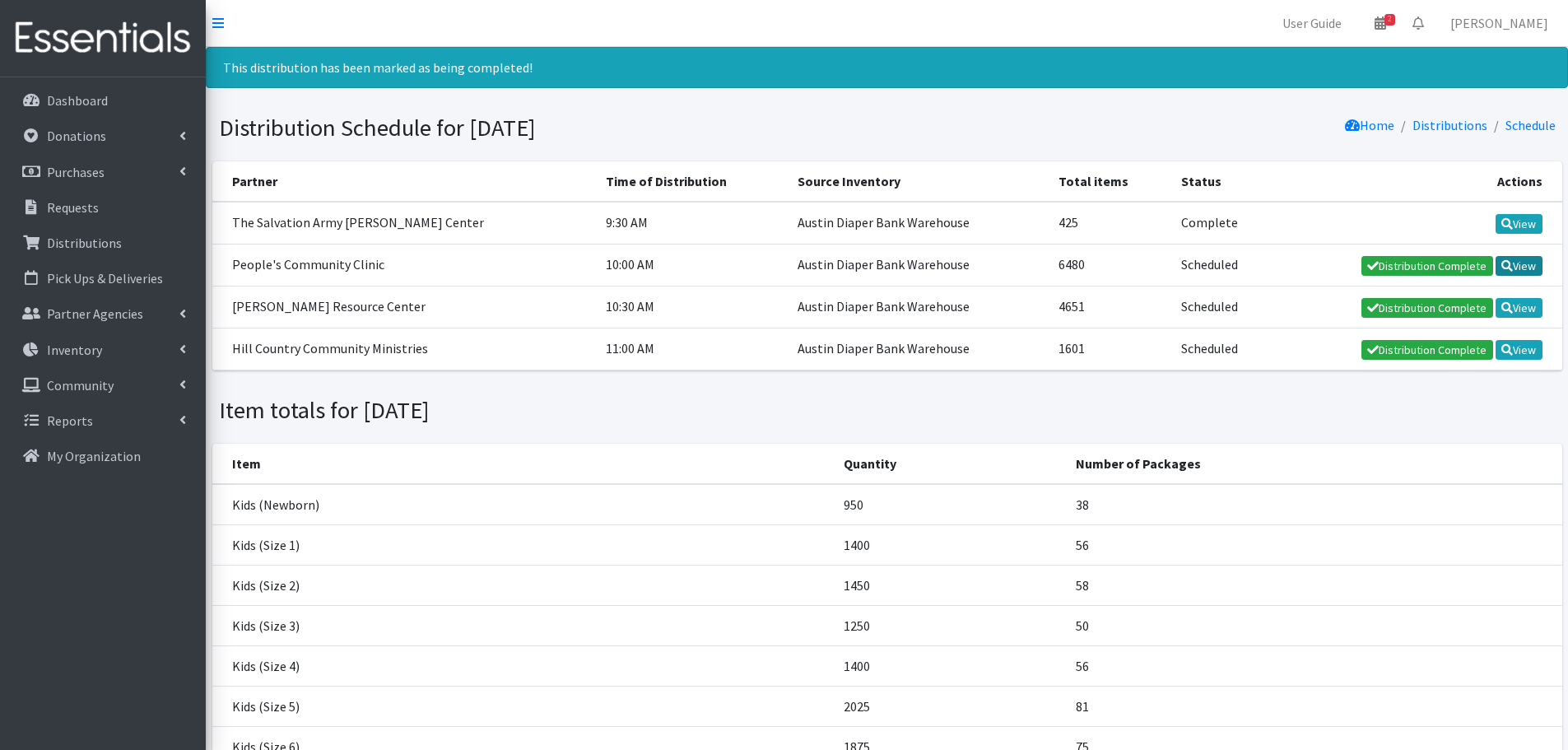
click at [1513, 267] on link "View" at bounding box center [1518, 266] width 47 height 20
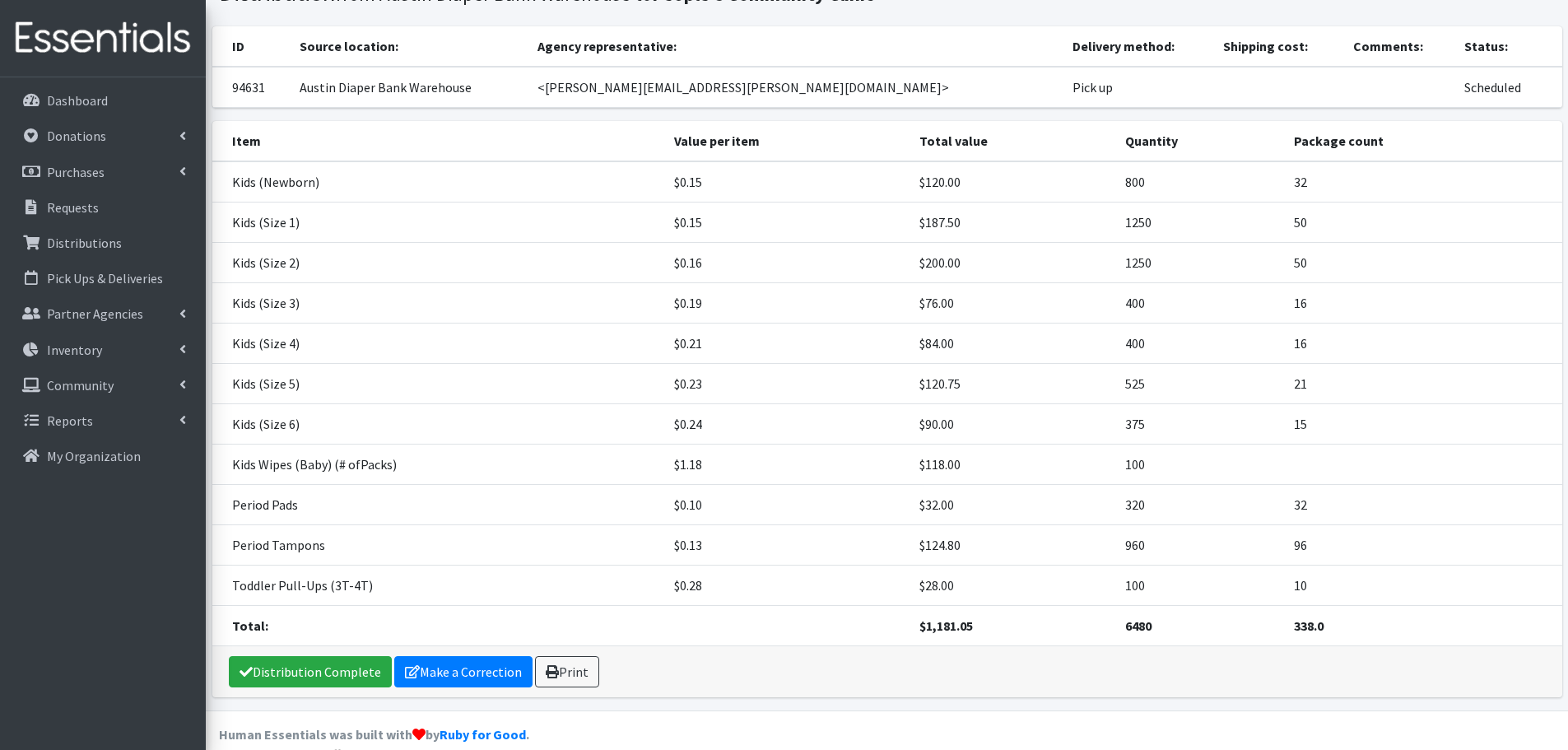
scroll to position [103, 0]
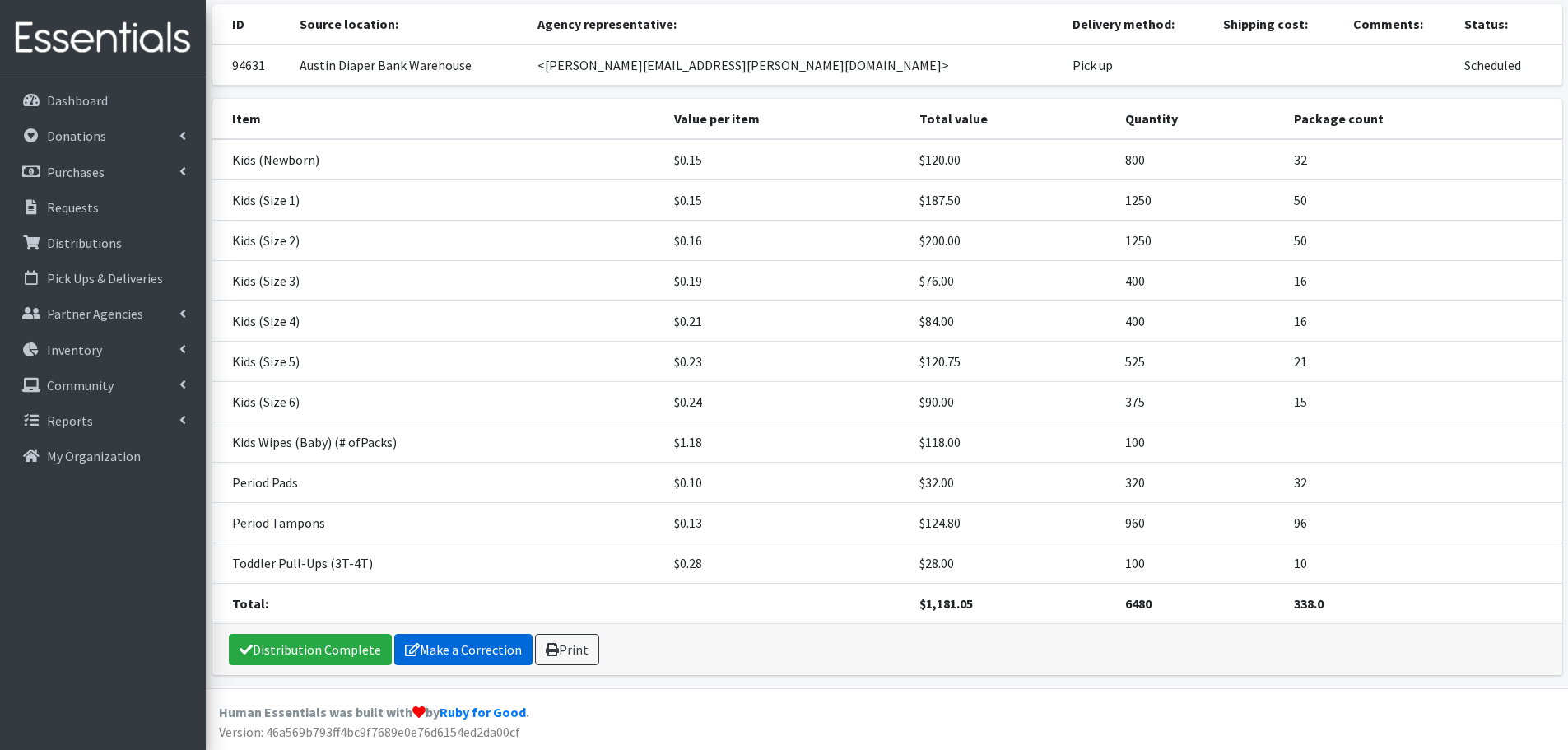
click at [448, 654] on link "Make a Correction" at bounding box center [464, 650] width 139 height 32
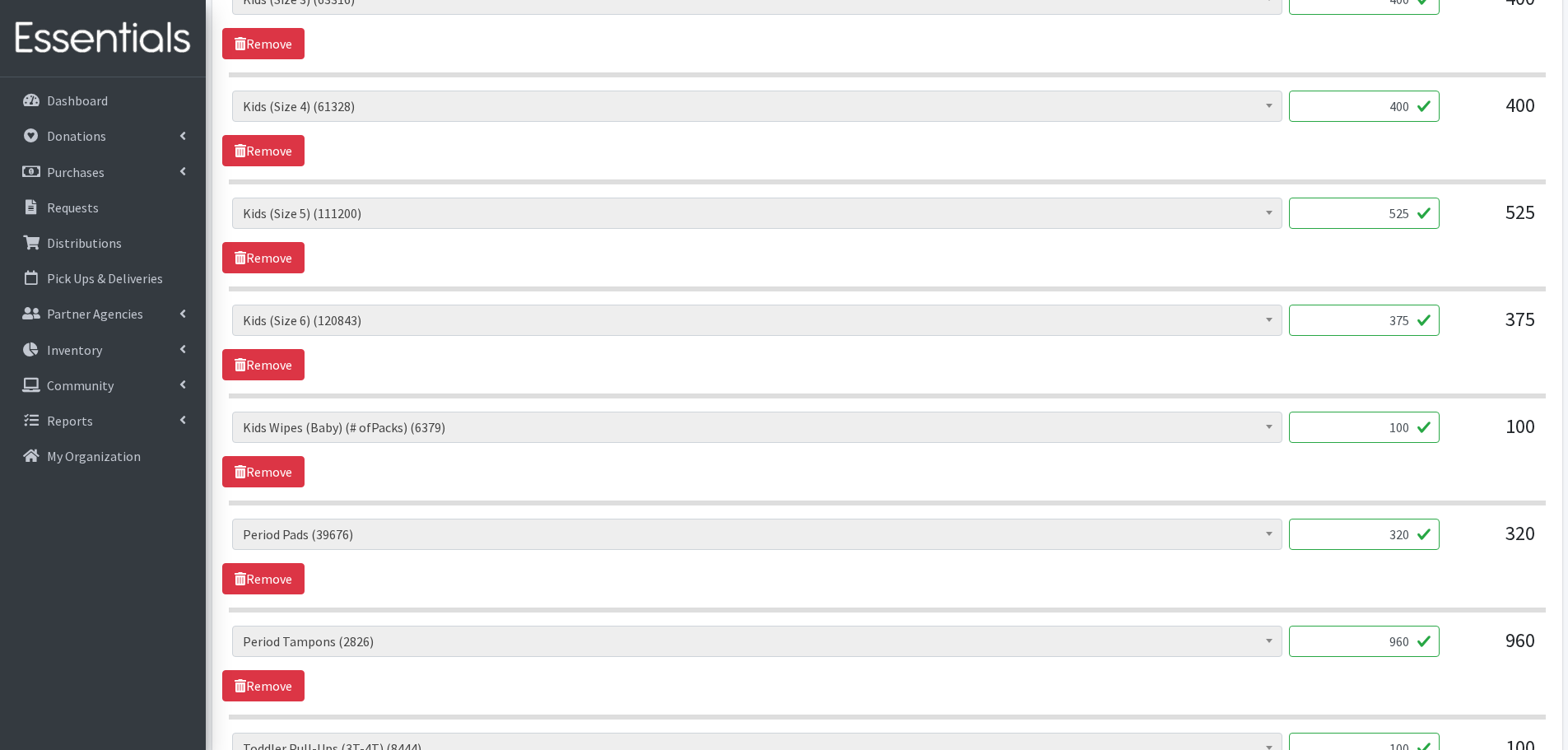
scroll to position [1152, 0]
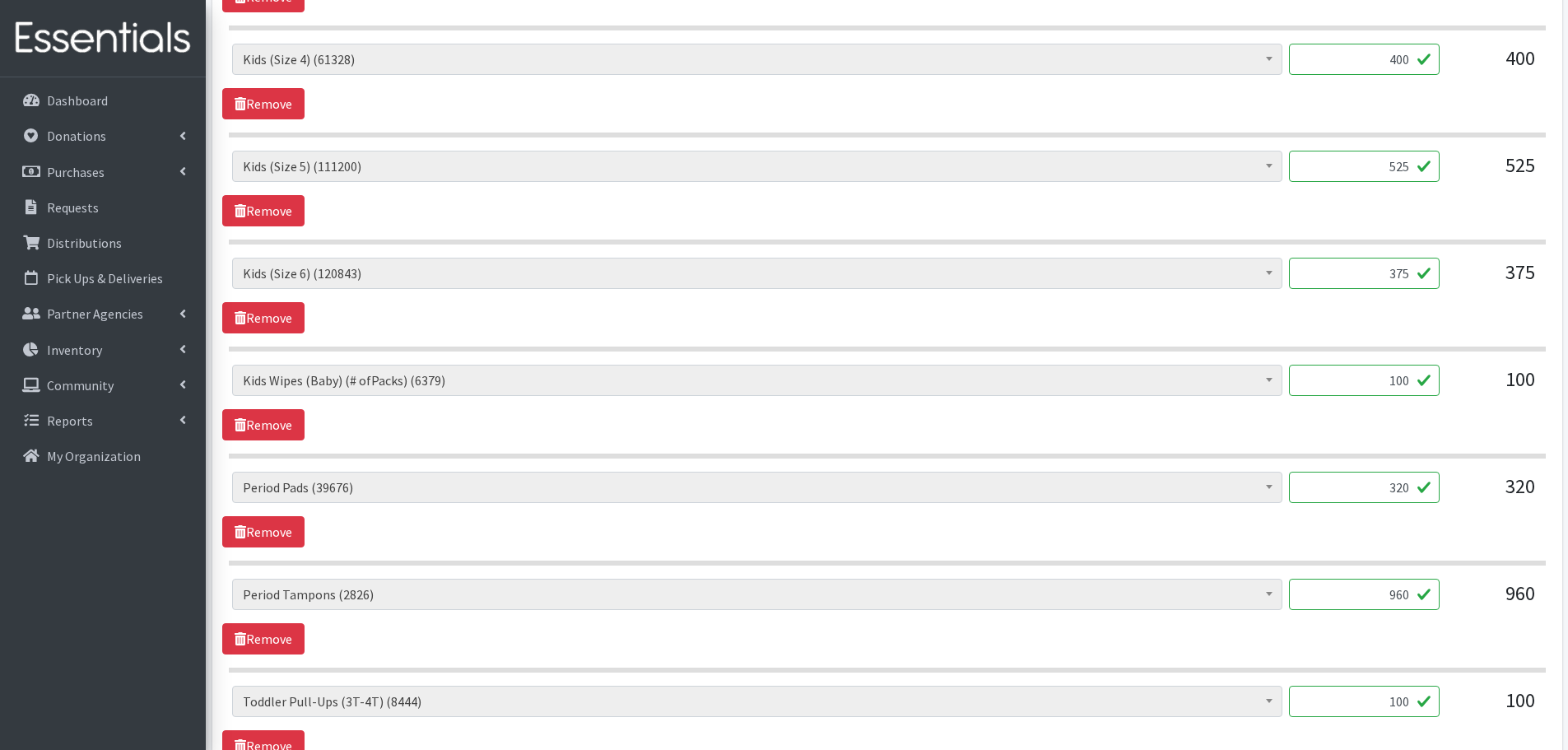
drag, startPoint x: 1324, startPoint y: 572, endPoint x: 1432, endPoint y: 583, distance: 108.6
click at [1432, 583] on div "Baby Formula (298) Kids (Newborn) (15928) Kids (Preemie) (386) Kids (Size 1) (6…" at bounding box center [887, 197] width 1316 height 1164
drag, startPoint x: 1375, startPoint y: 597, endPoint x: 1418, endPoint y: 593, distance: 43.2
click at [1418, 593] on input "960" at bounding box center [1364, 594] width 151 height 32
type input "1000"
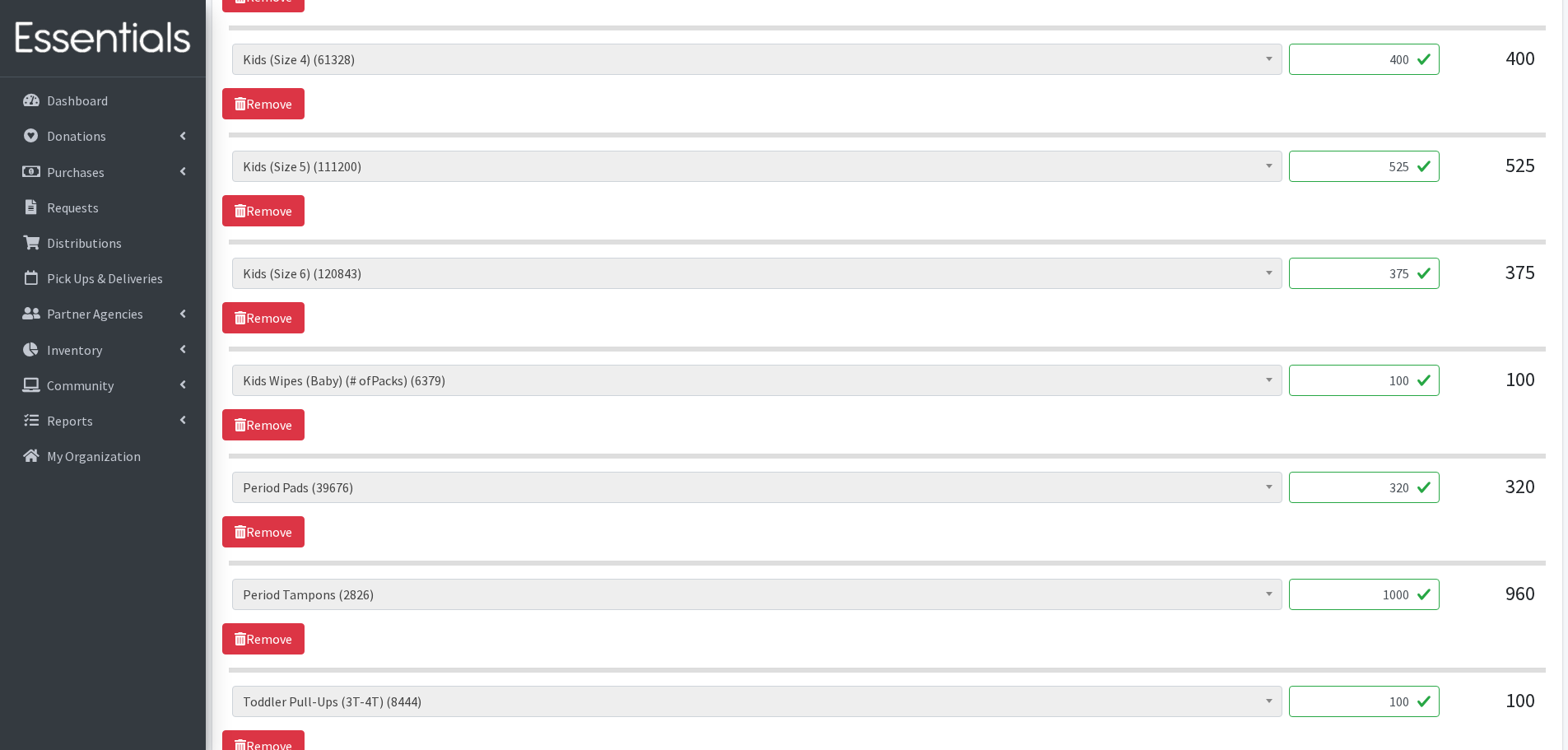
click at [1378, 640] on div "Baby Formula (298) Kids (Newborn) (15928) Kids (Preemie) (386) Kids (Size 1) (6…" at bounding box center [887, 616] width 1329 height 75
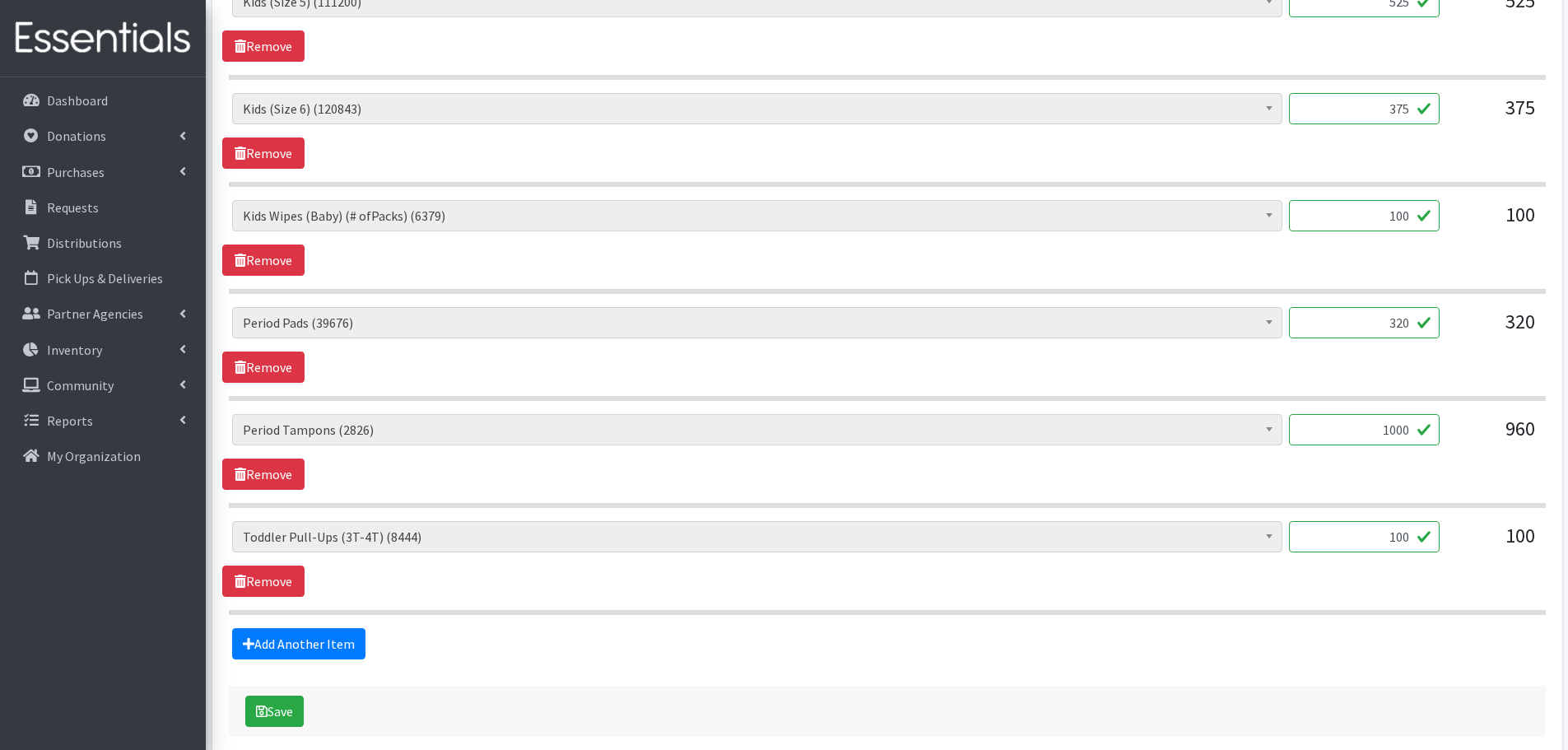
scroll to position [1395, 0]
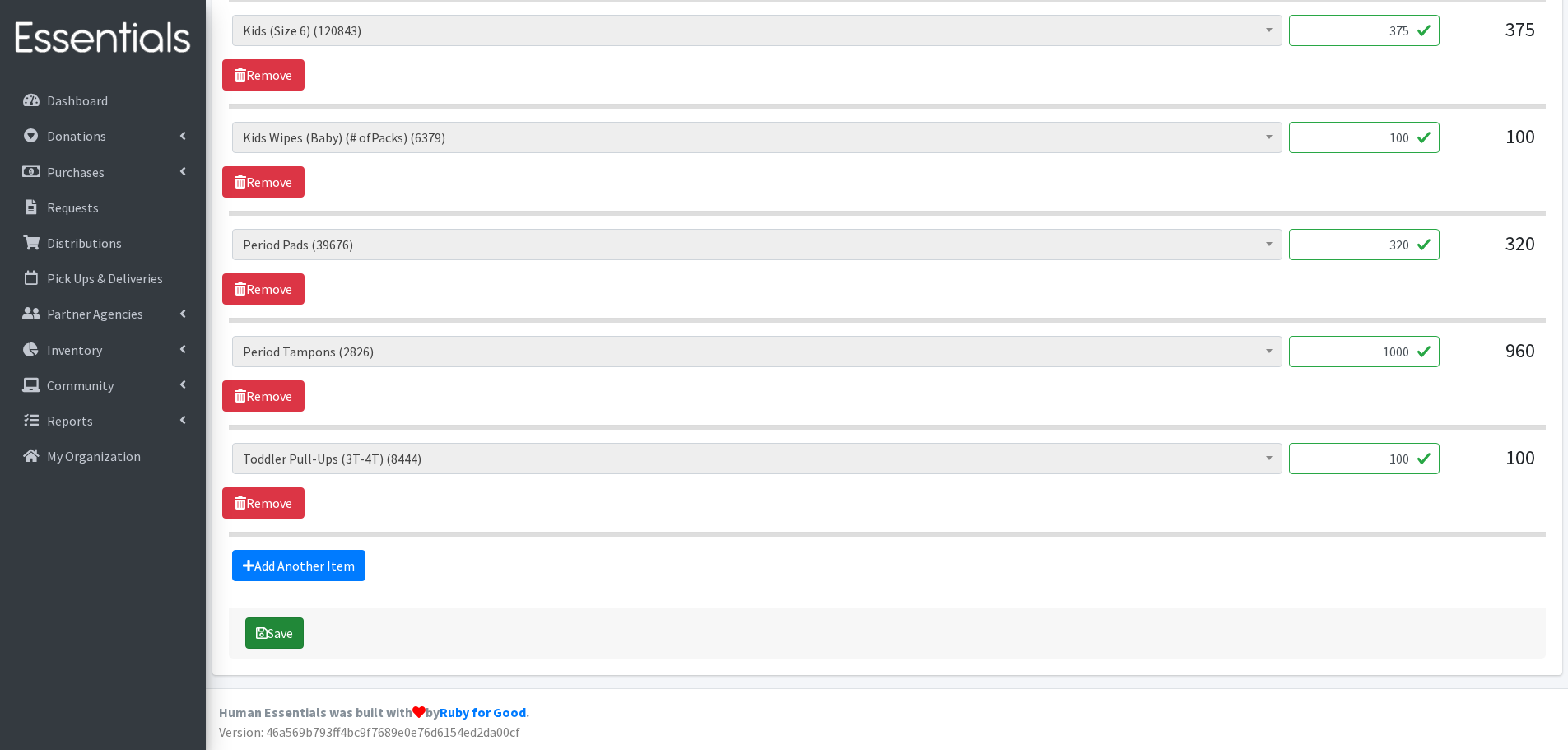
click at [280, 624] on button "Save" at bounding box center [274, 633] width 58 height 32
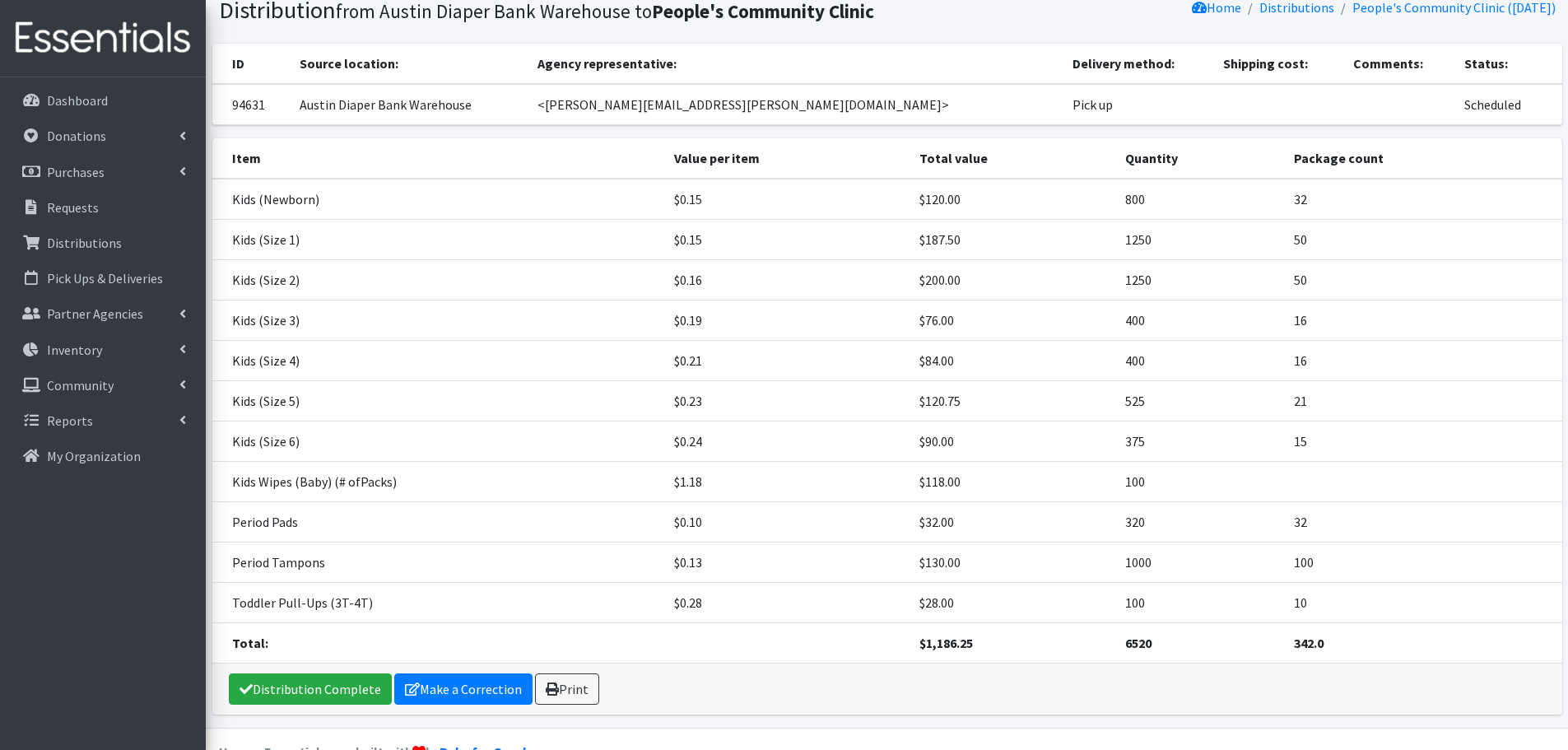
scroll to position [158, 0]
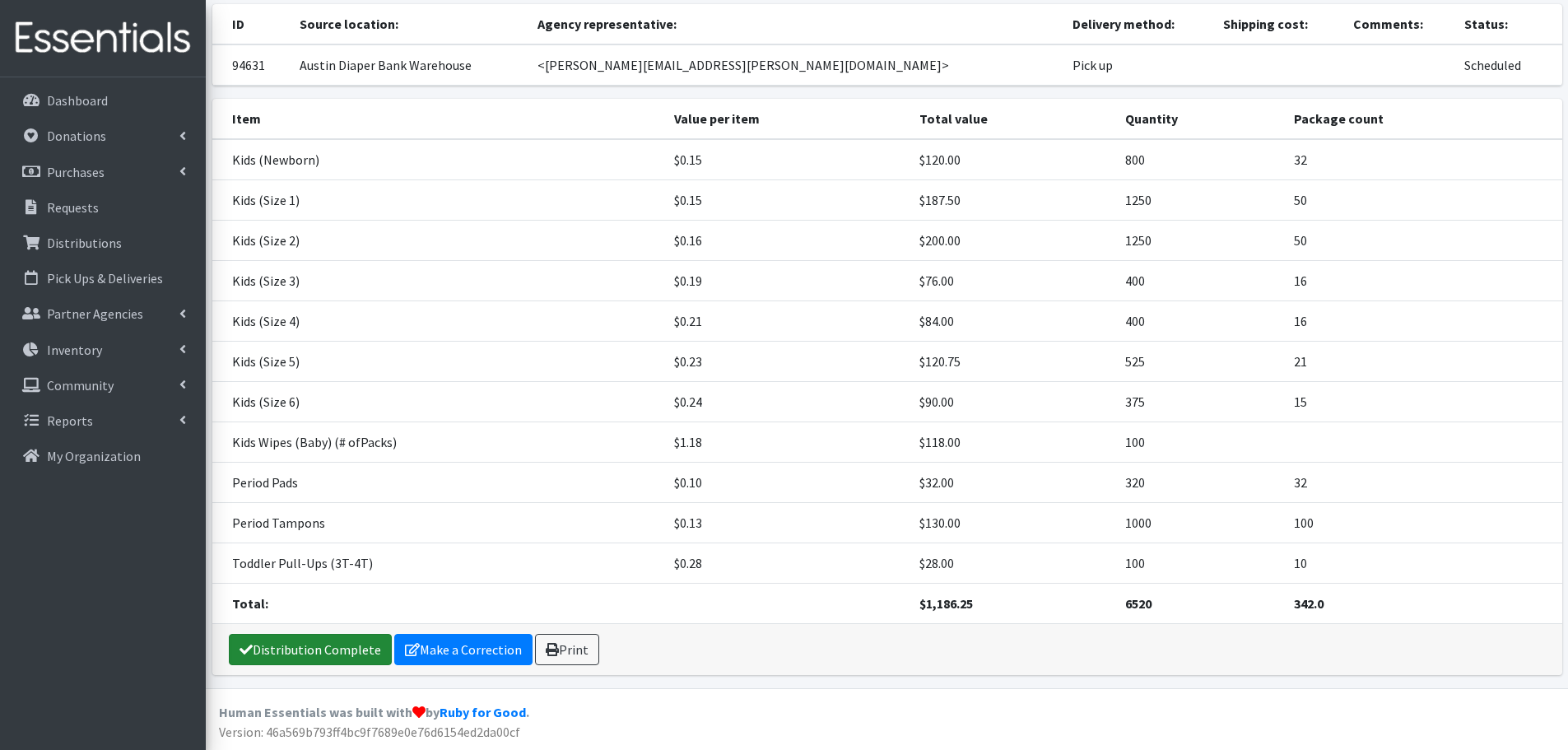
click at [328, 638] on link "Distribution Complete" at bounding box center [310, 650] width 163 height 32
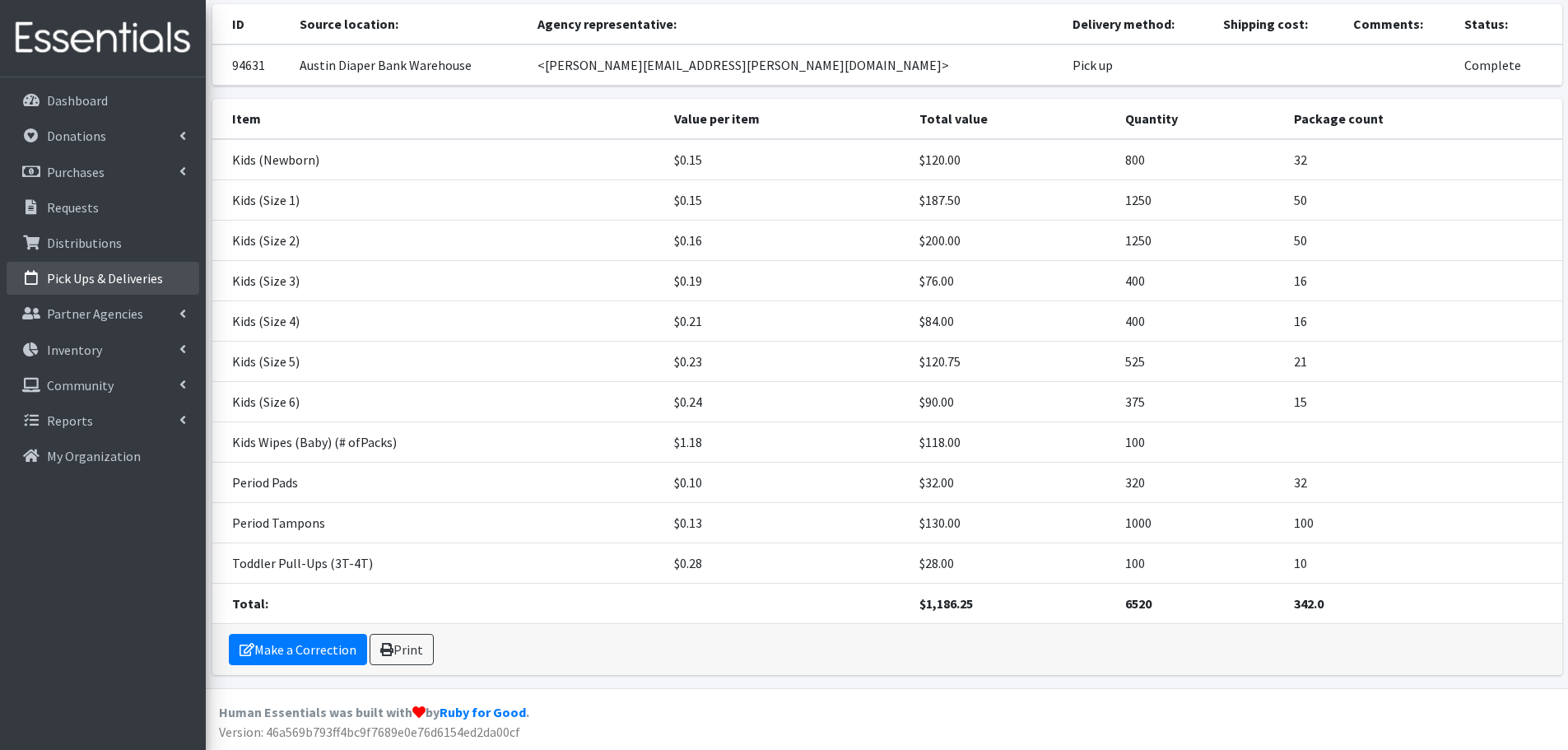
click at [109, 268] on link "Pick Ups & Deliveries" at bounding box center [103, 277] width 192 height 33
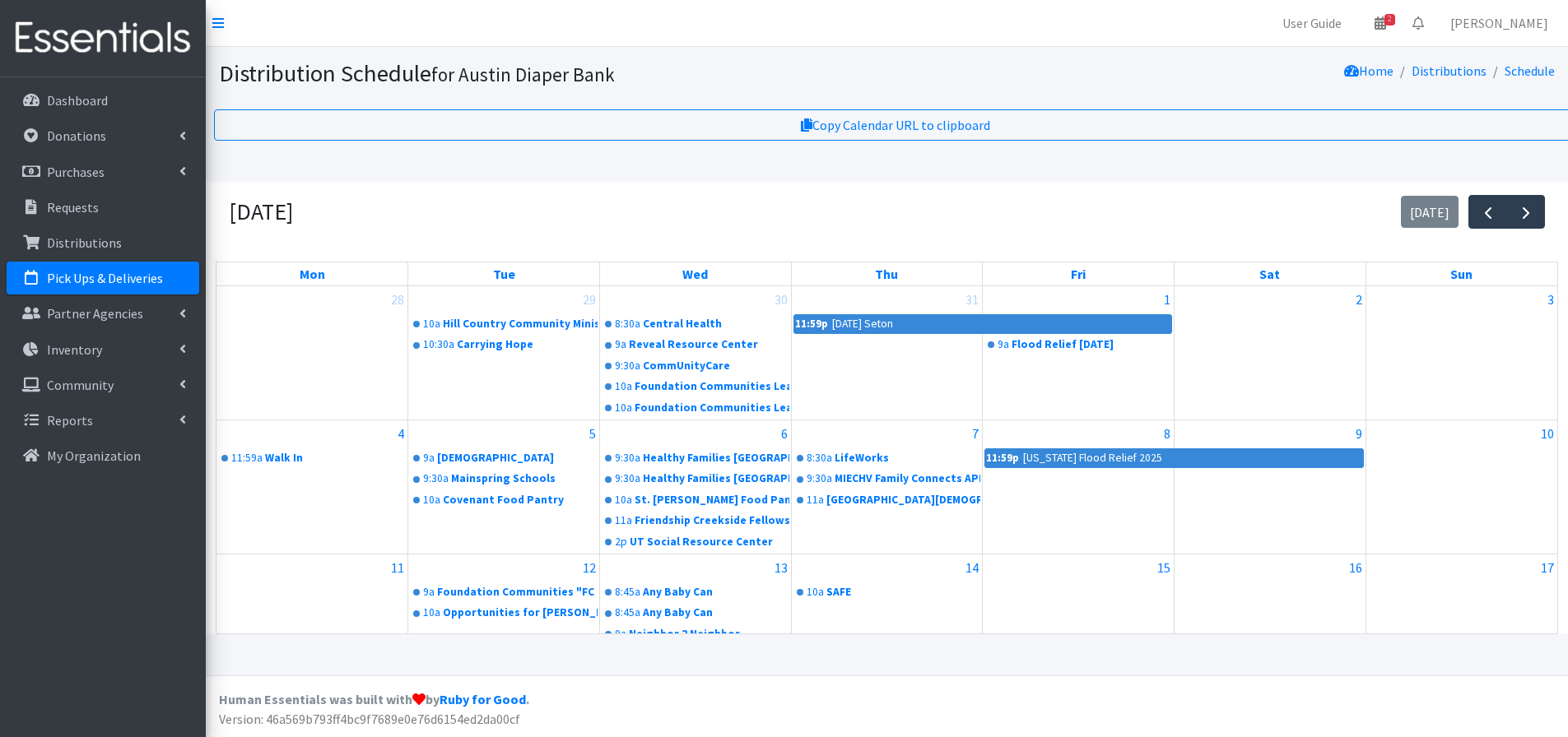
scroll to position [329, 0]
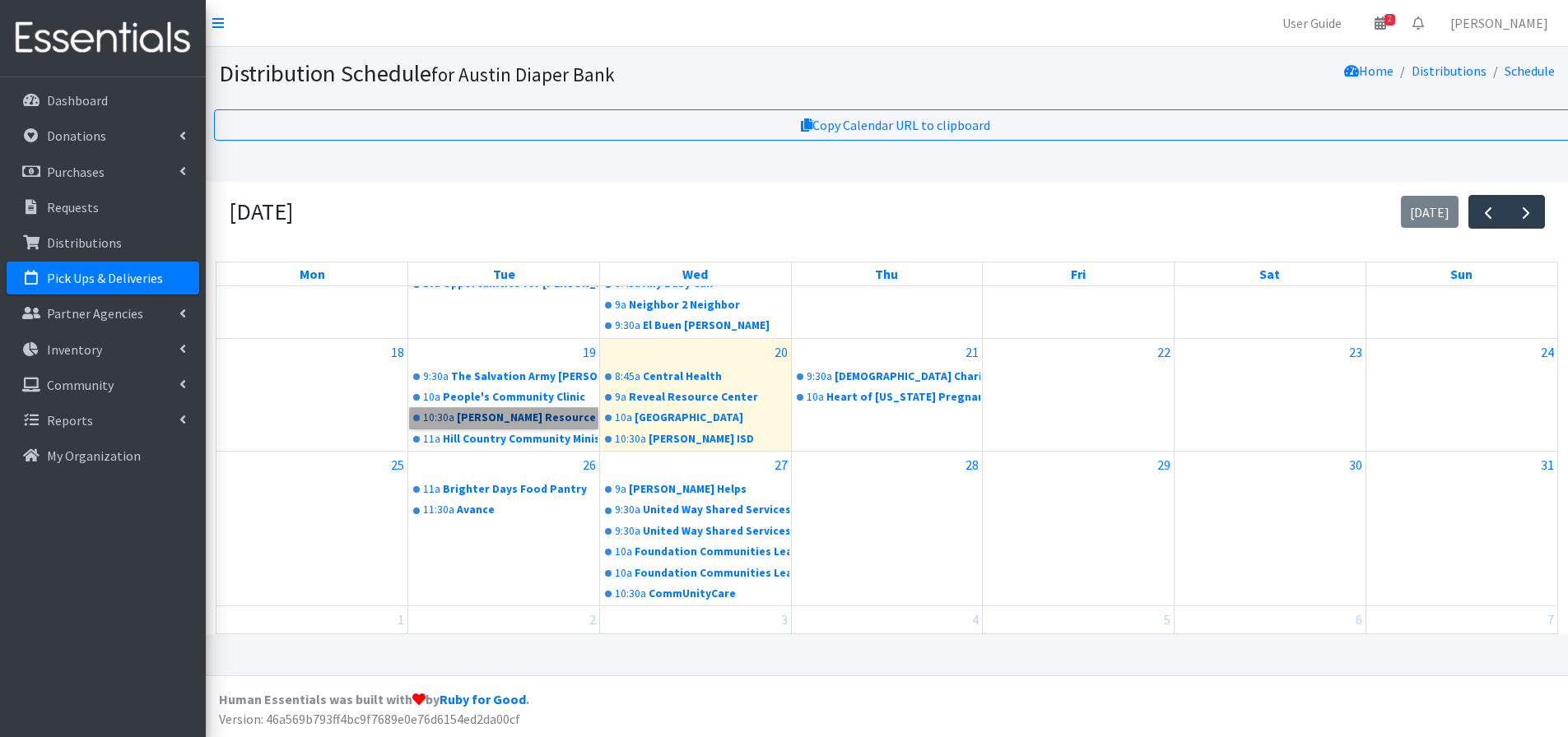
click at [511, 418] on link "10:30a Hutto Resource Center" at bounding box center [503, 418] width 187 height 20
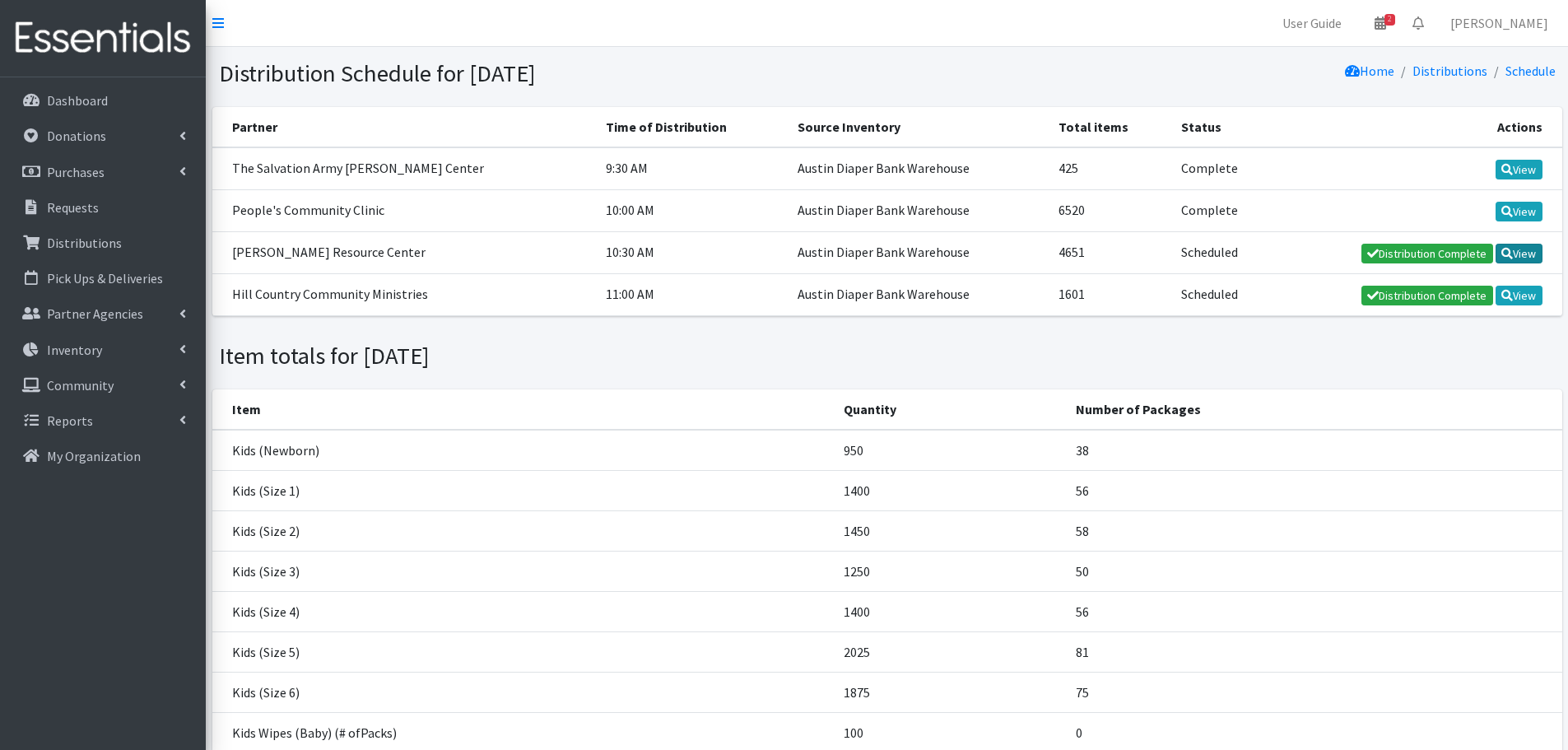
click at [1531, 246] on link "View" at bounding box center [1518, 254] width 47 height 20
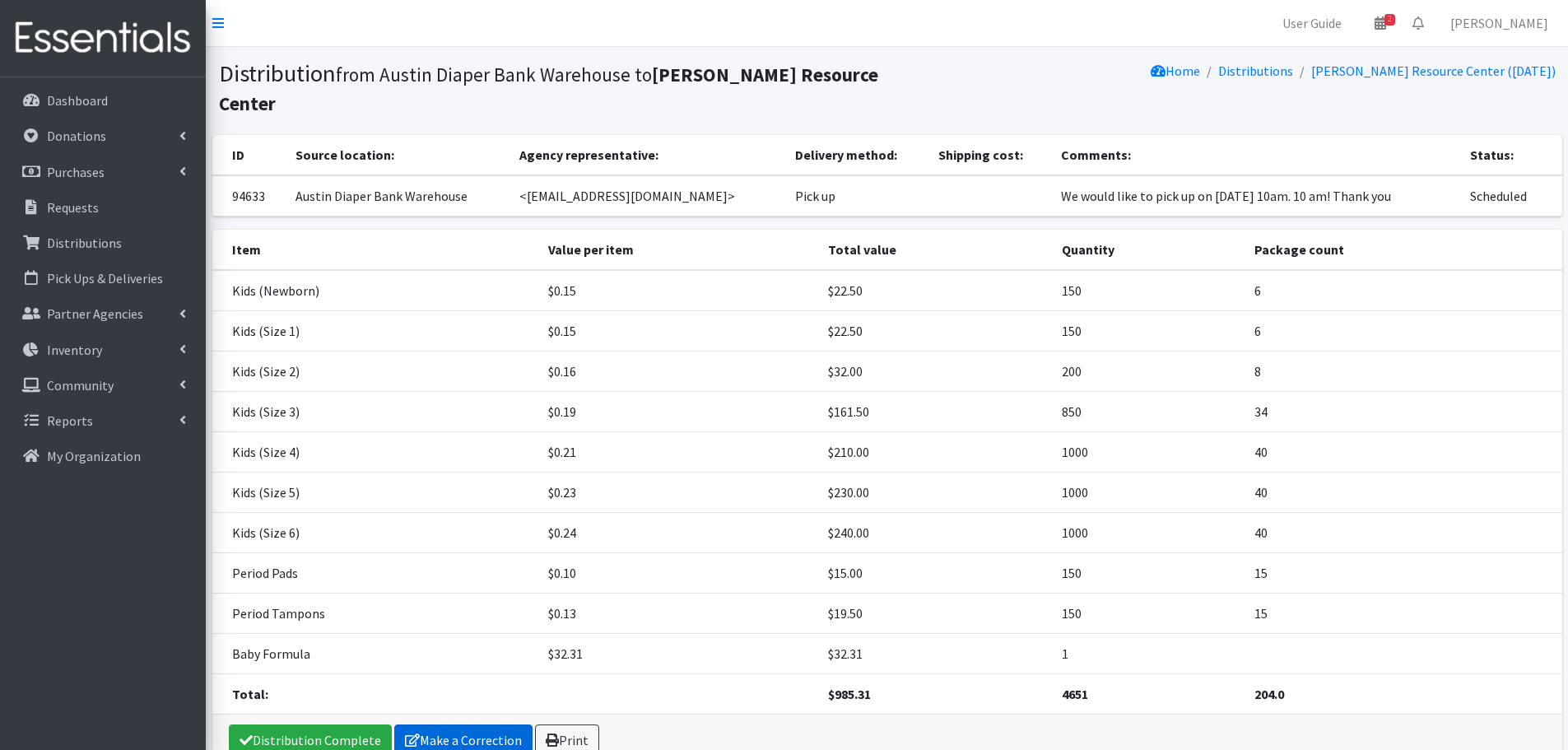
click at [464, 724] on link "Make a Correction" at bounding box center [464, 740] width 139 height 32
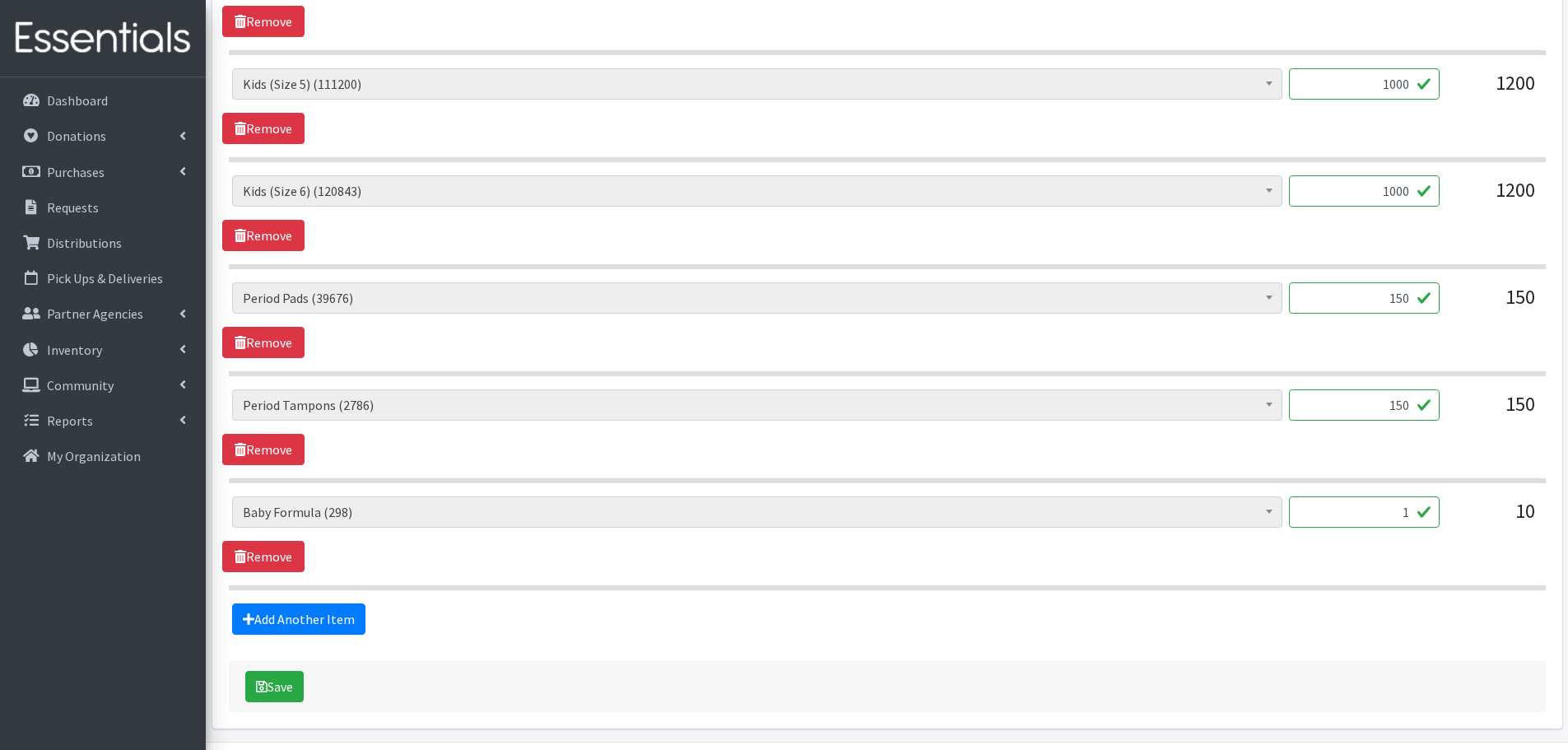
scroll to position [1206, 0]
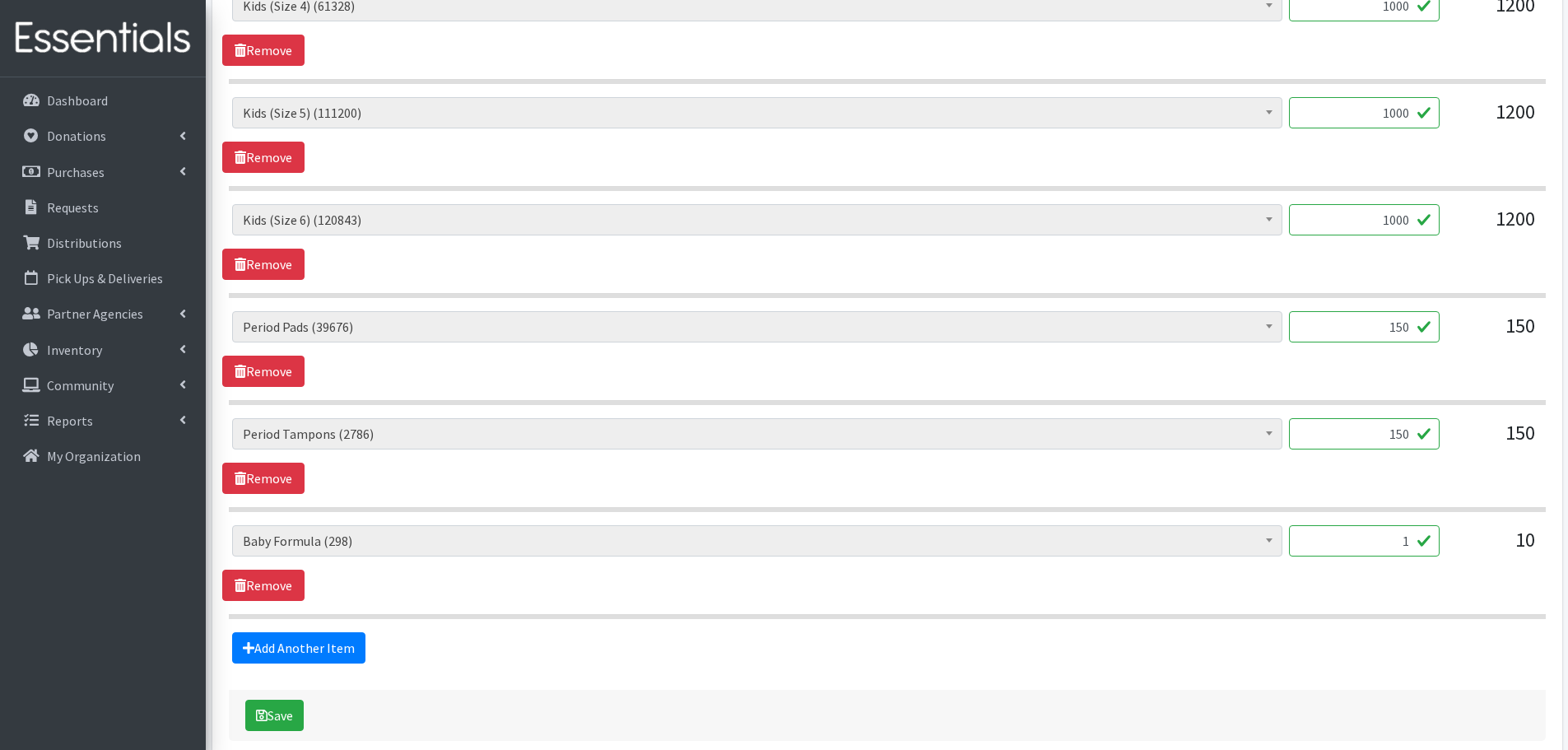
drag, startPoint x: 1385, startPoint y: 324, endPoint x: 1487, endPoint y: 323, distance: 102.0
click at [1487, 323] on div "Baby Formula (298) Kids (Newborn) (15928) Kids (Preemie) (386) Kids (Size 1) (6…" at bounding box center [887, 333] width 1309 height 45
type input "200"
click at [1487, 323] on div "150" at bounding box center [1493, 333] width 82 height 45
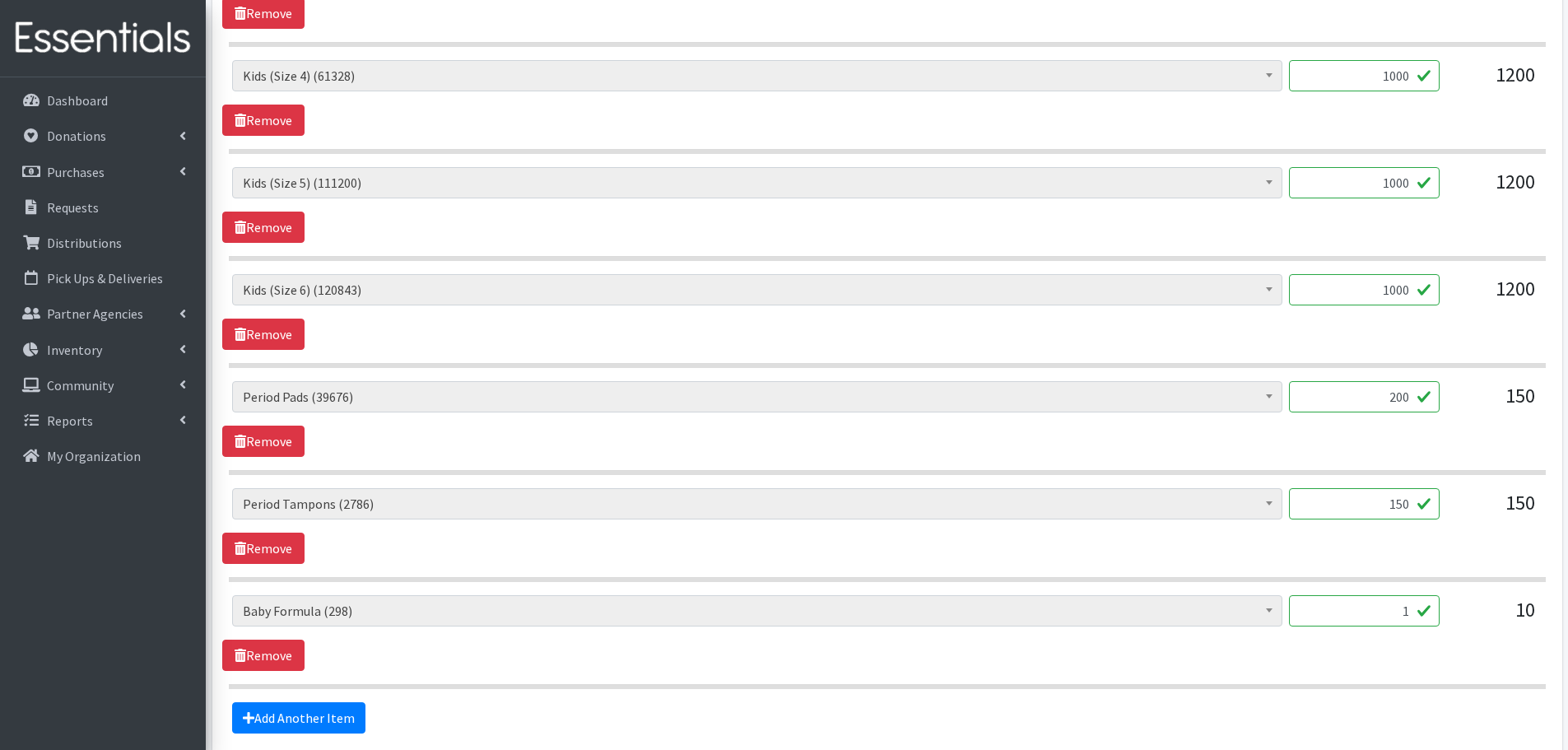
scroll to position [1288, 0]
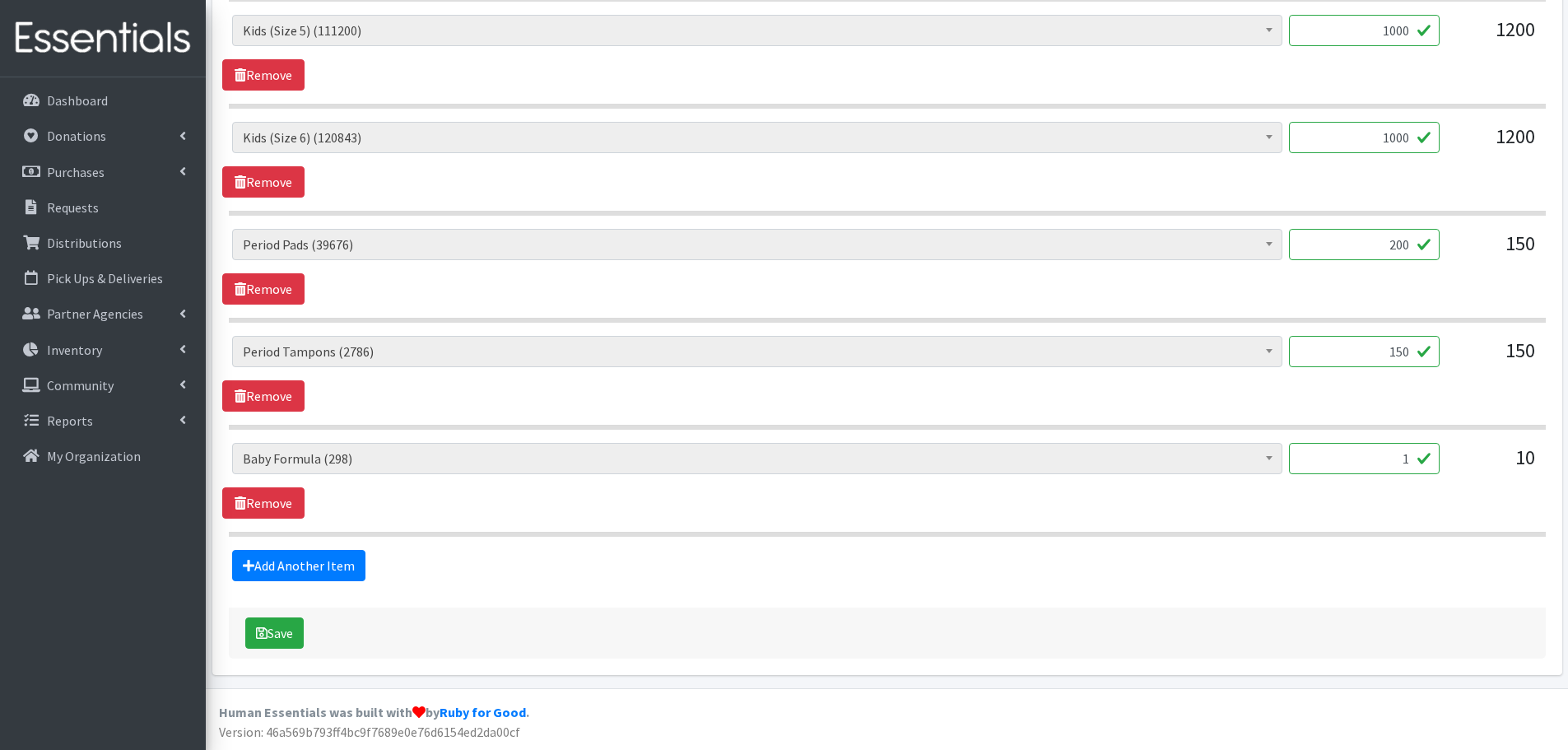
drag, startPoint x: 1373, startPoint y: 470, endPoint x: 1487, endPoint y: 460, distance: 114.4
click at [1487, 460] on div "Baby Formula (298) Kids (Newborn) (15928) Kids (Preemie) (386) Kids (Size 1) (6…" at bounding box center [887, 465] width 1309 height 45
type input "6"
click at [1452, 508] on div "Baby Formula (298) Kids (Newborn) (15928) Kids (Preemie) (386) Kids (Size 1) (6…" at bounding box center [887, 481] width 1329 height 75
drag, startPoint x: 1355, startPoint y: 236, endPoint x: 1504, endPoint y: 255, distance: 150.2
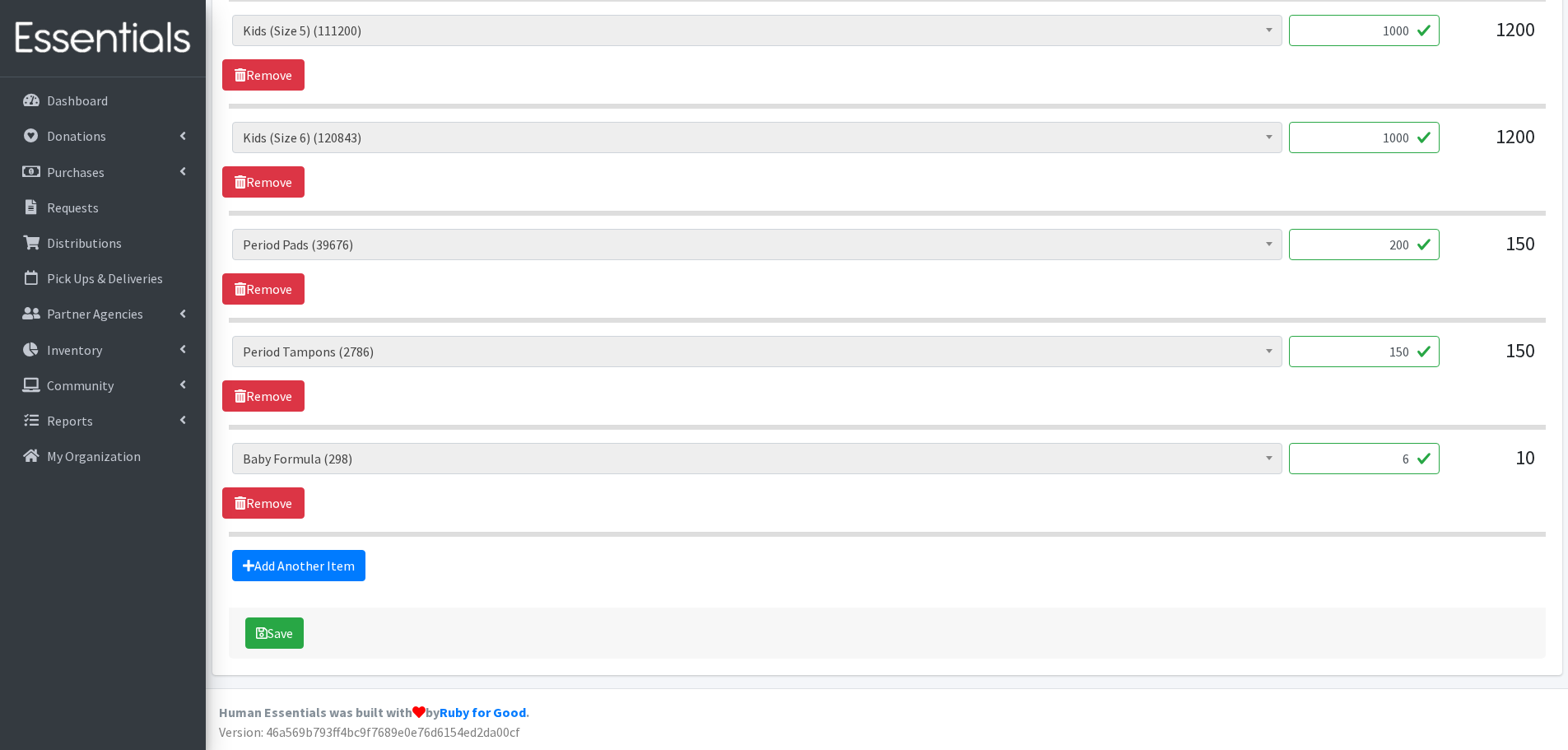
click at [1504, 255] on div "Baby Formula (298) Kids (Newborn) (15928) Kids (Preemie) (386) Kids (Size 1) (6…" at bounding box center [887, 251] width 1309 height 45
type input "150"
click at [1474, 398] on div "Baby Formula (298) Kids (Newborn) (15928) Kids (Preemie) (386) Kids (Size 1) (6…" at bounding box center [887, 374] width 1329 height 75
drag, startPoint x: 1378, startPoint y: 348, endPoint x: 1469, endPoint y: 334, distance: 92.1
click at [1469, 334] on div "Baby Formula (298) Kids (Newborn) (15928) Kids (Preemie) (386) Kids (Size 1) (6…" at bounding box center [887, 8] width 1316 height 1057
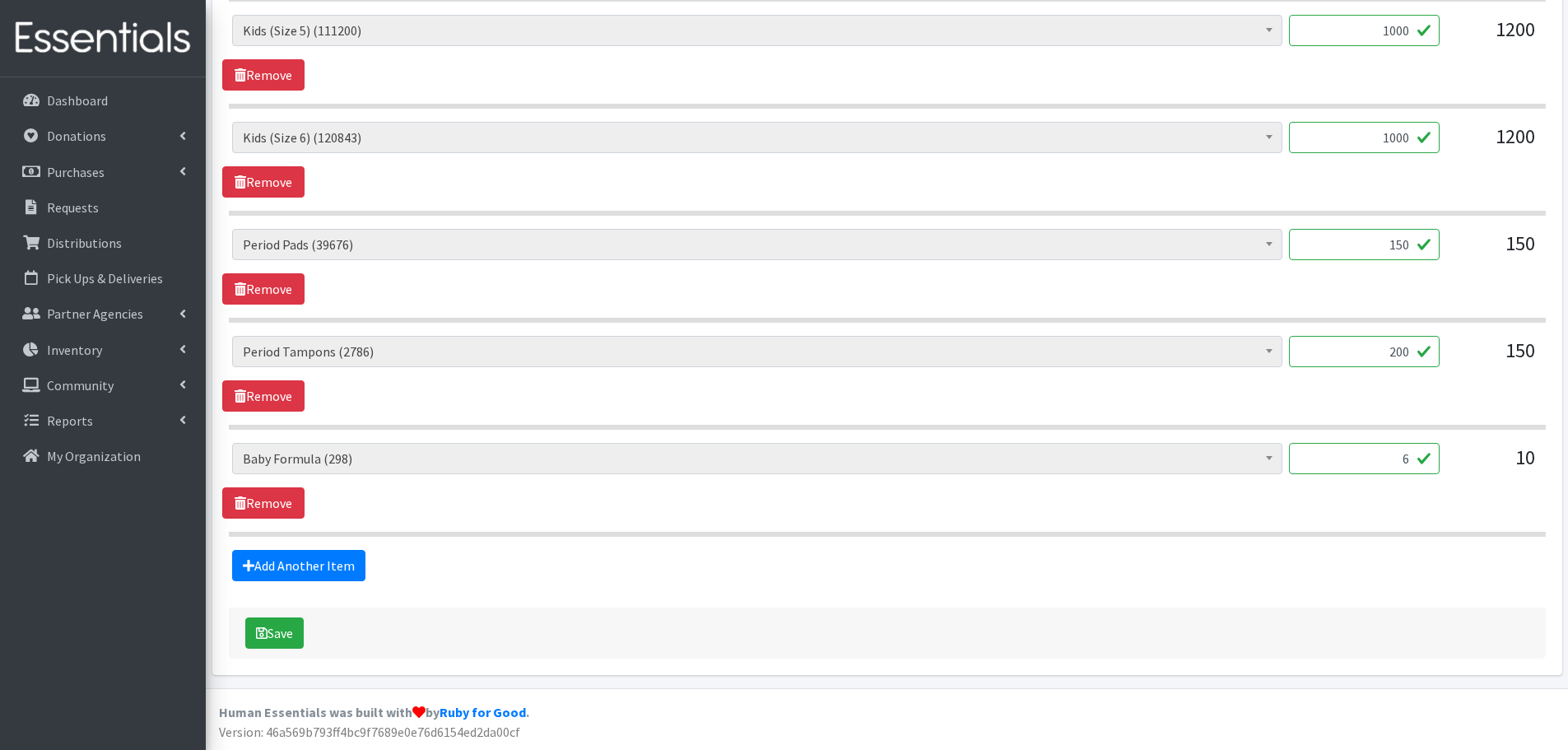
type input "200"
click at [1453, 374] on div "150" at bounding box center [1493, 358] width 82 height 45
click at [268, 627] on button "Save" at bounding box center [274, 633] width 58 height 32
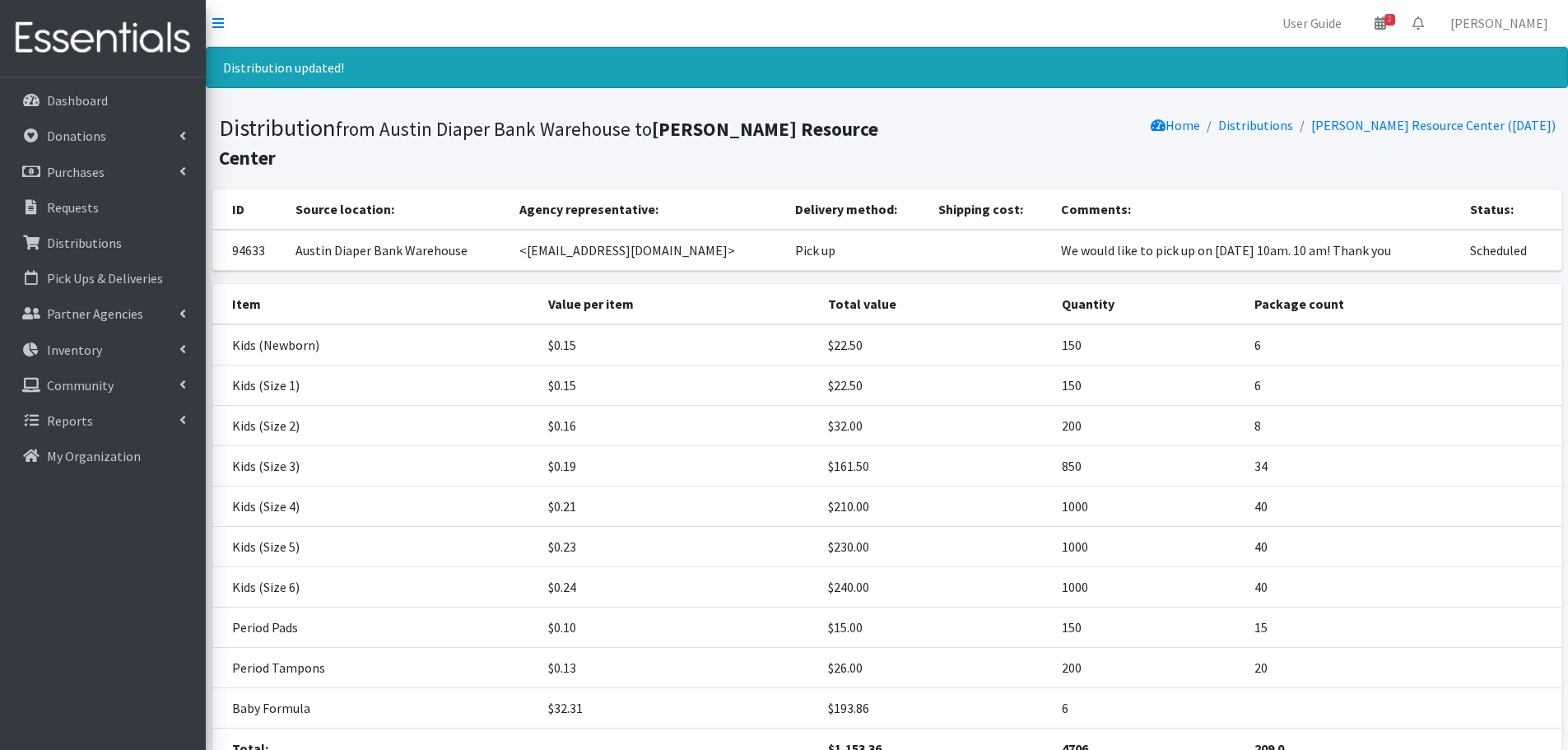
scroll to position [117, 0]
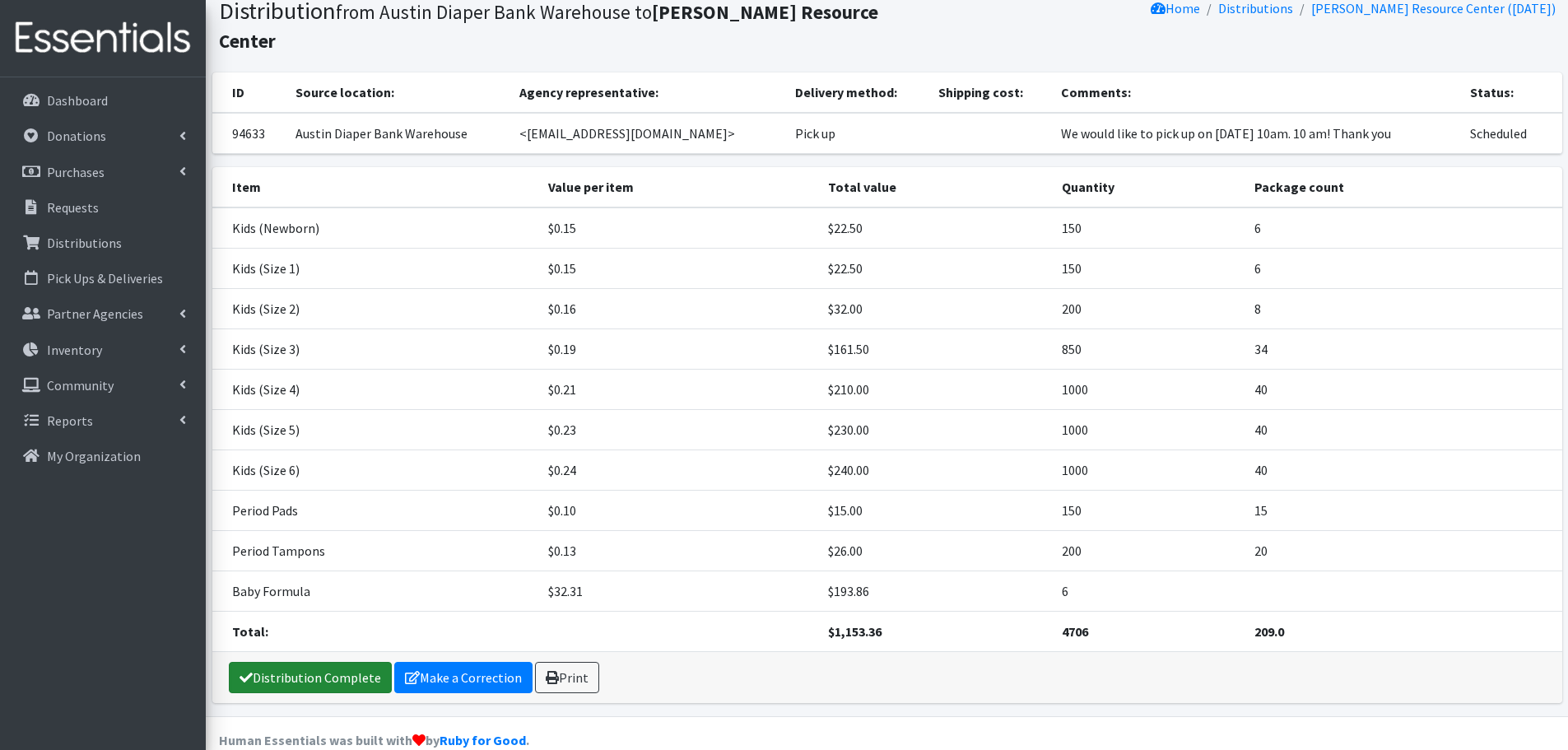
click at [337, 662] on link "Distribution Complete" at bounding box center [310, 678] width 163 height 32
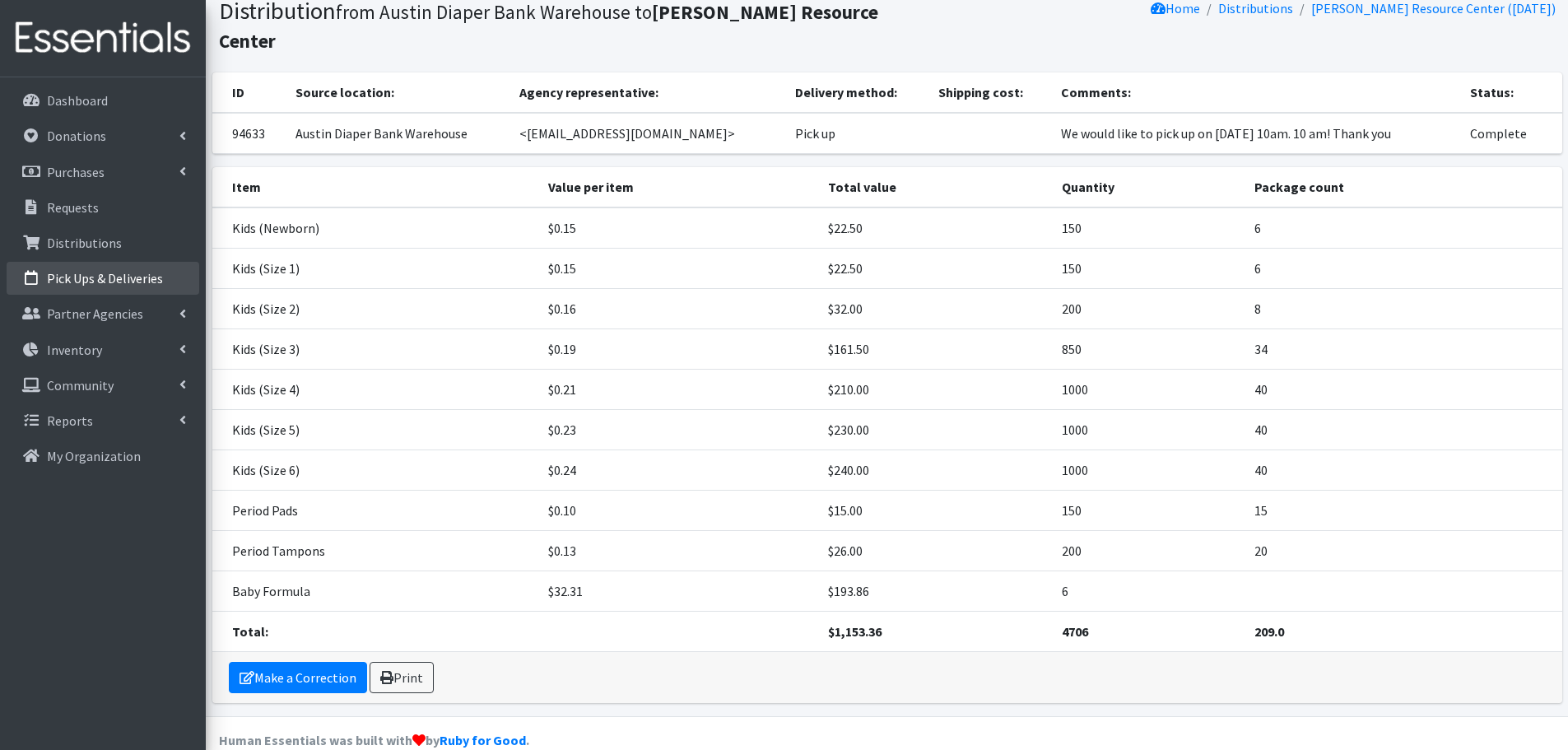
click at [115, 285] on p "Pick Ups & Deliveries" at bounding box center [104, 278] width 116 height 17
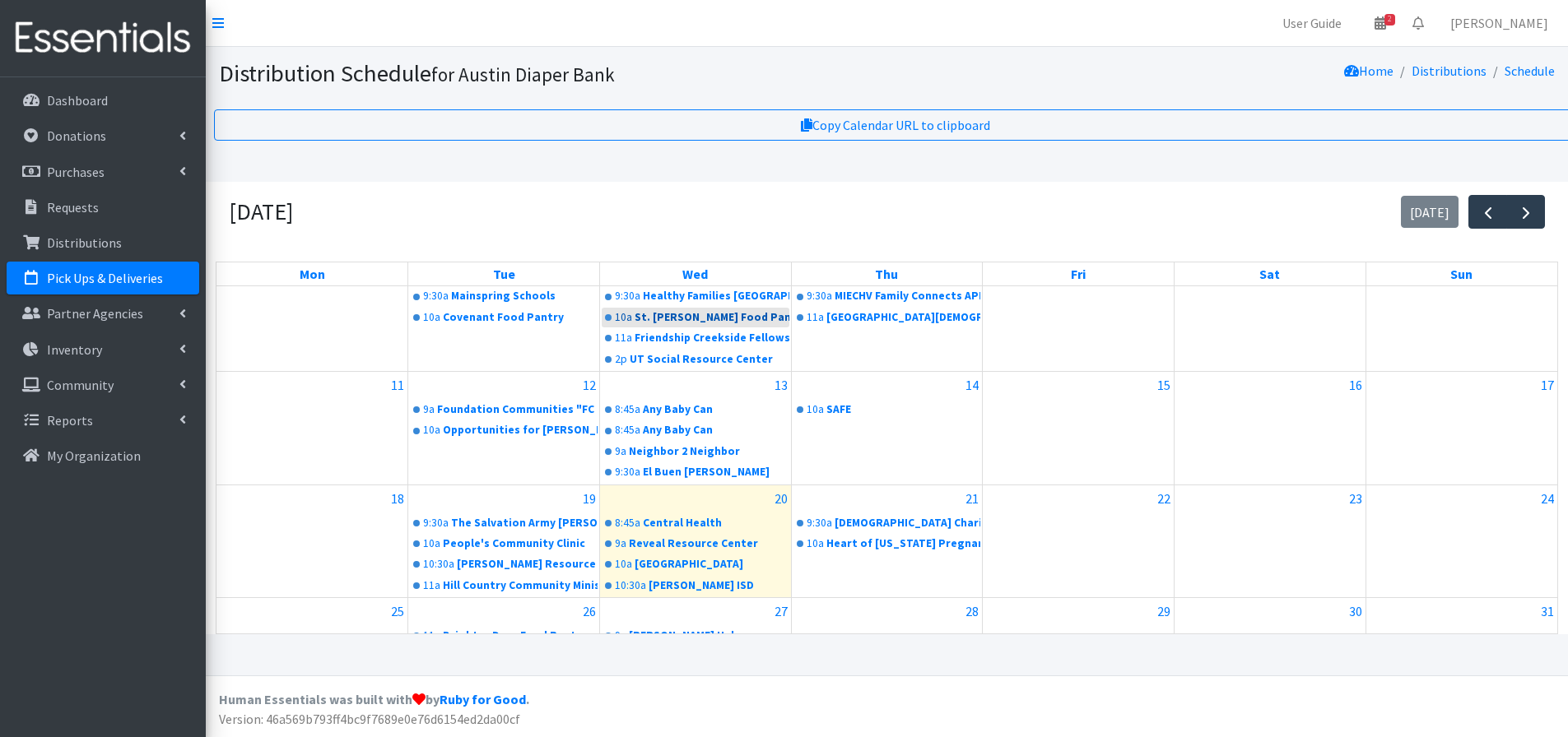
scroll to position [347, 0]
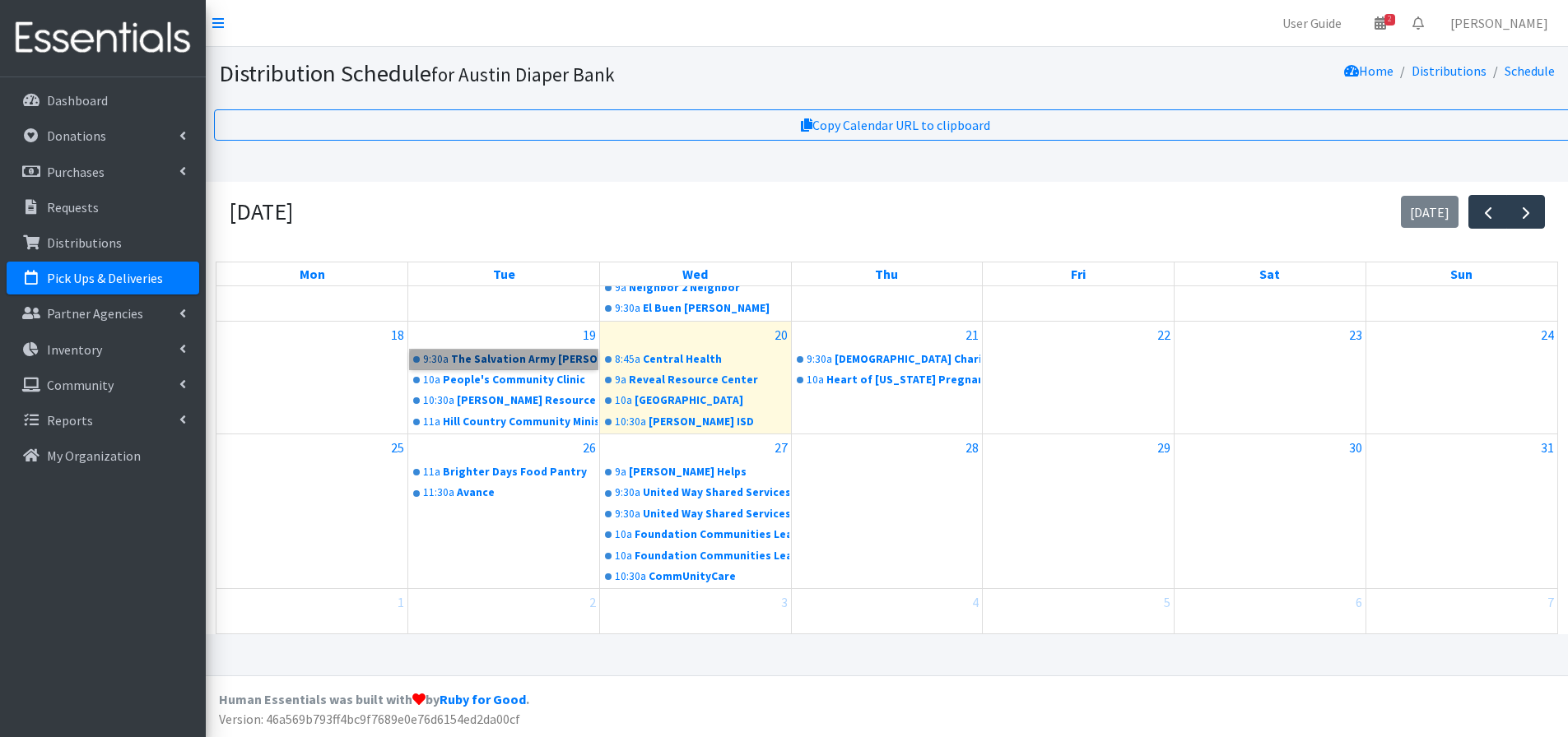
click at [492, 368] on link "9:30a The Salvation Army [PERSON_NAME] Center" at bounding box center [503, 360] width 187 height 20
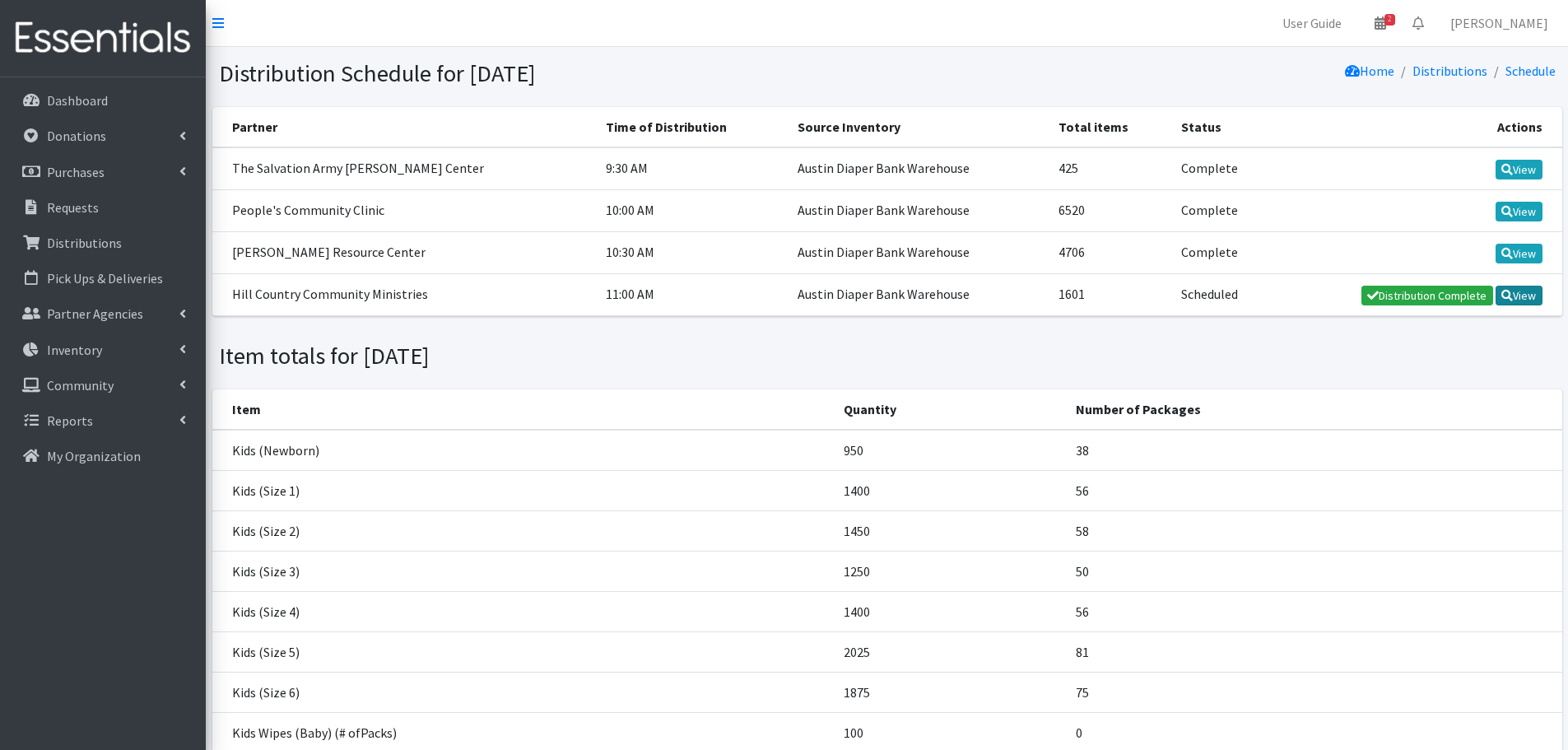
click at [1522, 302] on link "View" at bounding box center [1518, 295] width 47 height 20
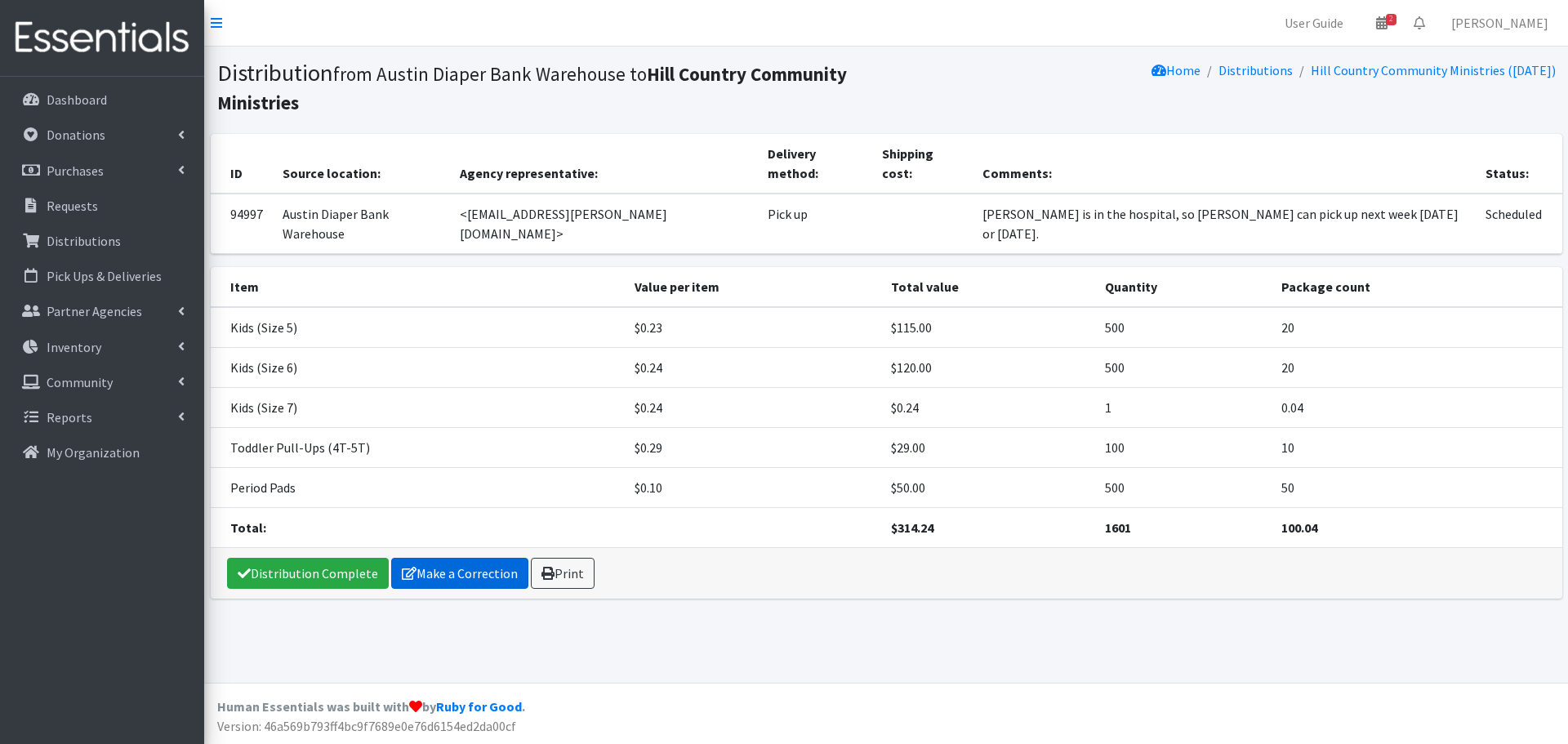
click at [474, 557] on link "Make a Correction" at bounding box center [460, 573] width 138 height 31
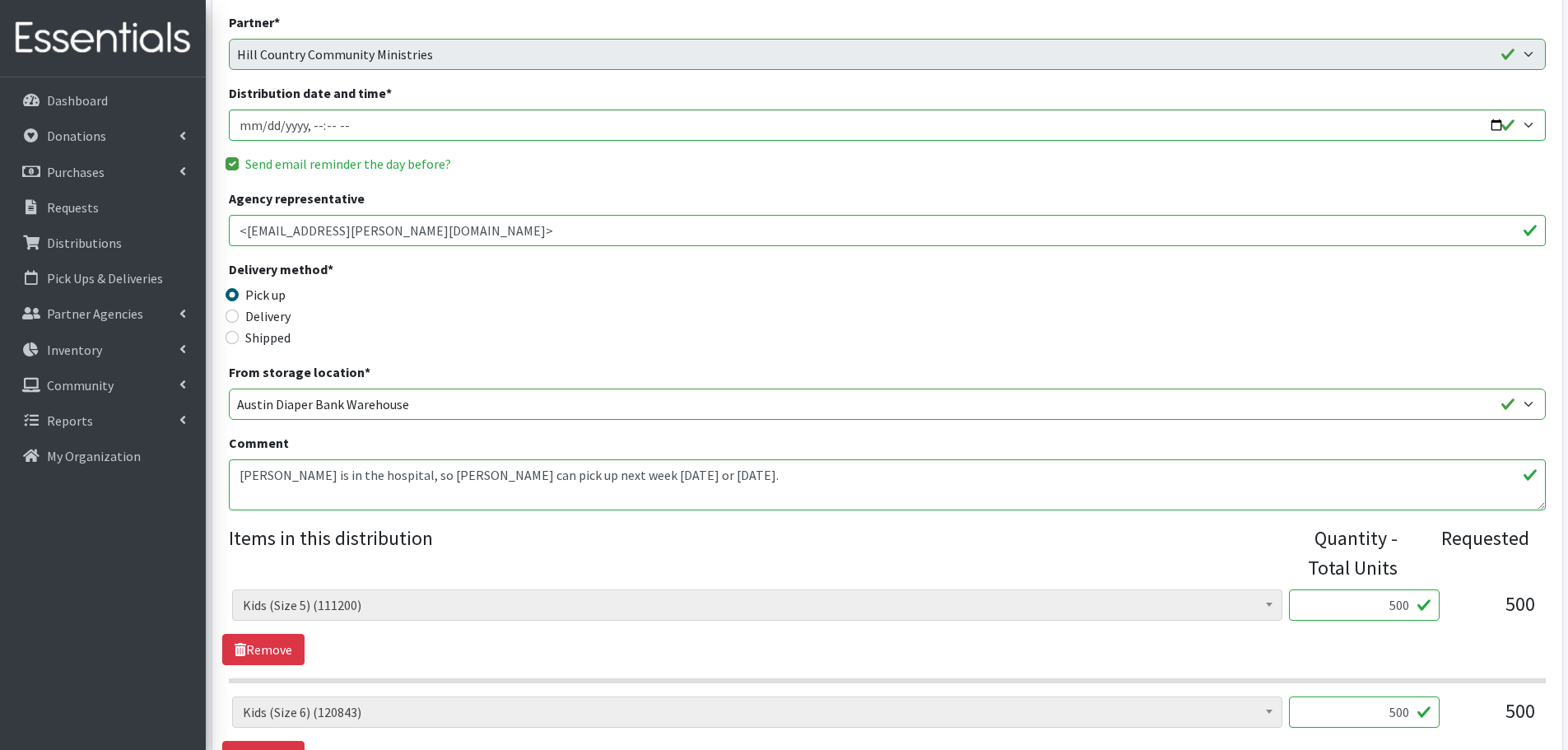
scroll to position [493, 0]
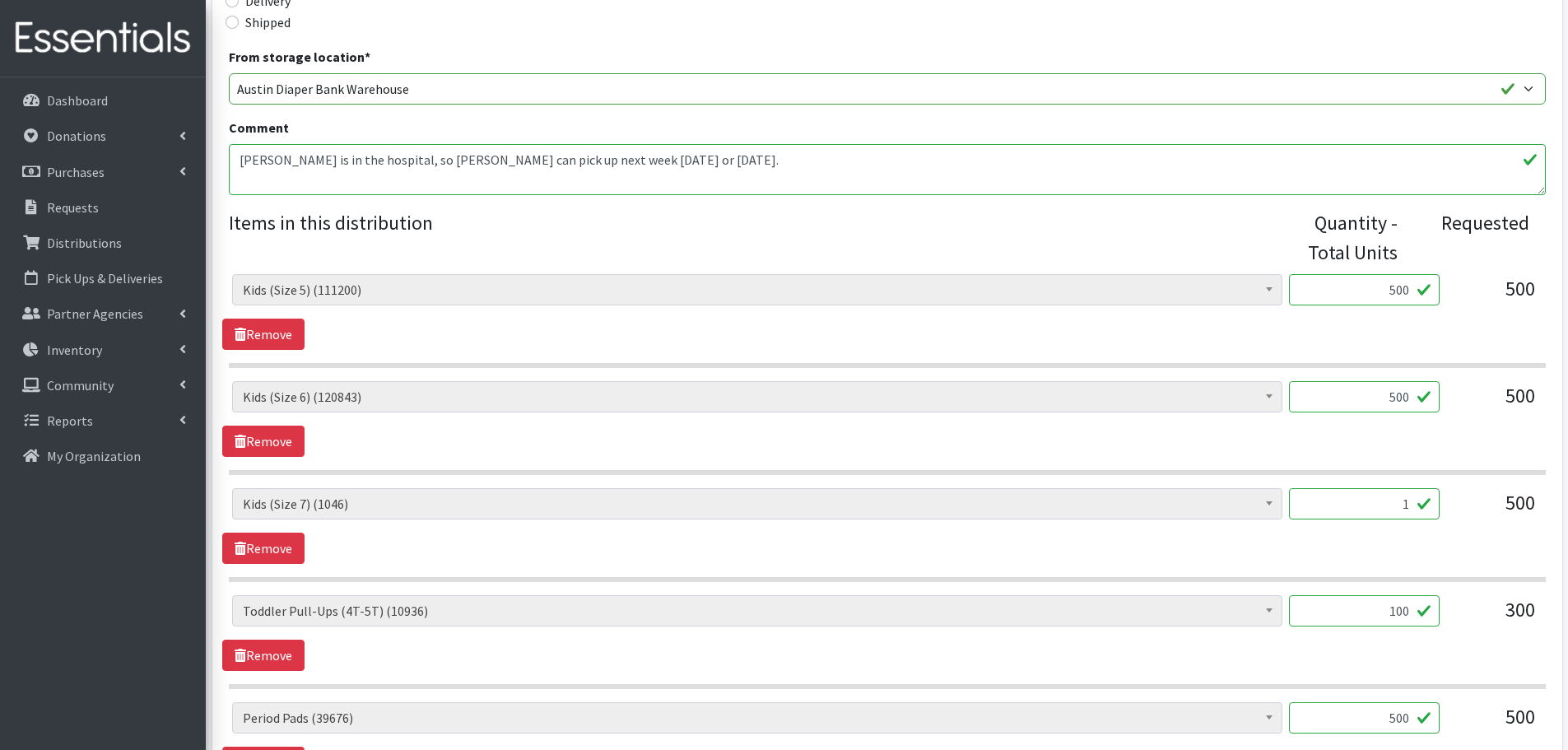
drag, startPoint x: 1363, startPoint y: 506, endPoint x: 1447, endPoint y: 508, distance: 84.0
click at [1447, 508] on div "Baby Formula (293) Kids (Newborn) (15928) Kids (Preemie) (386) Kids (Size 1) (6…" at bounding box center [887, 510] width 1309 height 45
type input "400"
click at [1362, 564] on section "Baby Formula (293) Kids (Newborn) (15928) Kids (Preemie) (386) Kids (Size 1) (6…" at bounding box center [887, 535] width 1316 height 94
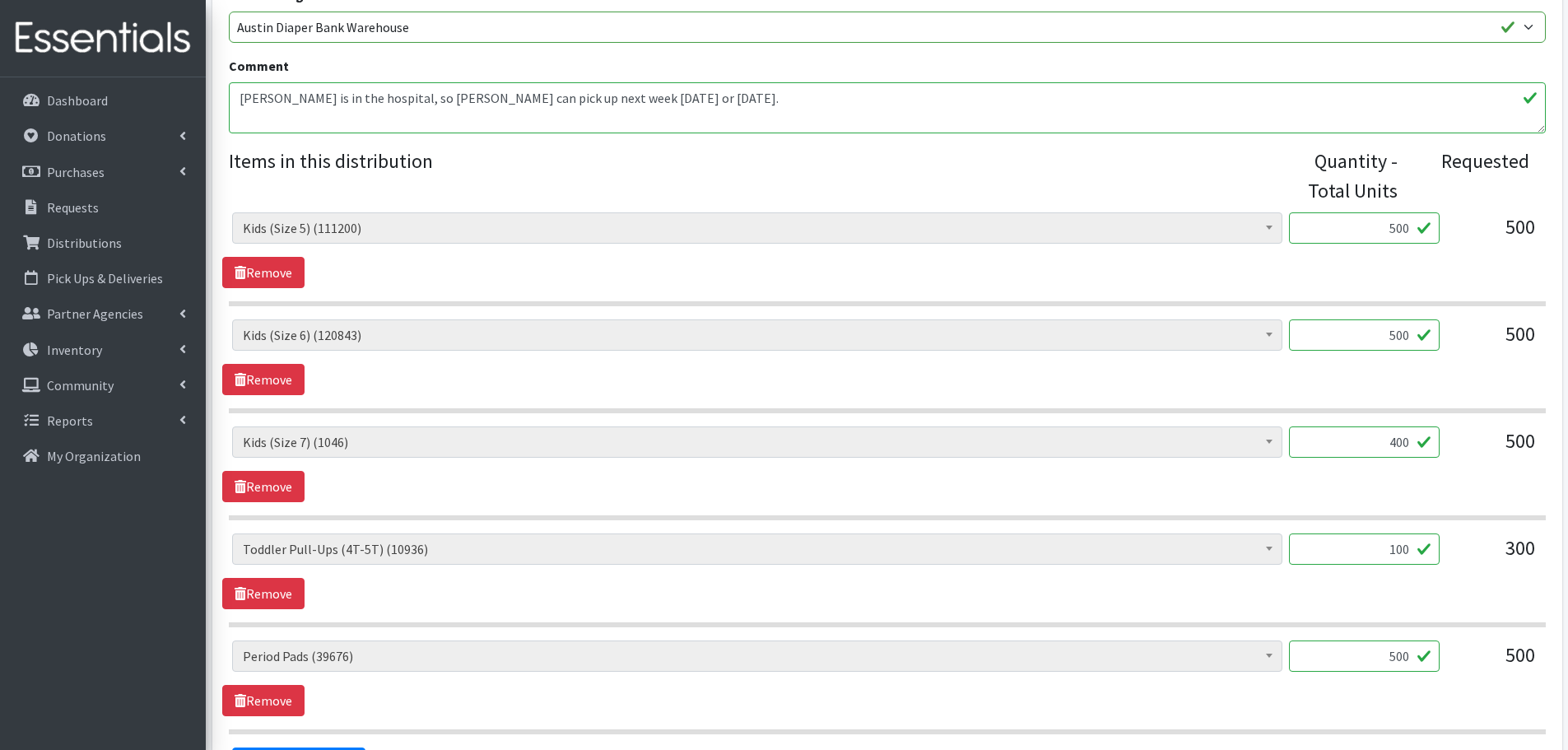
scroll to position [659, 0]
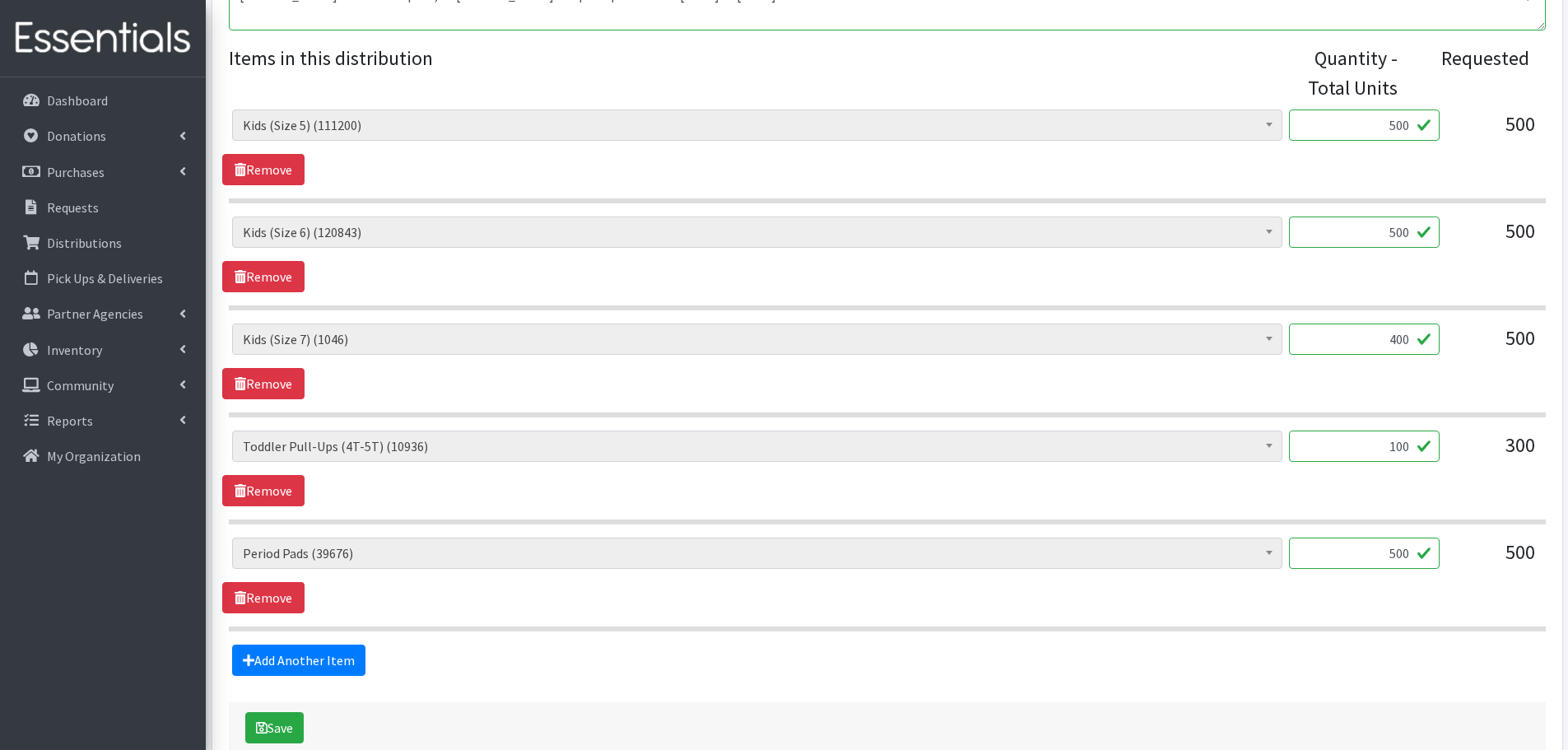
drag, startPoint x: 1360, startPoint y: 566, endPoint x: 1462, endPoint y: 564, distance: 102.0
click at [1462, 564] on div "Baby Formula (293) Kids (Newborn) (15928) Kids (Preemie) (386) Kids (Size 1) (6…" at bounding box center [887, 560] width 1309 height 45
type input "520"
click at [1443, 574] on div "Baby Formula (293) Kids (Newborn) (15928) Kids (Preemie) (386) Kids (Size 1) (6…" at bounding box center [887, 560] width 1309 height 45
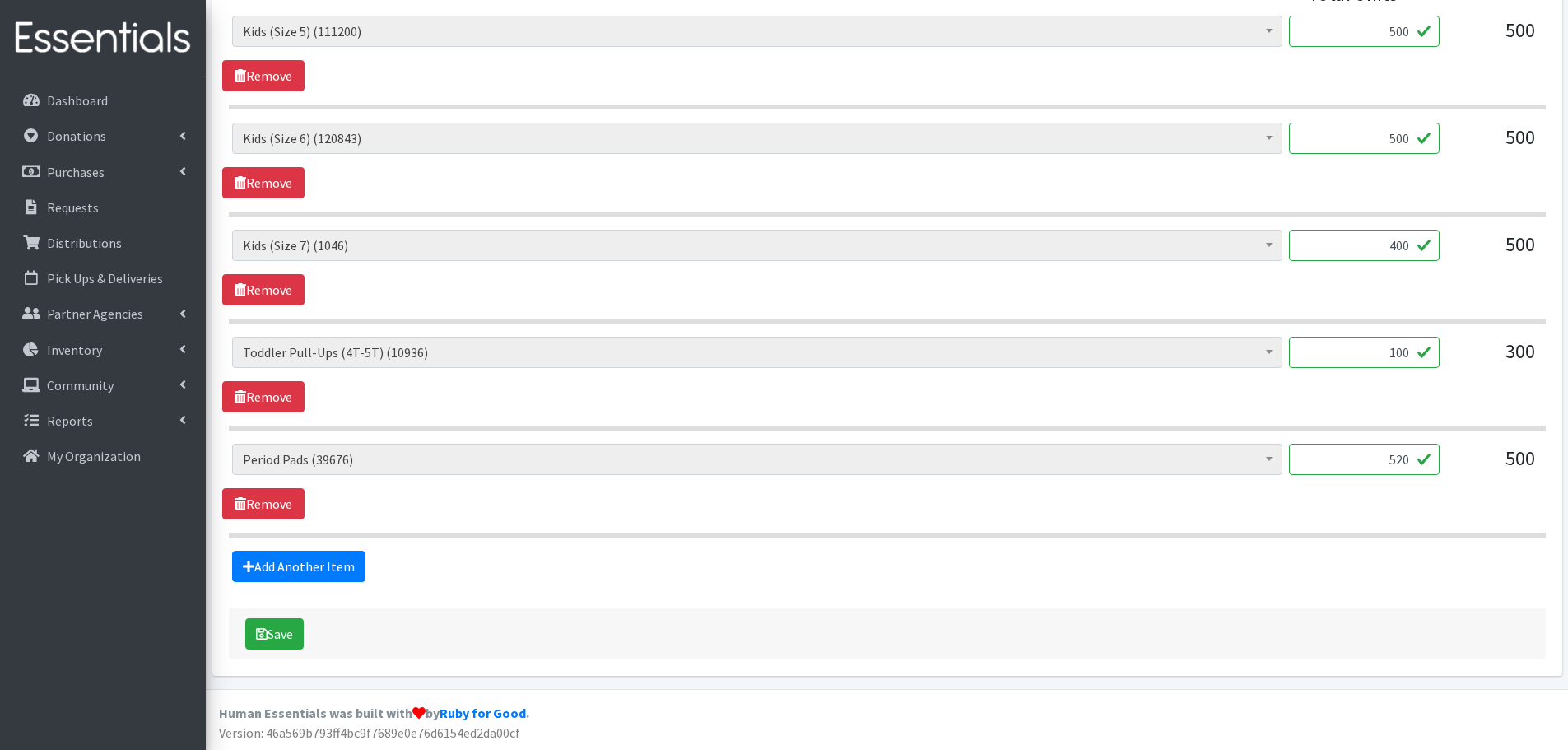
scroll to position [753, 0]
click at [303, 573] on link "Add Another Item" at bounding box center [298, 566] width 134 height 32
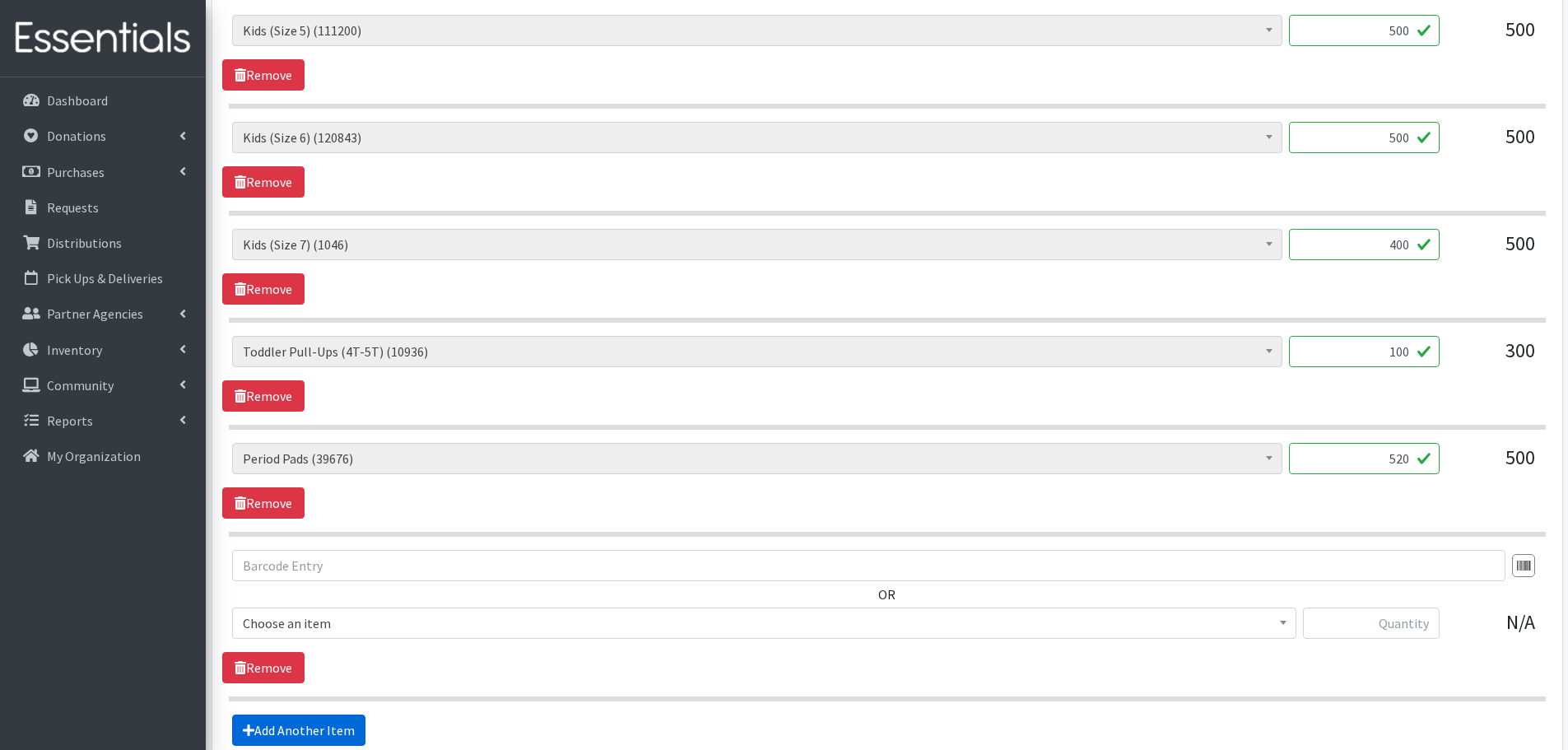
scroll to position [917, 0]
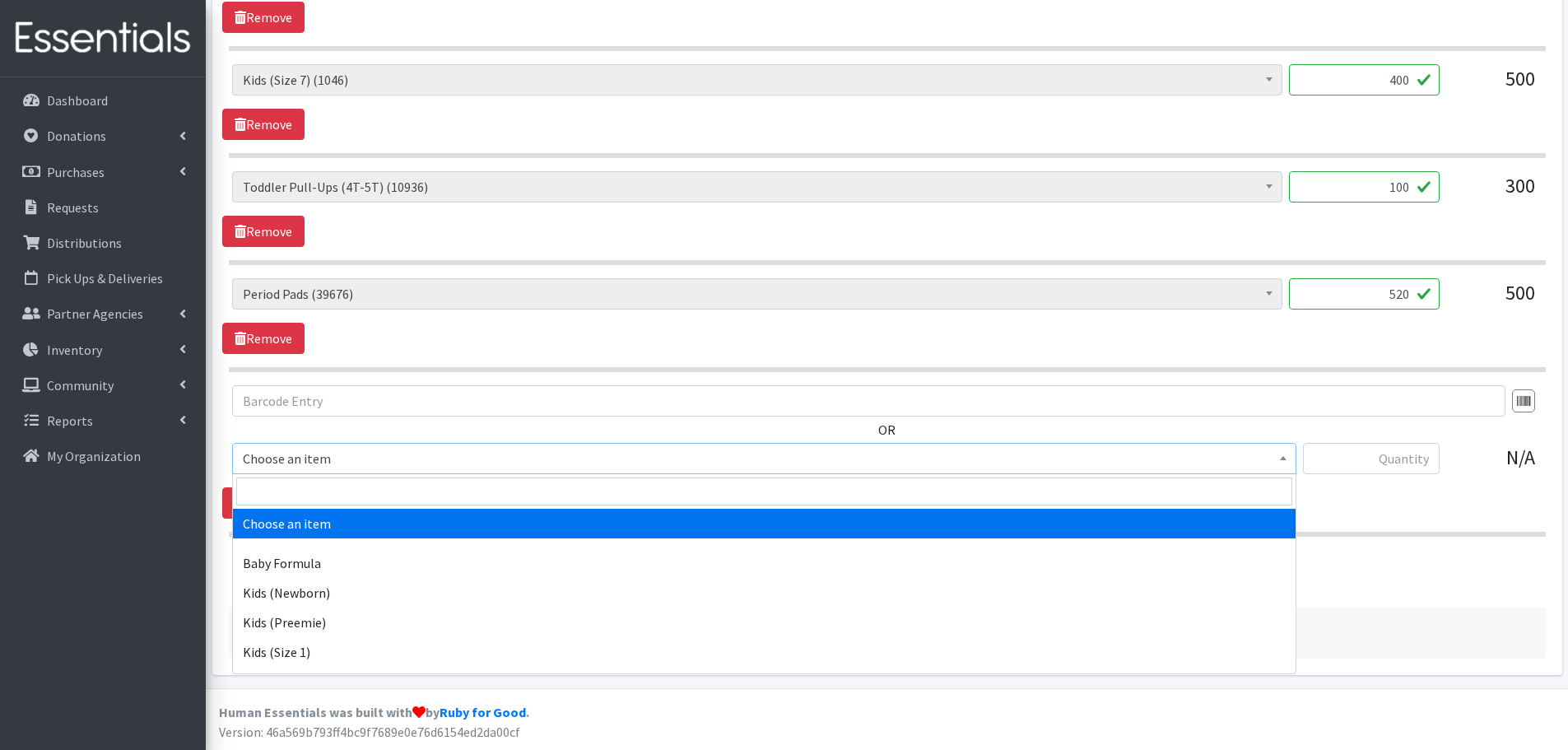
click at [284, 444] on span "Choose an item" at bounding box center [764, 459] width 1064 height 32
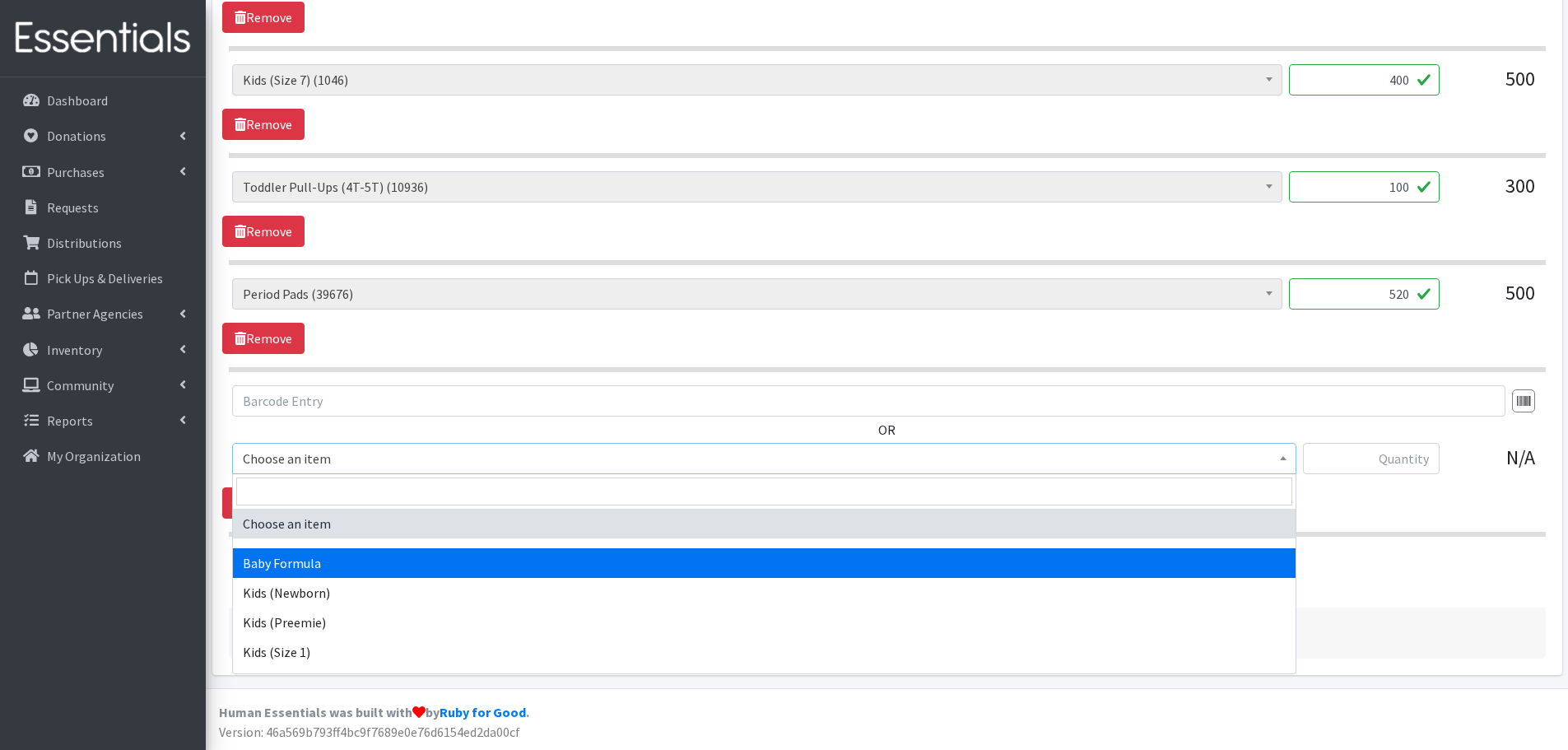
select select "3871"
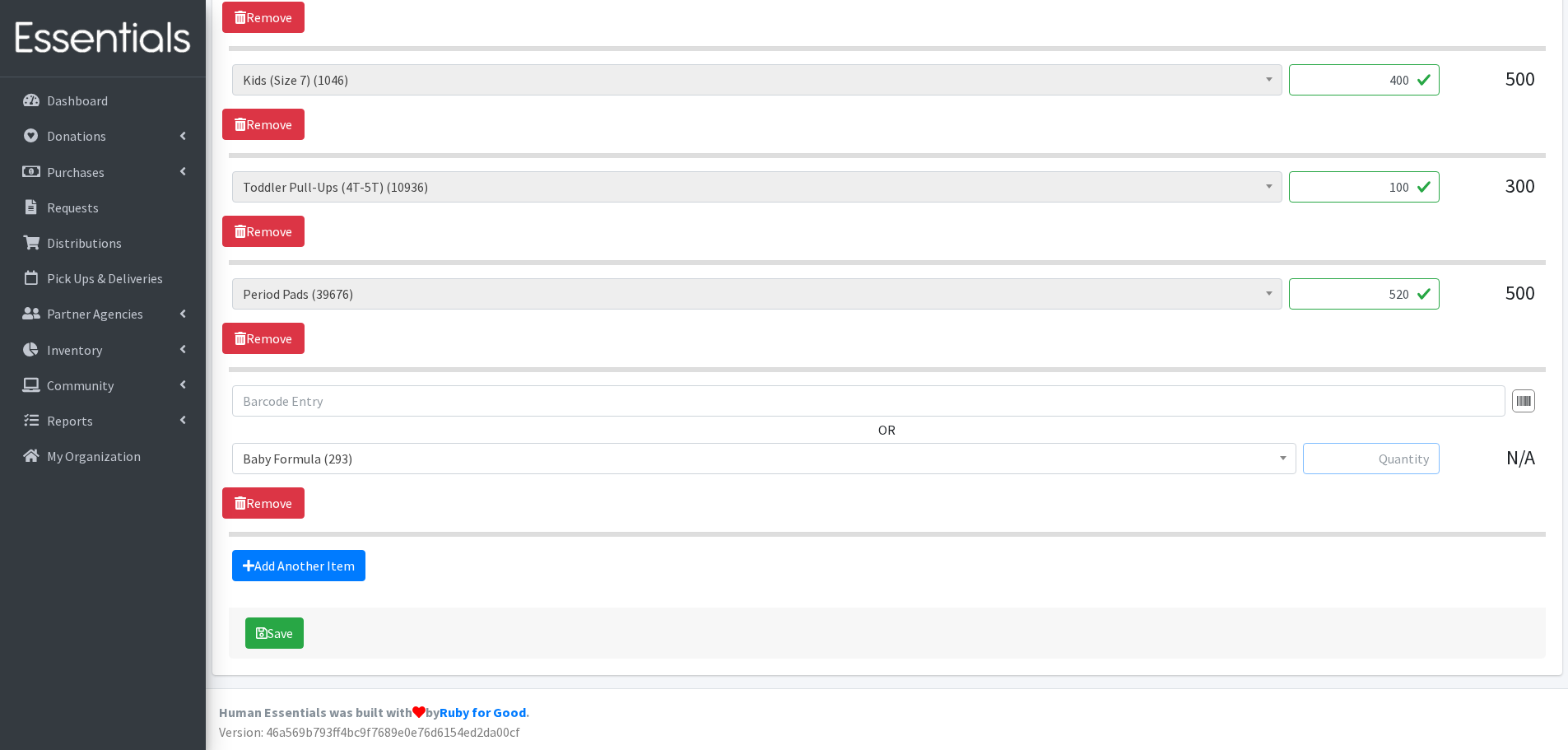
click at [1415, 471] on input "text" at bounding box center [1371, 459] width 137 height 32
type input "30"
click at [256, 630] on icon "submit" at bounding box center [261, 632] width 12 height 13
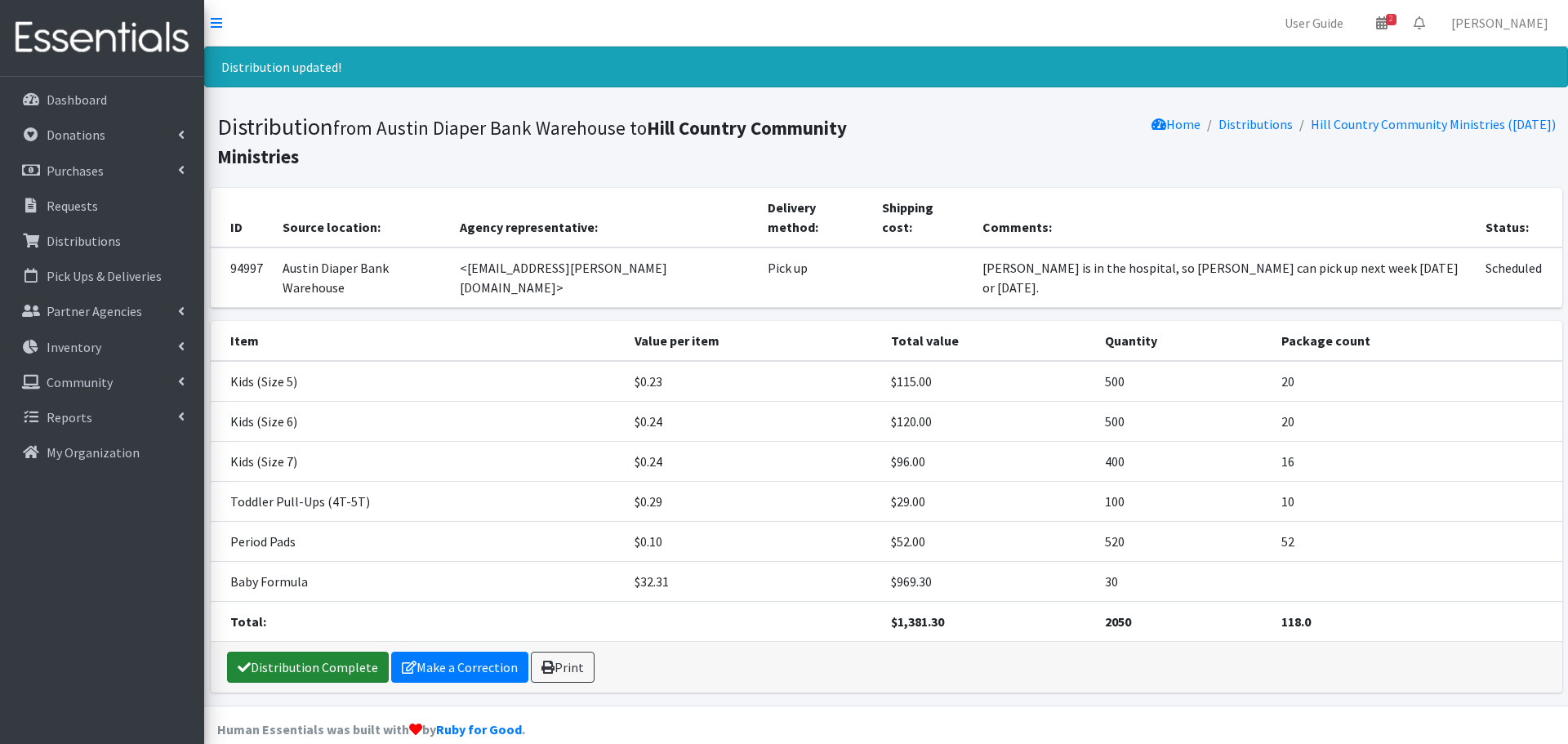
click at [310, 652] on link "Distribution Complete" at bounding box center [308, 667] width 162 height 31
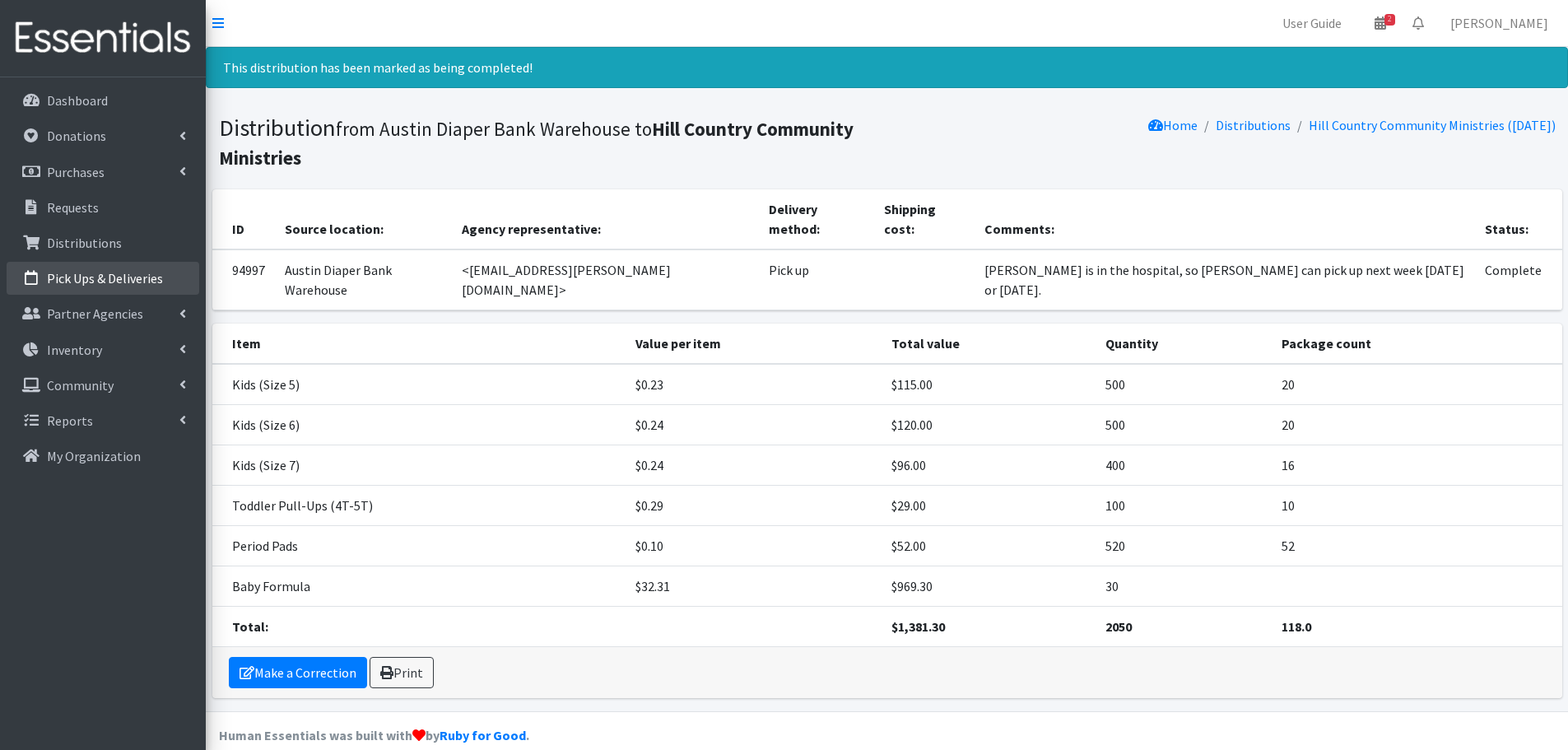
click at [131, 285] on p "Pick Ups & Deliveries" at bounding box center [104, 278] width 116 height 17
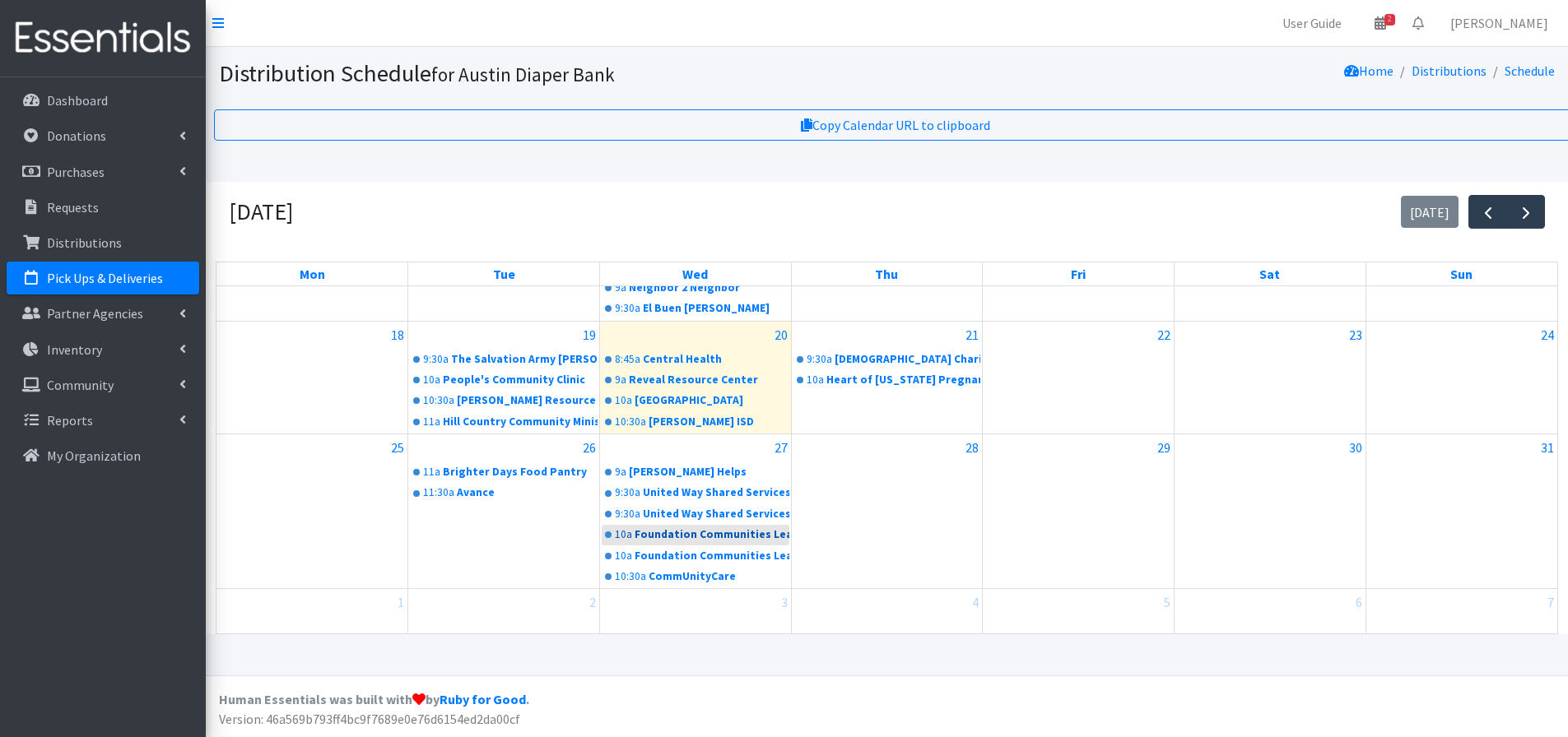
scroll to position [12, 0]
